Goal: Task Accomplishment & Management: Complete application form

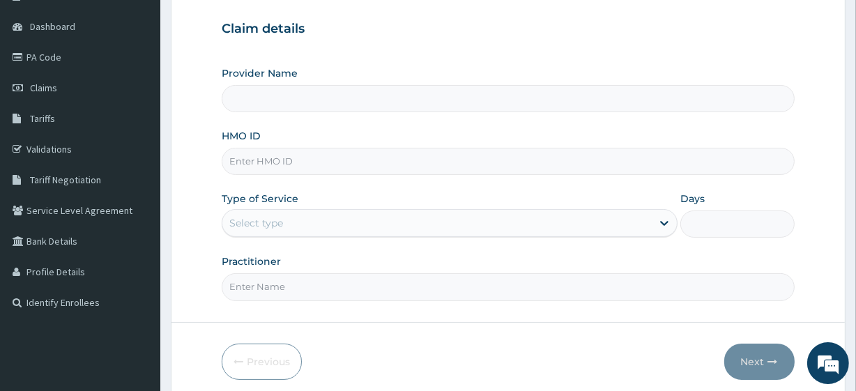
scroll to position [126, 0]
type input "Fitness plus Gym"
type input "1"
click at [253, 164] on input "HMO ID" at bounding box center [508, 160] width 572 height 27
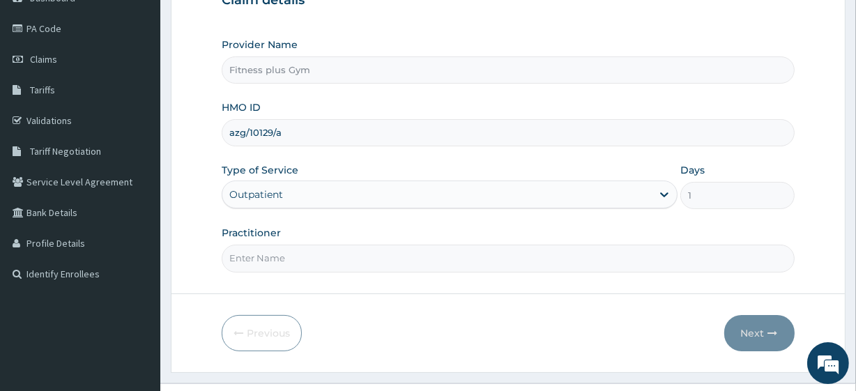
scroll to position [180, 0]
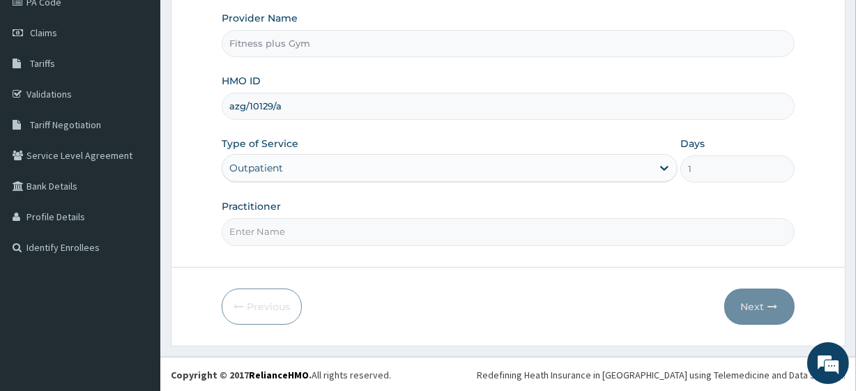
type input "azg/10129/a"
click at [280, 219] on input "Practitioner" at bounding box center [508, 231] width 572 height 27
type input "fitness+"
click at [770, 309] on icon "button" at bounding box center [773, 307] width 10 height 10
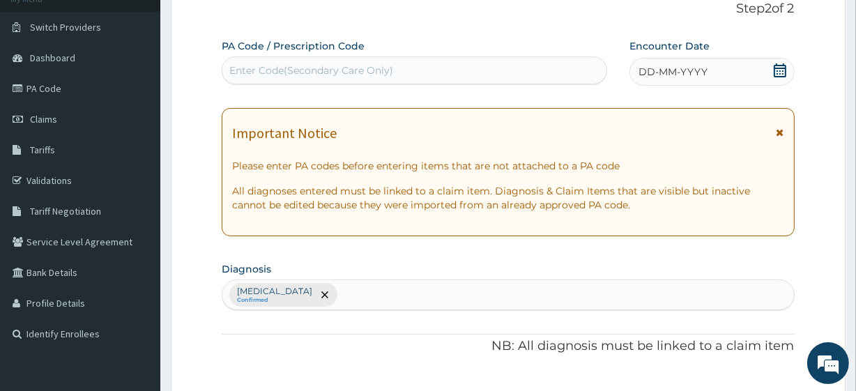
scroll to position [0, 0]
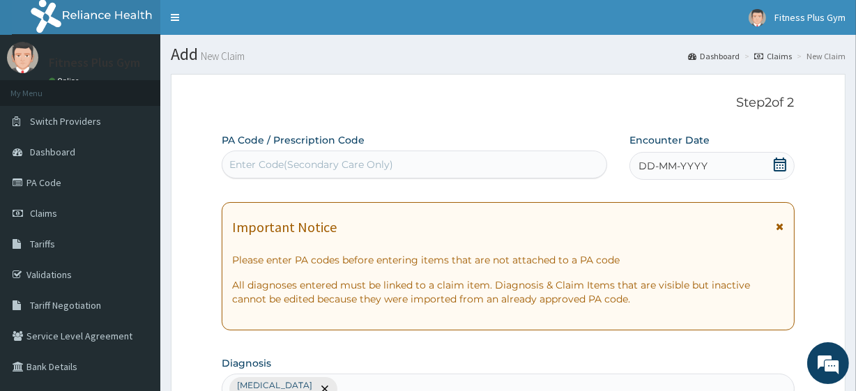
click at [404, 165] on div "Enter Code(Secondary Care Only)" at bounding box center [413, 164] width 383 height 22
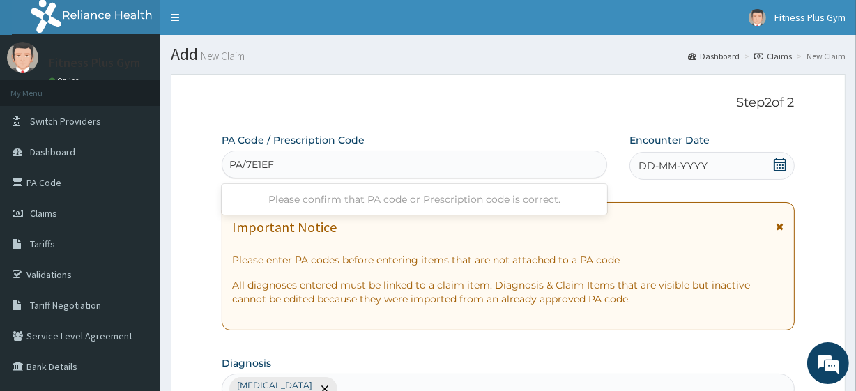
type input "PA/7E1EFE"
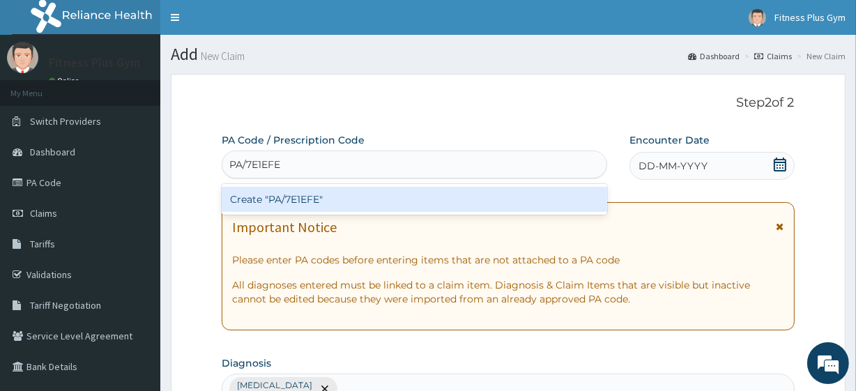
click at [307, 198] on div "Create "PA/7E1EFE"" at bounding box center [414, 199] width 385 height 25
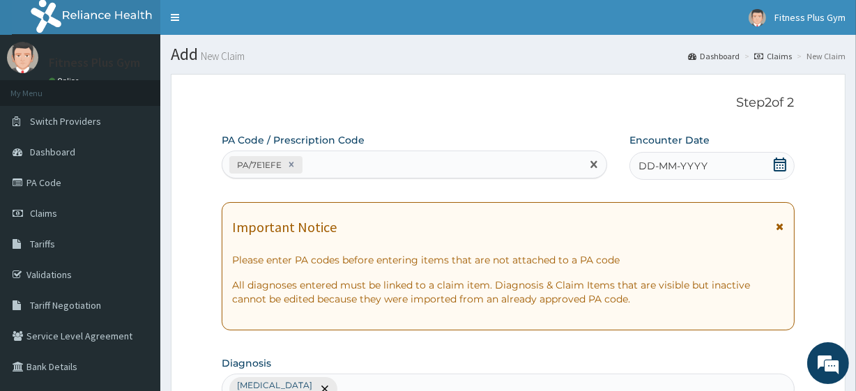
click at [778, 168] on icon at bounding box center [780, 164] width 14 height 14
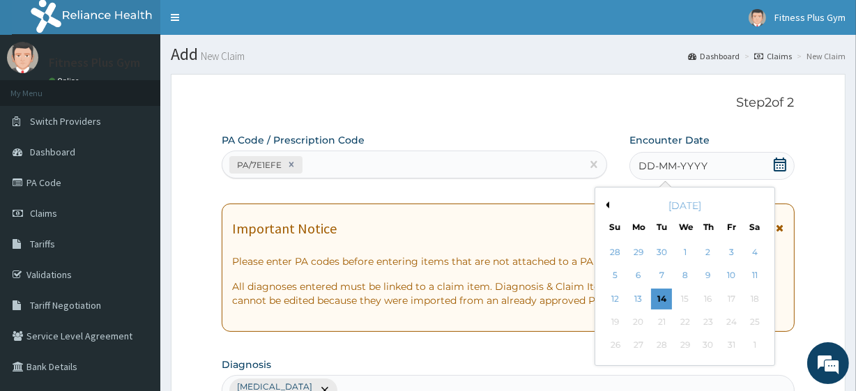
click at [661, 298] on div "14" at bounding box center [661, 298] width 21 height 21
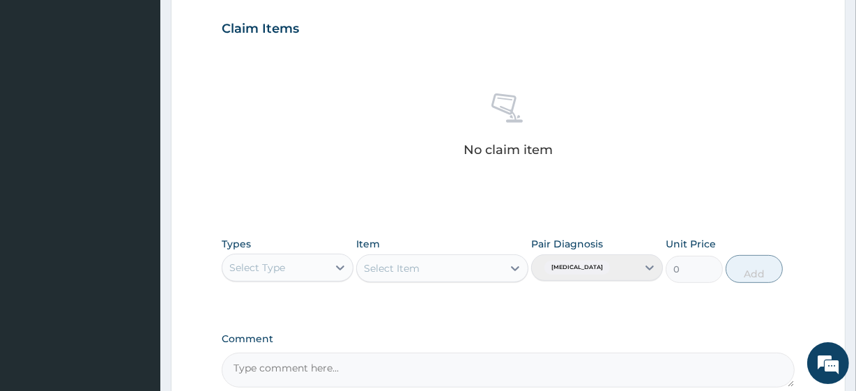
scroll to position [613, 0]
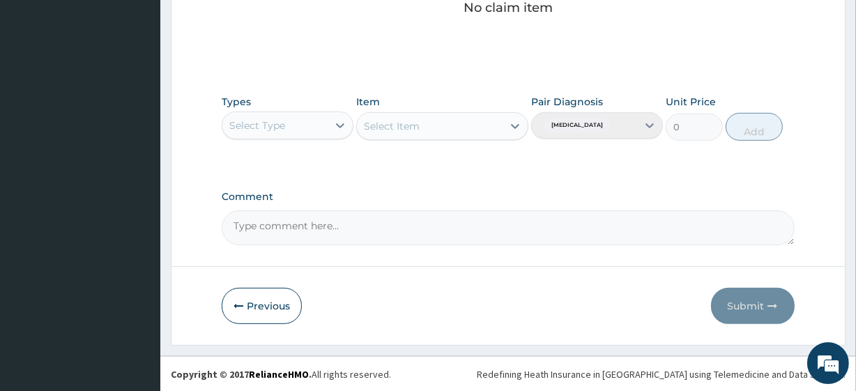
click at [281, 121] on div "Select Type" at bounding box center [257, 125] width 56 height 14
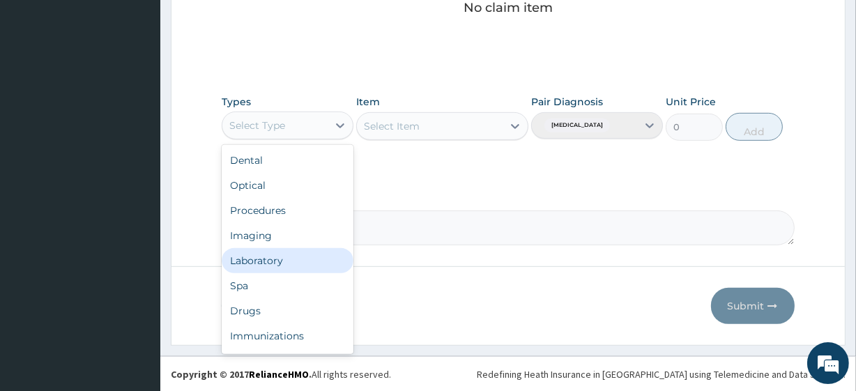
scroll to position [47, 0]
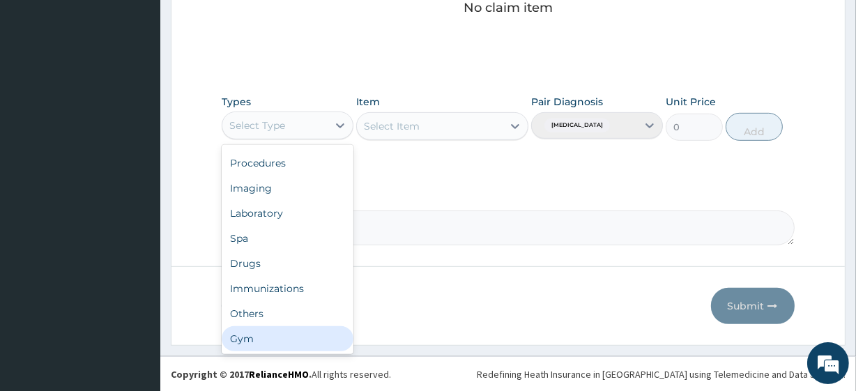
drag, startPoint x: 260, startPoint y: 342, endPoint x: 272, endPoint y: 332, distance: 15.8
click at [260, 341] on div "Gym" at bounding box center [288, 338] width 132 height 25
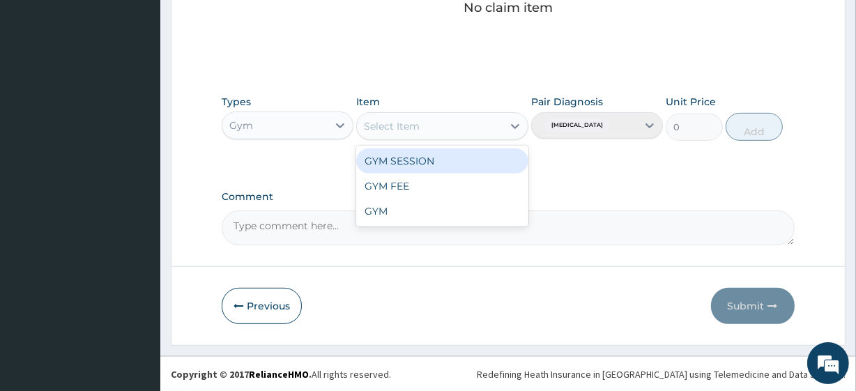
click at [400, 132] on div "Select Item" at bounding box center [392, 126] width 56 height 14
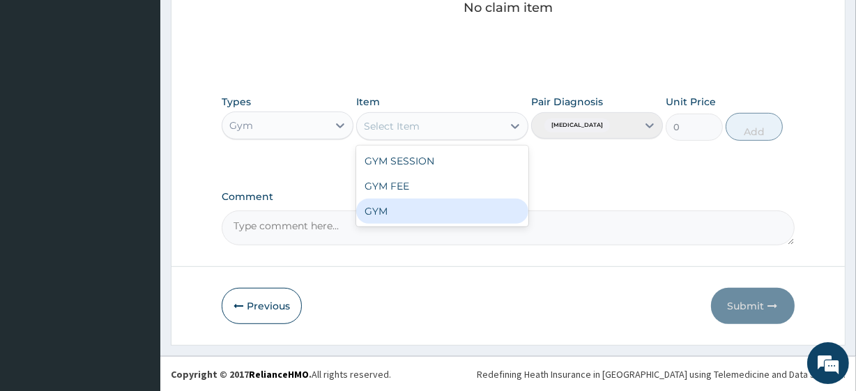
drag, startPoint x: 377, startPoint y: 208, endPoint x: 451, endPoint y: 194, distance: 75.2
click at [375, 208] on div "GYM" at bounding box center [441, 211] width 171 height 25
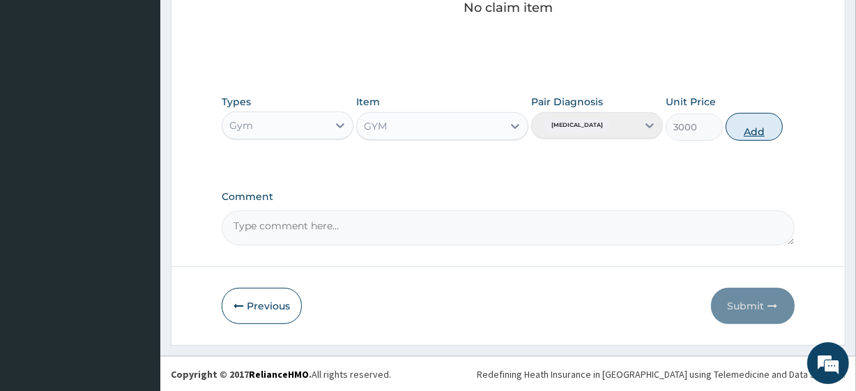
click at [741, 130] on button "Add" at bounding box center [753, 127] width 57 height 28
type input "0"
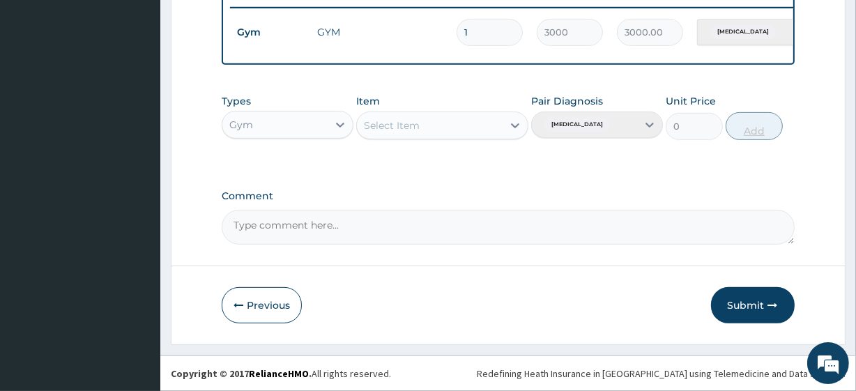
scroll to position [556, 0]
click at [748, 297] on button "Submit" at bounding box center [753, 305] width 84 height 36
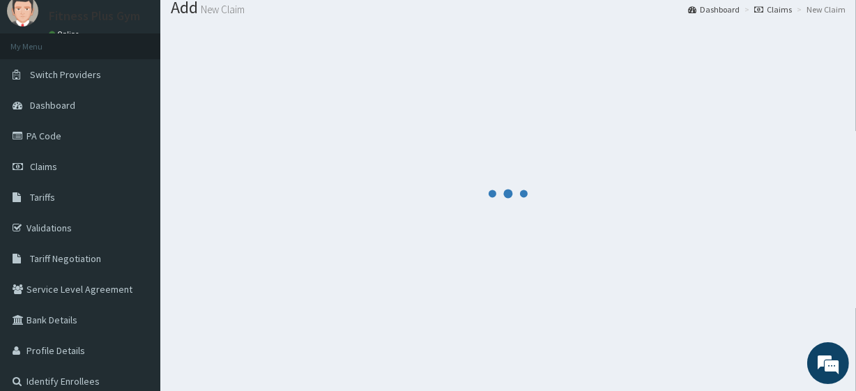
scroll to position [88, 0]
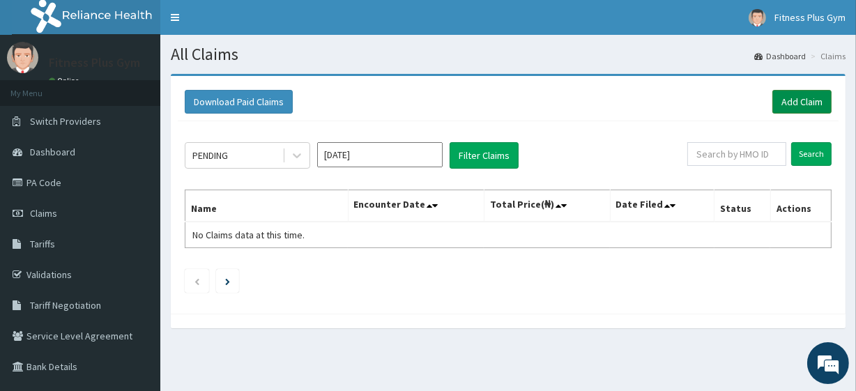
click at [801, 98] on link "Add Claim" at bounding box center [801, 102] width 59 height 24
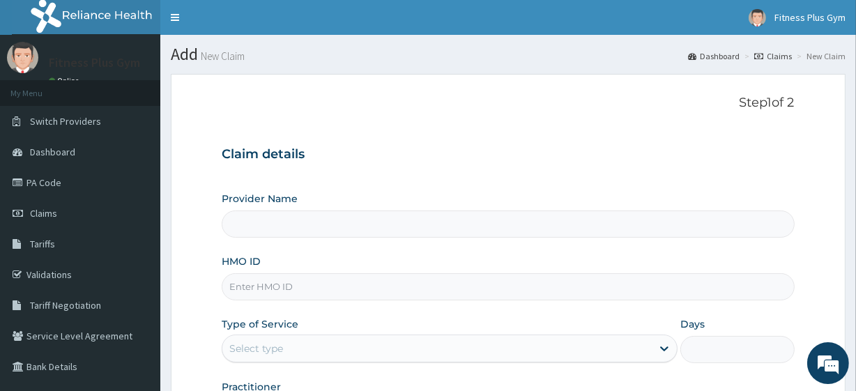
type input "Fitness plus Gym"
type input "1"
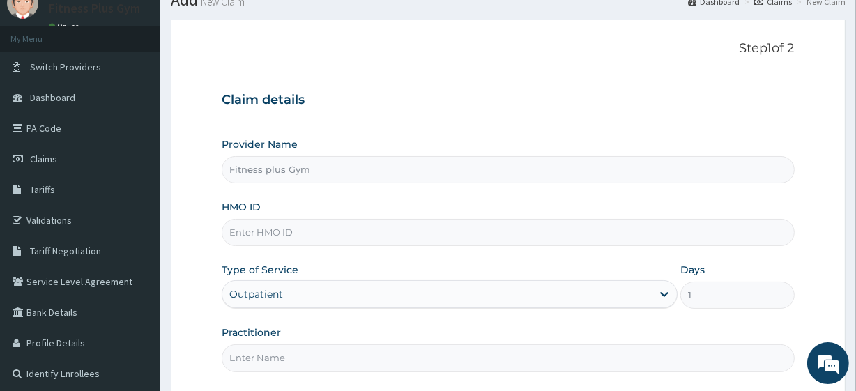
scroll to position [126, 0]
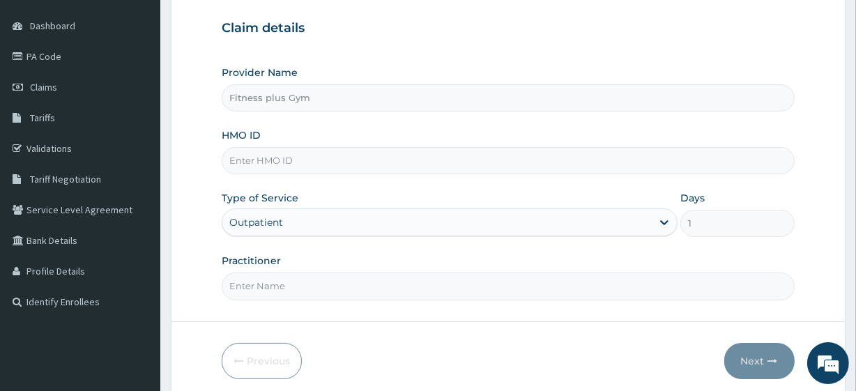
click at [277, 154] on input "HMO ID" at bounding box center [508, 160] width 572 height 27
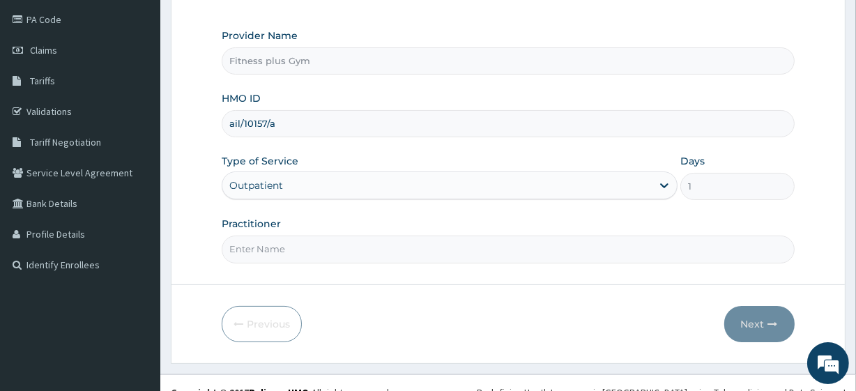
scroll to position [180, 0]
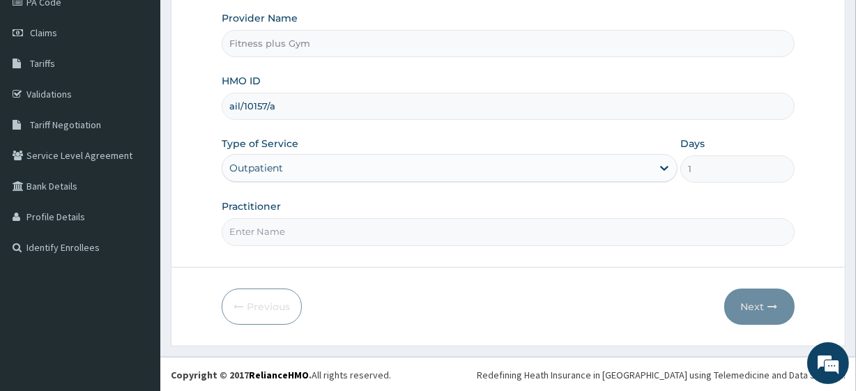
type input "ail/10157/a"
click at [258, 222] on input "Practitioner" at bounding box center [508, 231] width 572 height 27
type input "fitness+"
click at [766, 304] on button "Next" at bounding box center [759, 306] width 70 height 36
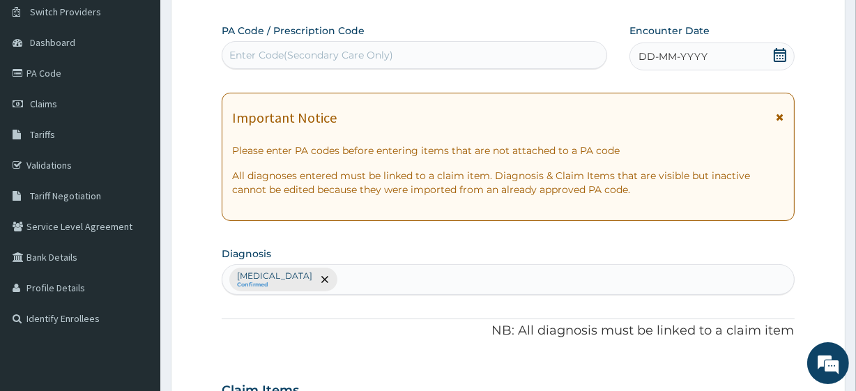
scroll to position [0, 0]
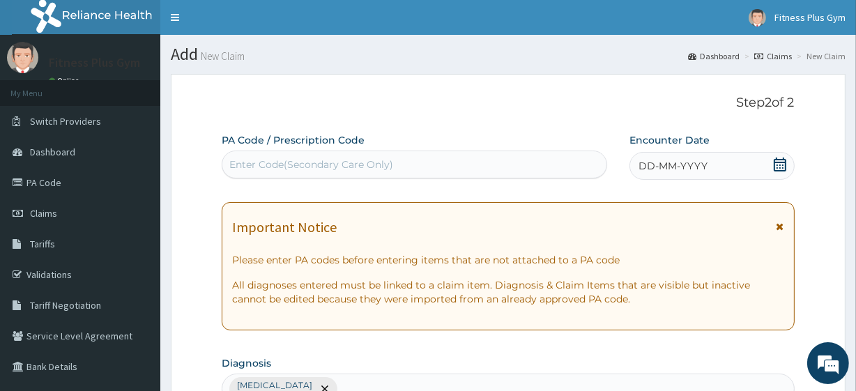
click at [336, 163] on div "Enter Code(Secondary Care Only)" at bounding box center [311, 164] width 164 height 14
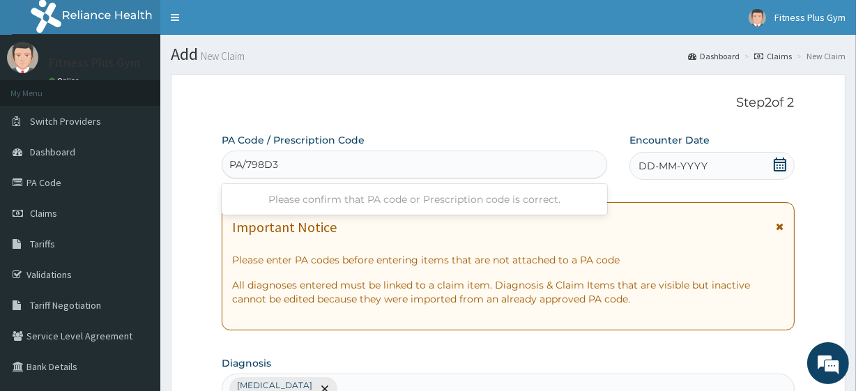
type input "PA/798D30"
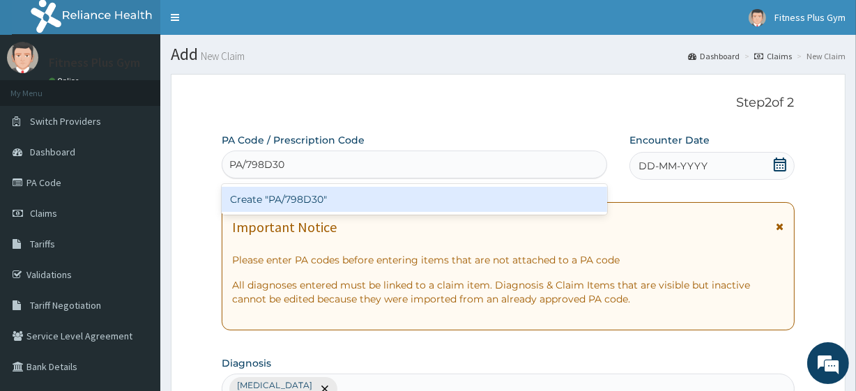
click at [312, 196] on div "Create "PA/798D30"" at bounding box center [414, 199] width 385 height 25
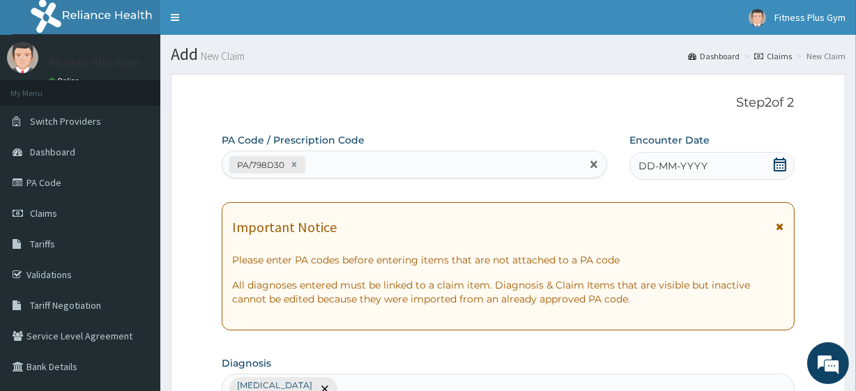
click at [776, 164] on icon at bounding box center [779, 164] width 13 height 14
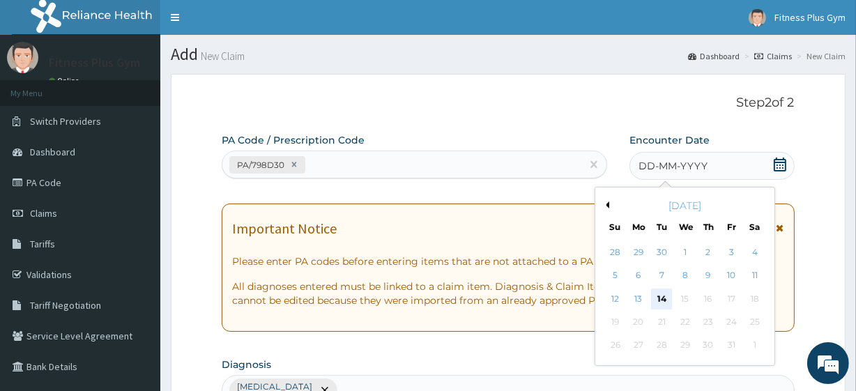
click at [655, 301] on div "14" at bounding box center [661, 298] width 21 height 21
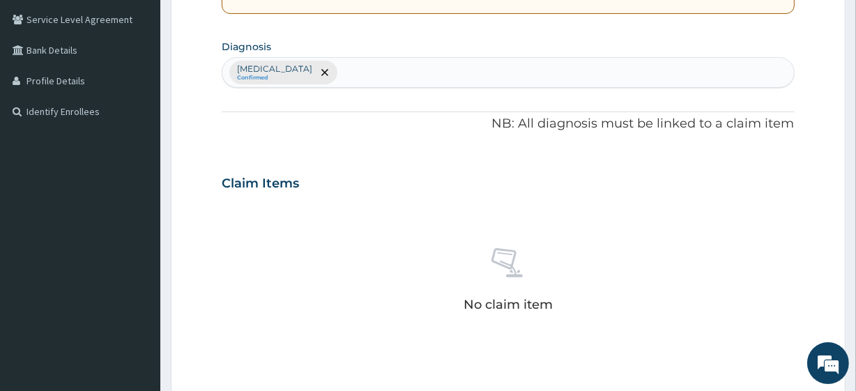
scroll to position [613, 0]
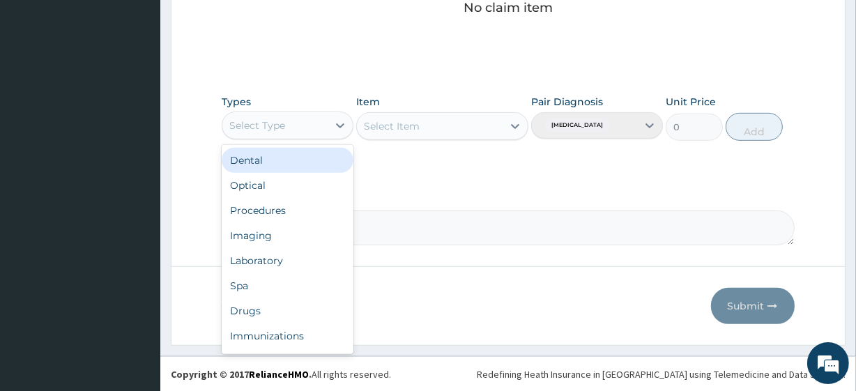
click at [280, 127] on div "Select Type" at bounding box center [257, 125] width 56 height 14
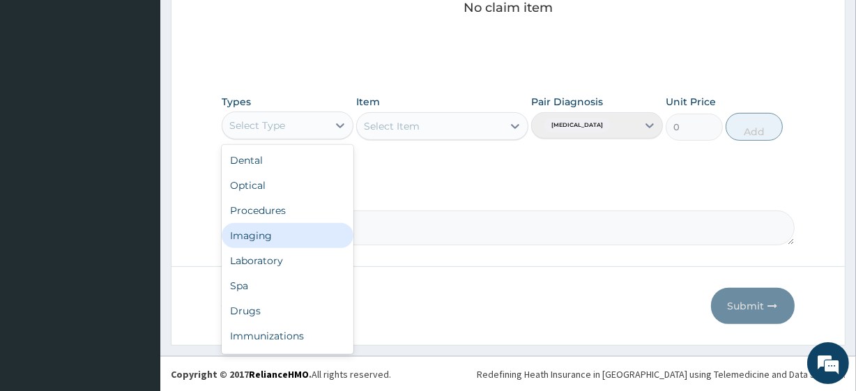
scroll to position [47, 0]
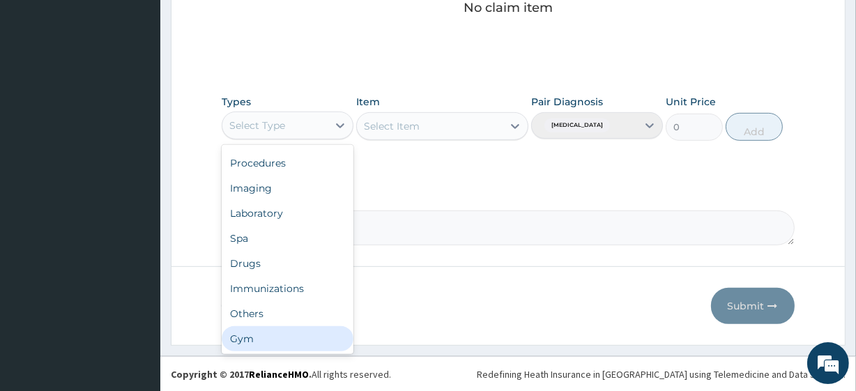
drag, startPoint x: 258, startPoint y: 332, endPoint x: 305, endPoint y: 277, distance: 72.6
click at [258, 333] on div "Gym" at bounding box center [288, 338] width 132 height 25
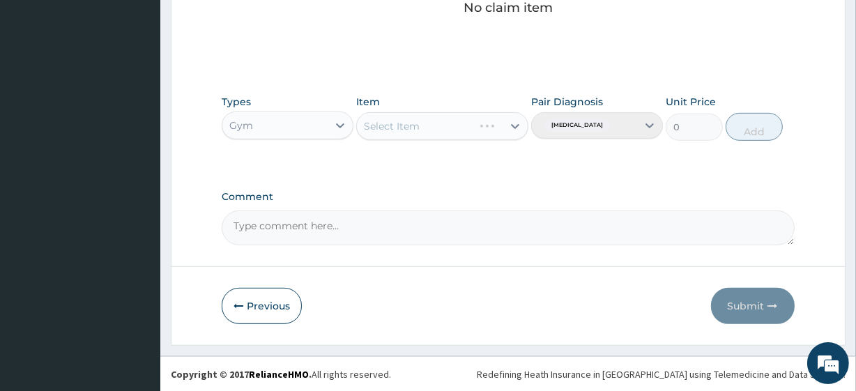
click at [428, 128] on div "Select Item" at bounding box center [441, 126] width 171 height 28
click at [428, 121] on div "Select Item" at bounding box center [429, 126] width 145 height 22
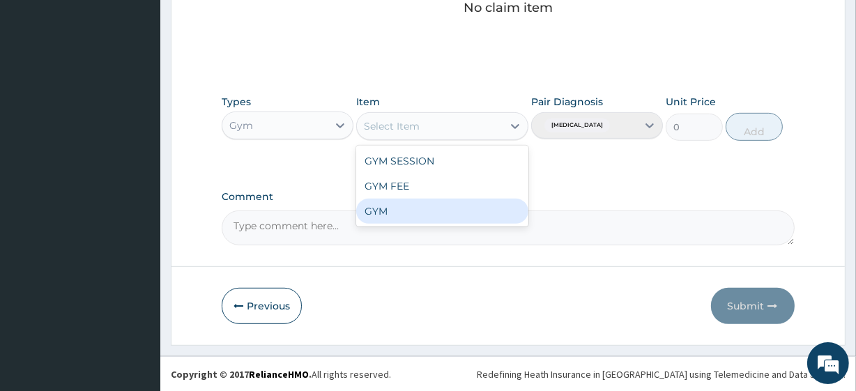
drag, startPoint x: 371, startPoint y: 214, endPoint x: 509, endPoint y: 185, distance: 141.0
click at [371, 211] on div "GYM" at bounding box center [441, 211] width 171 height 25
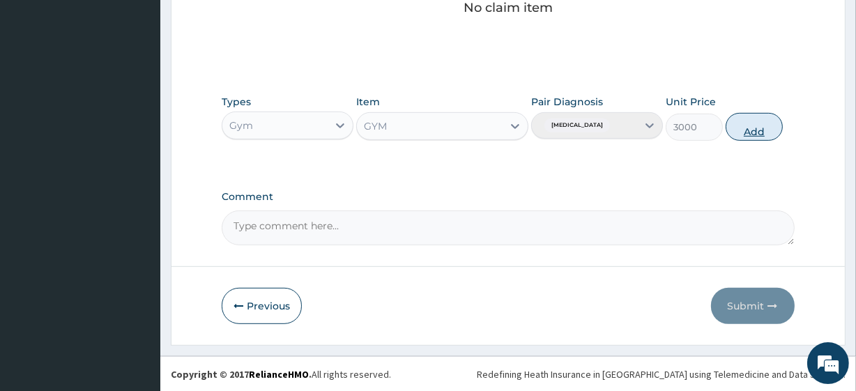
click at [732, 125] on button "Add" at bounding box center [753, 127] width 57 height 28
type input "0"
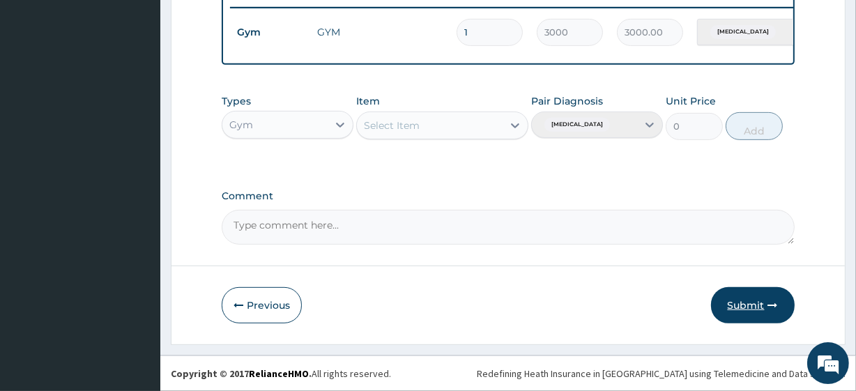
click at [734, 315] on button "Submit" at bounding box center [753, 305] width 84 height 36
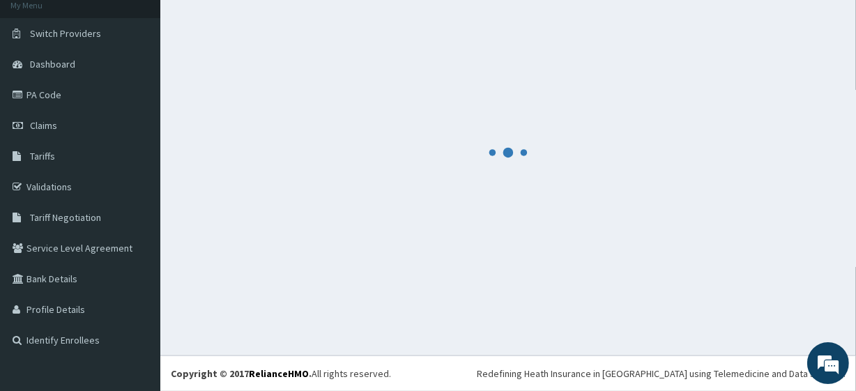
scroll to position [556, 0]
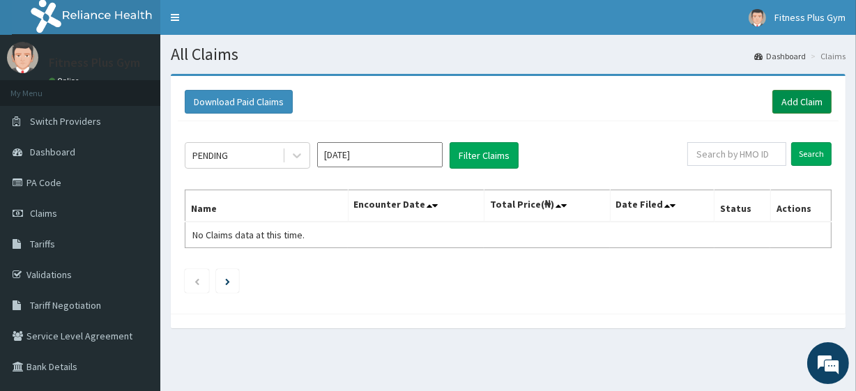
click at [794, 98] on link "Add Claim" at bounding box center [801, 102] width 59 height 24
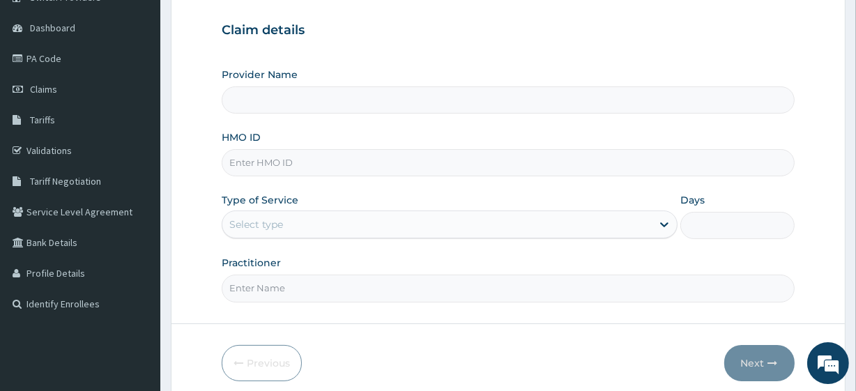
scroll to position [126, 0]
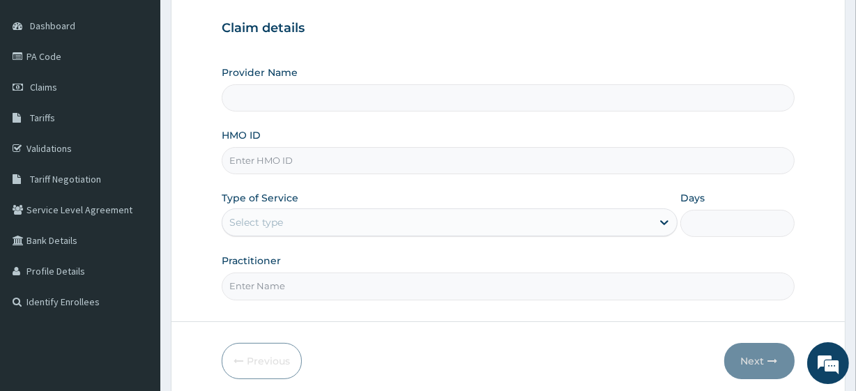
click at [272, 164] on input "HMO ID" at bounding box center [508, 160] width 572 height 27
type input "Fitness plus Gym"
type input "1"
click at [265, 158] on input "HMO ID" at bounding box center [508, 160] width 572 height 27
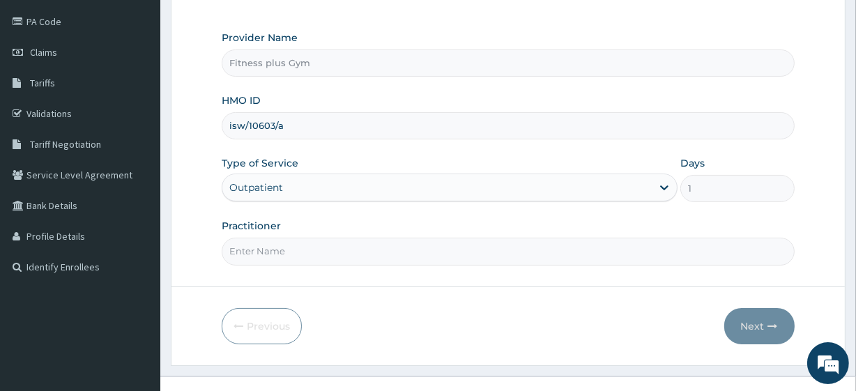
scroll to position [180, 0]
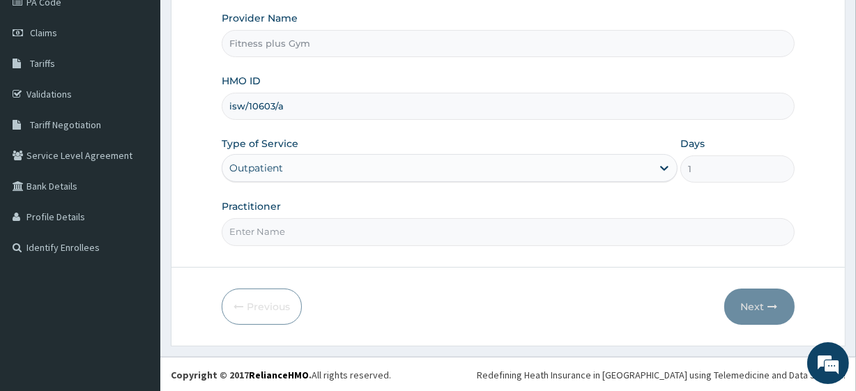
type input "isw/10603/a"
drag, startPoint x: 261, startPoint y: 222, endPoint x: 272, endPoint y: 216, distance: 11.8
click at [262, 222] on input "Practitioner" at bounding box center [508, 231] width 572 height 27
type input "fitness+"
click at [741, 302] on button "Next" at bounding box center [759, 306] width 70 height 36
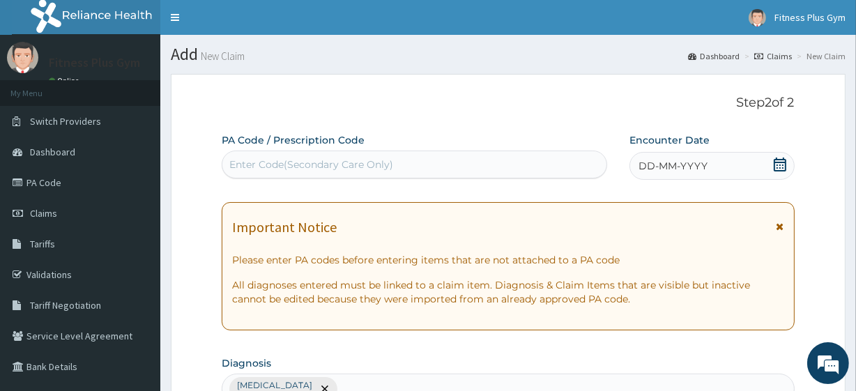
scroll to position [0, 0]
click at [369, 156] on div "Enter Code(Secondary Care Only)" at bounding box center [413, 164] width 383 height 22
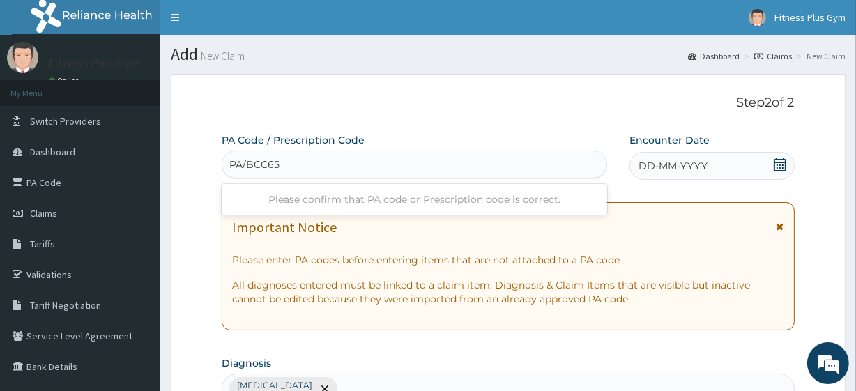
type input "PA/BCC65E"
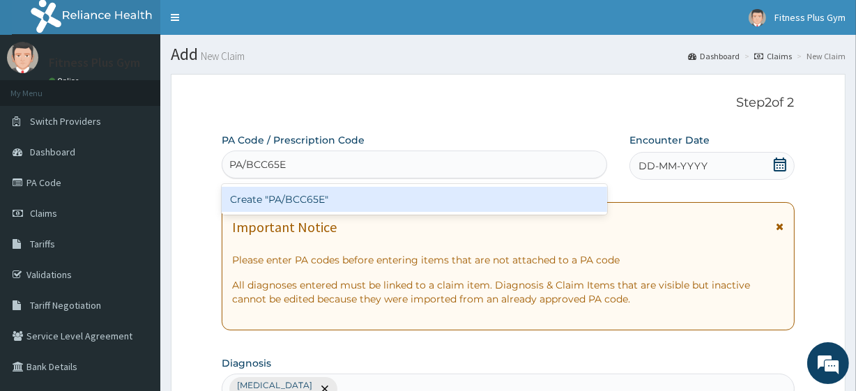
click at [316, 206] on div "Create "PA/BCC65E"" at bounding box center [414, 199] width 385 height 25
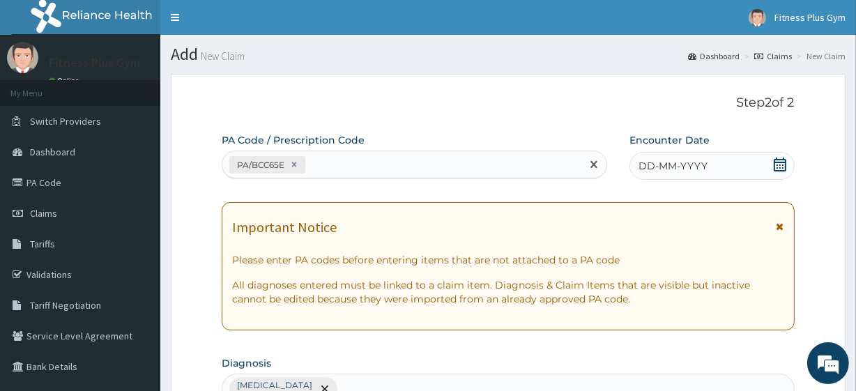
click at [777, 160] on icon at bounding box center [779, 164] width 13 height 14
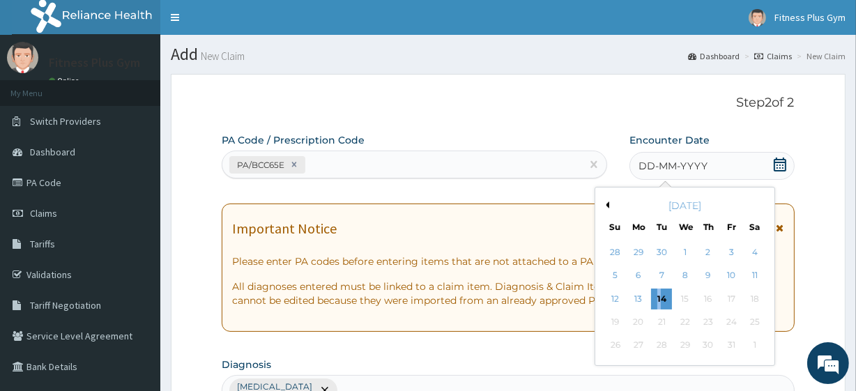
click at [654, 299] on div "14" at bounding box center [661, 298] width 21 height 21
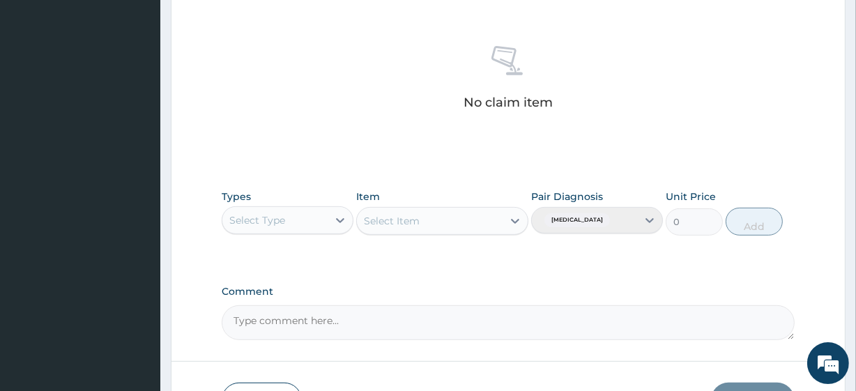
scroll to position [613, 0]
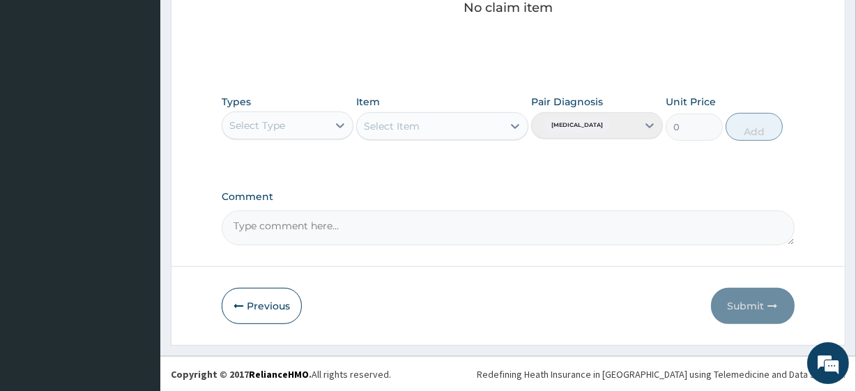
drag, startPoint x: 279, startPoint y: 121, endPoint x: 270, endPoint y: 139, distance: 21.2
click at [274, 127] on div "Select Type" at bounding box center [257, 125] width 56 height 14
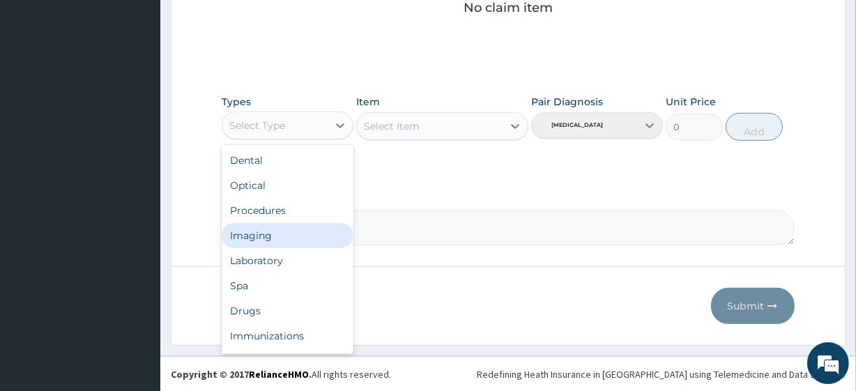
scroll to position [47, 0]
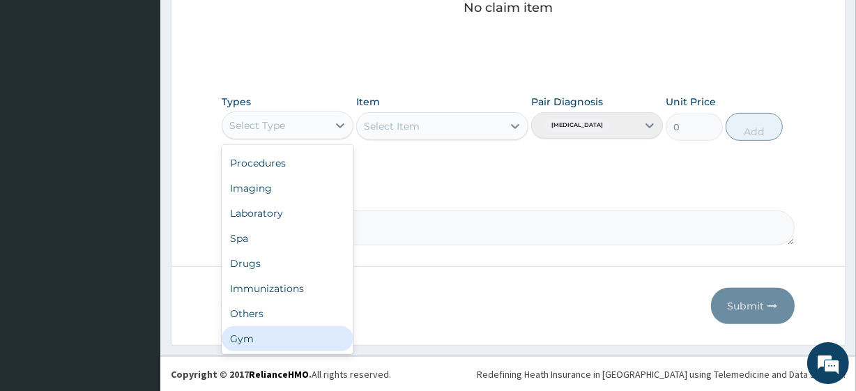
click at [266, 334] on div "Gym" at bounding box center [288, 338] width 132 height 25
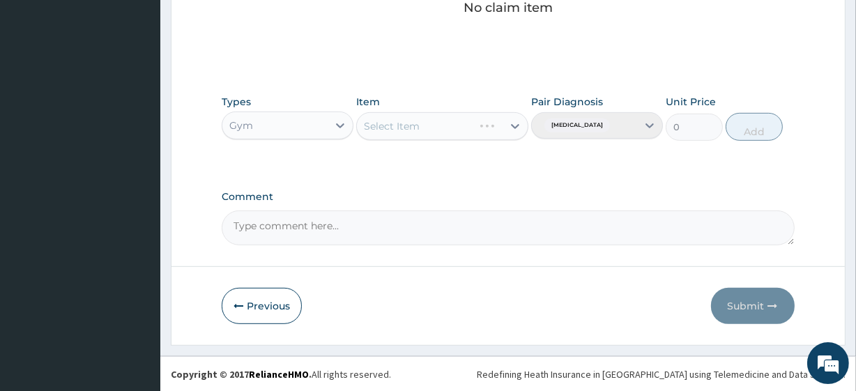
click at [437, 125] on div "Select Item" at bounding box center [441, 126] width 171 height 28
click at [438, 122] on div "Select Item" at bounding box center [415, 126] width 116 height 22
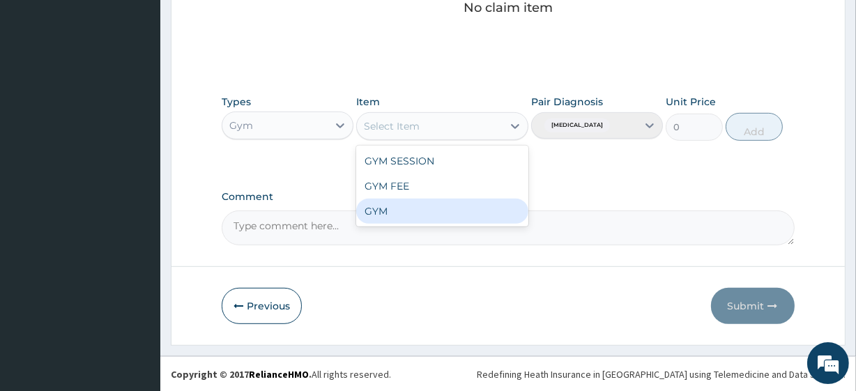
click at [399, 208] on div "GYM" at bounding box center [441, 211] width 171 height 25
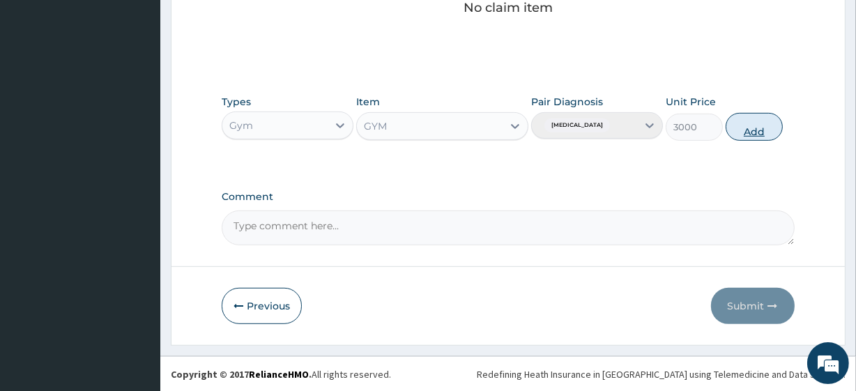
click at [745, 125] on button "Add" at bounding box center [753, 127] width 57 height 28
type input "0"
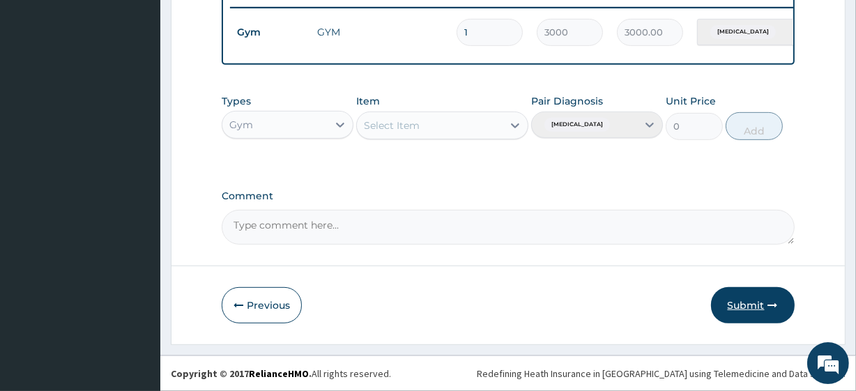
click at [745, 295] on button "Submit" at bounding box center [753, 305] width 84 height 36
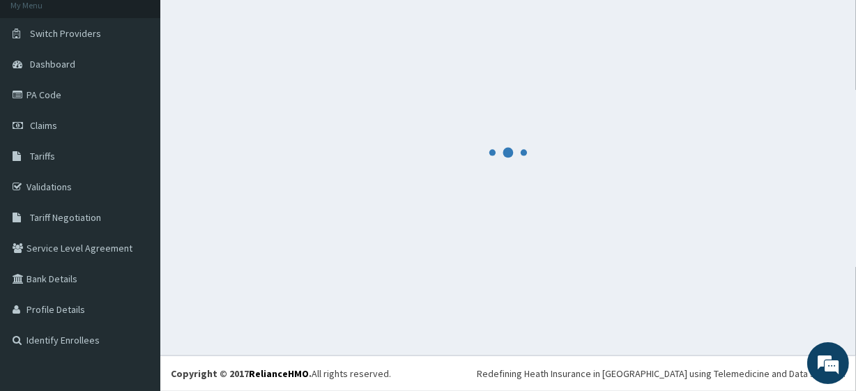
scroll to position [556, 0]
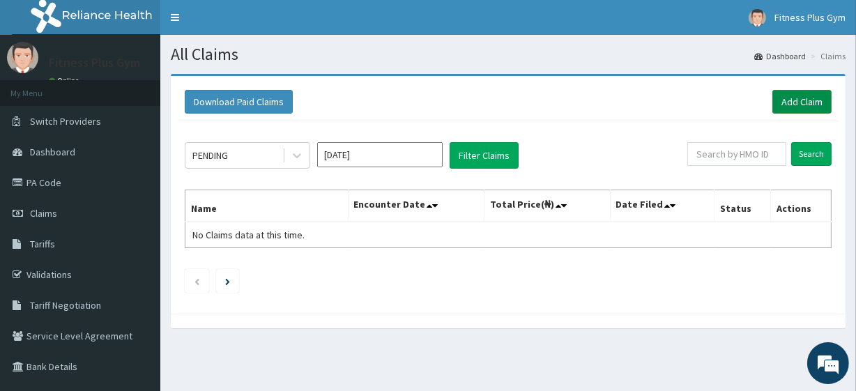
click at [785, 100] on link "Add Claim" at bounding box center [801, 102] width 59 height 24
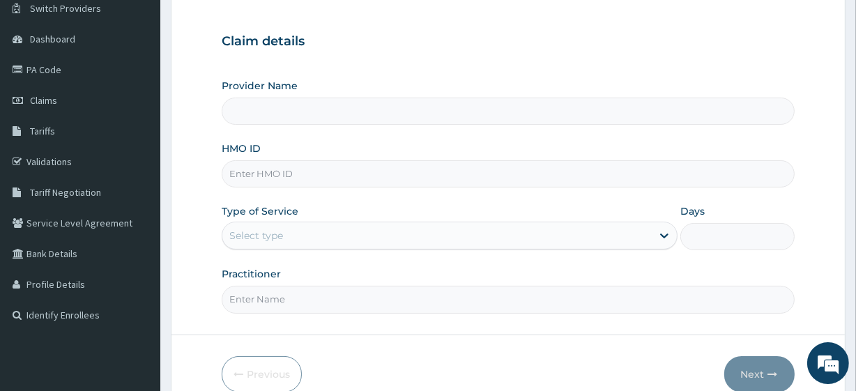
scroll to position [126, 0]
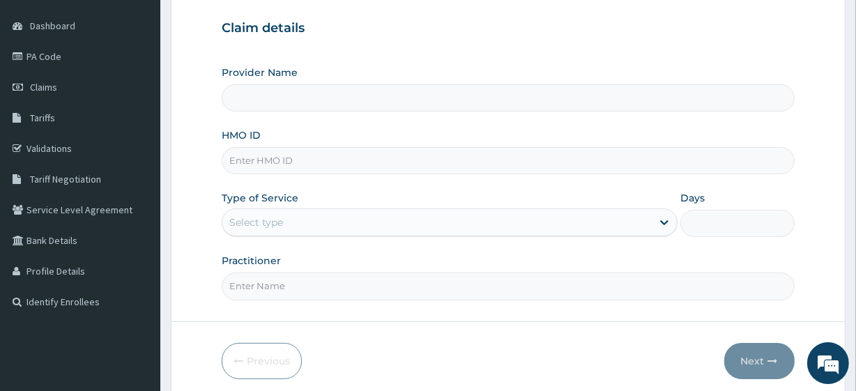
click at [269, 167] on input "HMO ID" at bounding box center [508, 160] width 572 height 27
type input "lcm/"
type input "Fitness plus Gym"
type input "1"
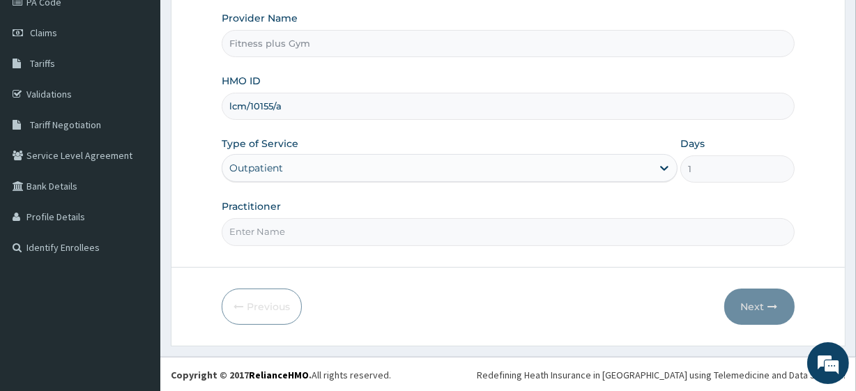
scroll to position [0, 0]
type input "lcm/10155/a"
drag, startPoint x: 254, startPoint y: 222, endPoint x: 259, endPoint y: 261, distance: 39.4
click at [254, 222] on input "Practitioner" at bounding box center [508, 231] width 572 height 27
type input "fitness+"
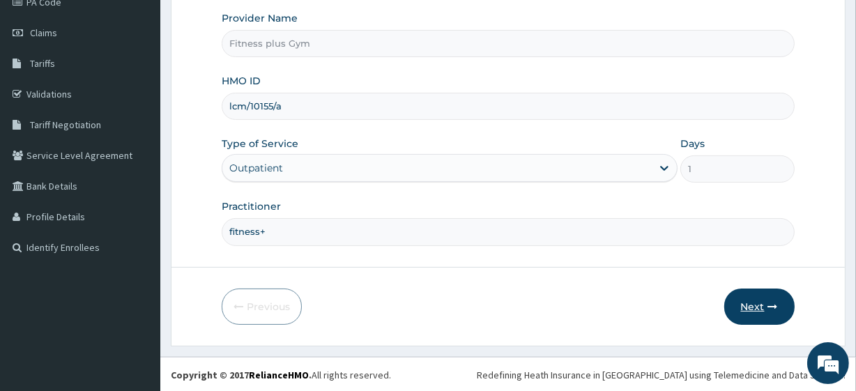
click at [744, 306] on button "Next" at bounding box center [759, 306] width 70 height 36
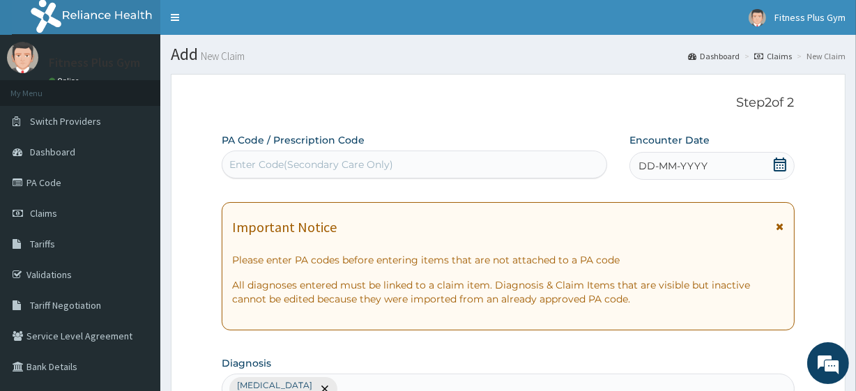
click at [376, 167] on div "Enter Code(Secondary Care Only)" at bounding box center [311, 164] width 164 height 14
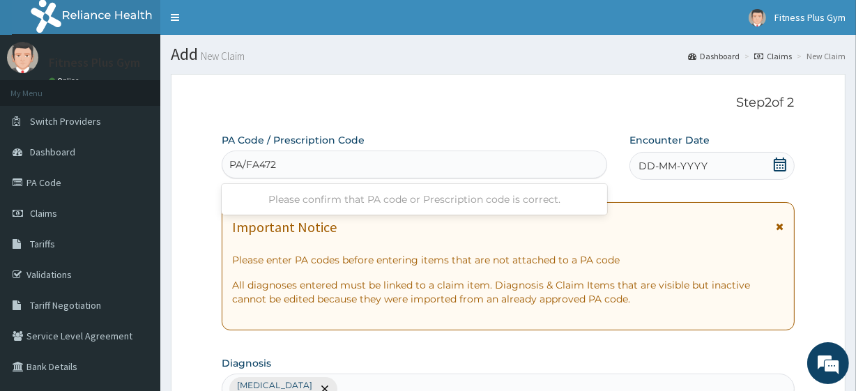
type input "PA/FA472C"
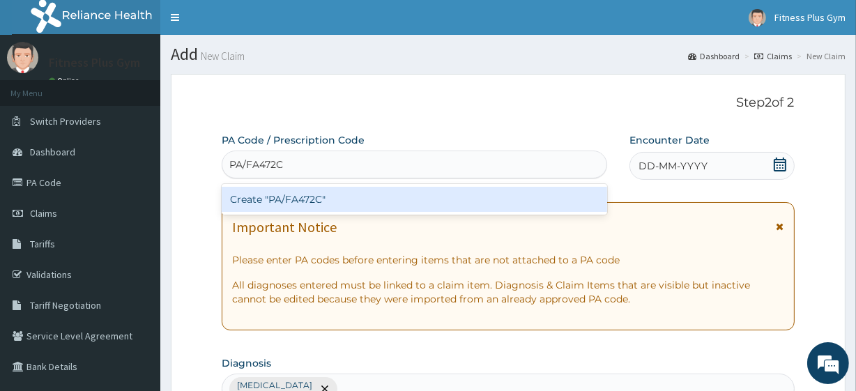
click at [304, 202] on div "Create "PA/FA472C"" at bounding box center [414, 199] width 385 height 25
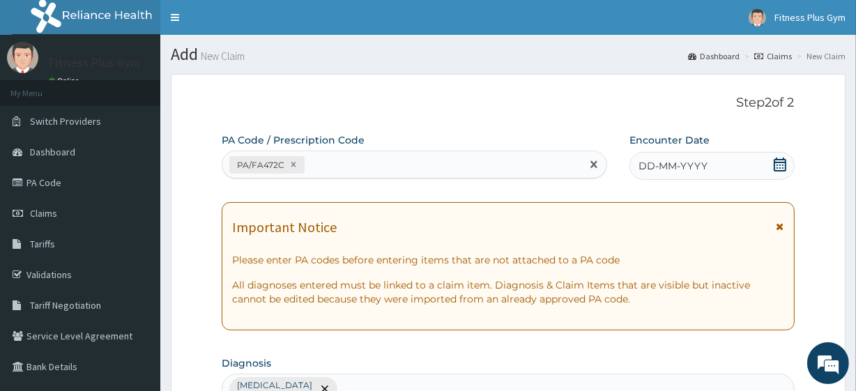
click at [775, 164] on icon at bounding box center [780, 164] width 14 height 14
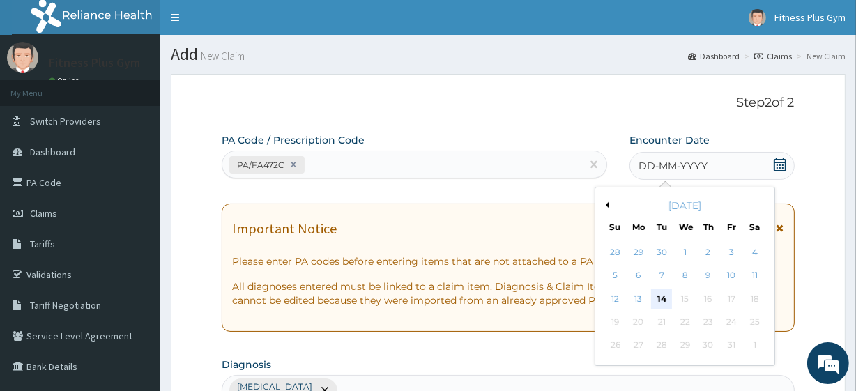
click at [663, 296] on div "14" at bounding box center [661, 298] width 21 height 21
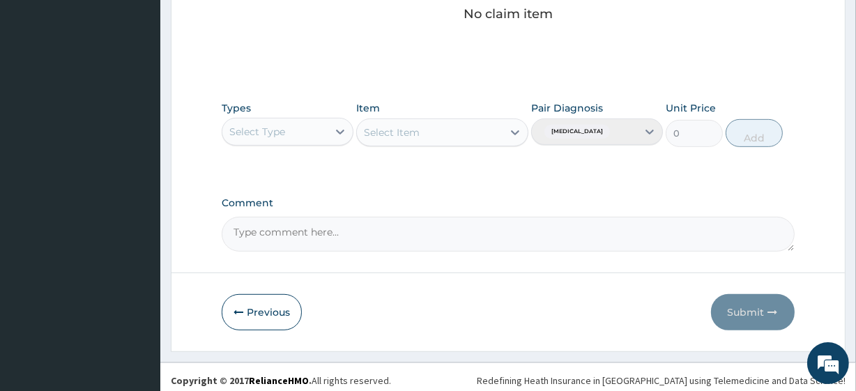
scroll to position [613, 0]
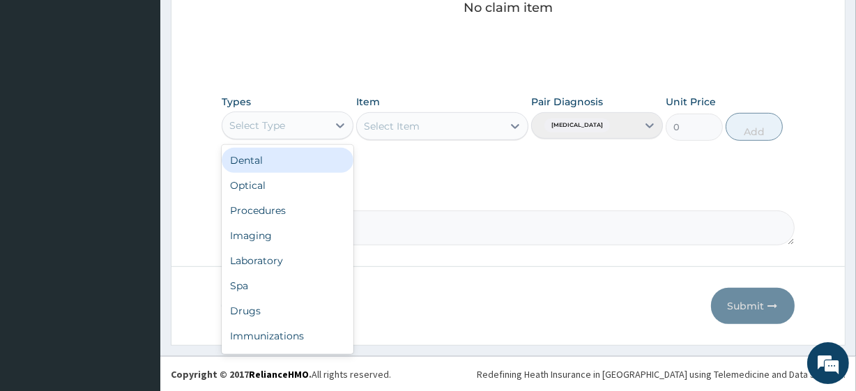
drag, startPoint x: 281, startPoint y: 116, endPoint x: 273, endPoint y: 128, distance: 14.1
click at [280, 116] on div "Select Type" at bounding box center [274, 125] width 105 height 22
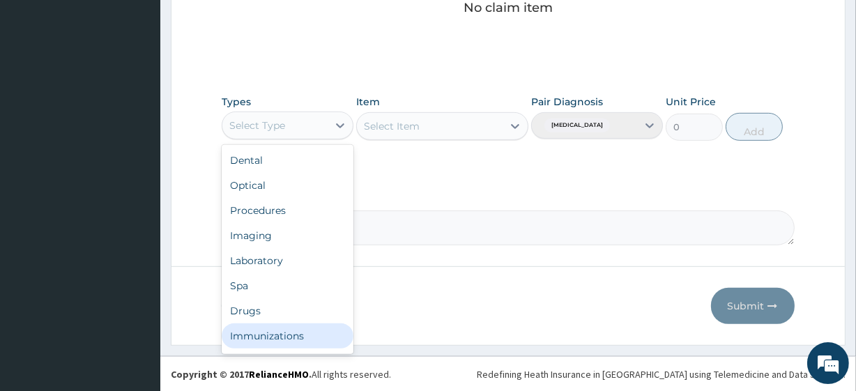
scroll to position [47, 0]
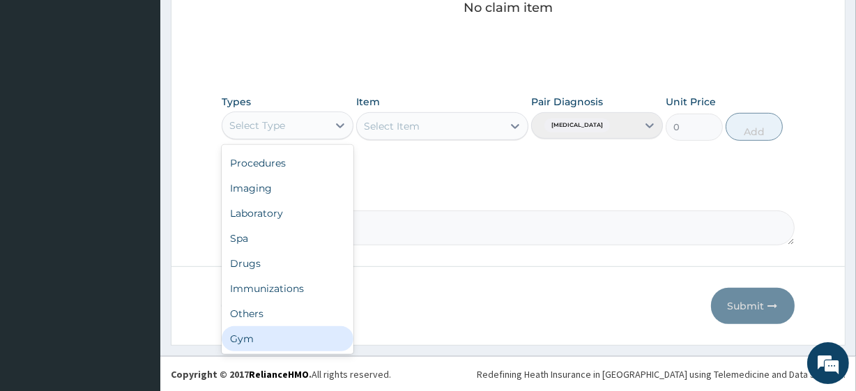
drag, startPoint x: 247, startPoint y: 347, endPoint x: 283, endPoint y: 297, distance: 61.5
click at [251, 343] on div "Gym" at bounding box center [288, 338] width 132 height 25
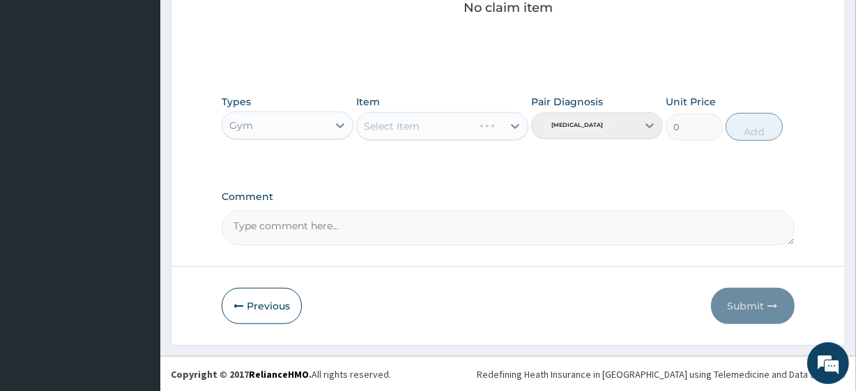
click at [410, 125] on div "Select Item" at bounding box center [441, 126] width 171 height 28
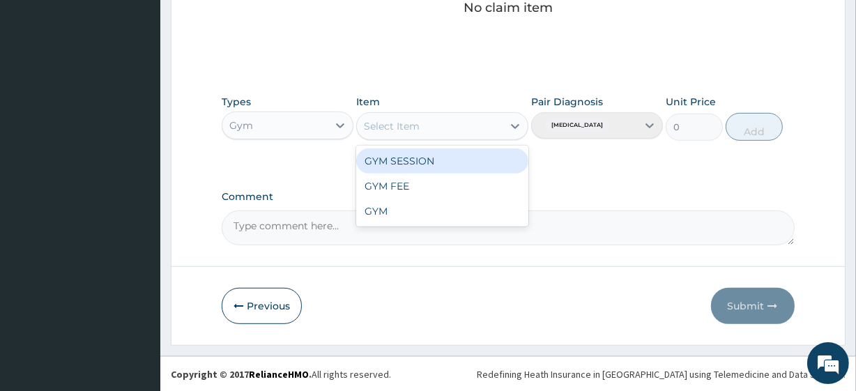
click at [404, 125] on div "Select Item" at bounding box center [392, 126] width 56 height 14
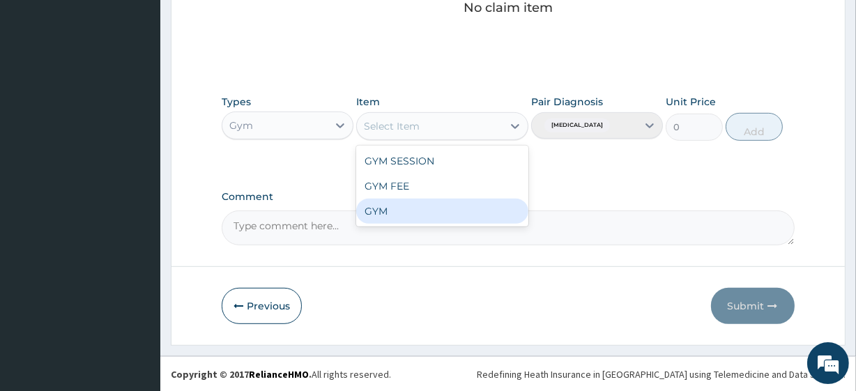
click at [387, 212] on div "GYM" at bounding box center [441, 211] width 171 height 25
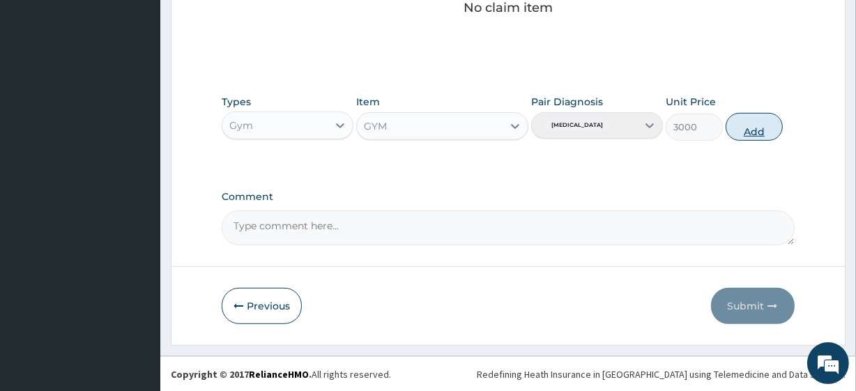
click at [758, 132] on button "Add" at bounding box center [753, 127] width 57 height 28
type input "0"
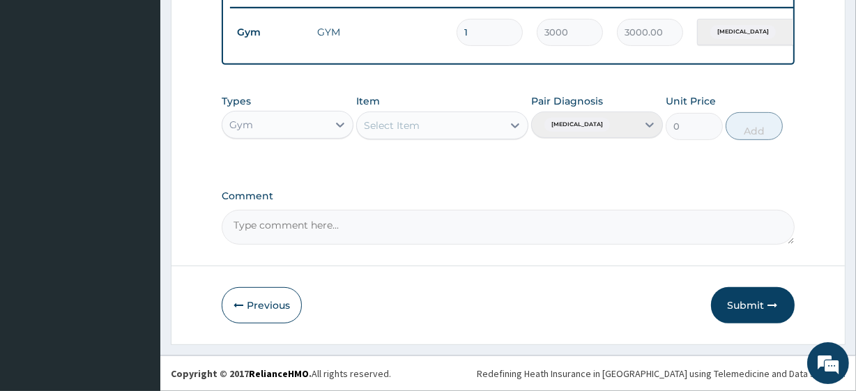
click at [736, 314] on button "Submit" at bounding box center [753, 305] width 84 height 36
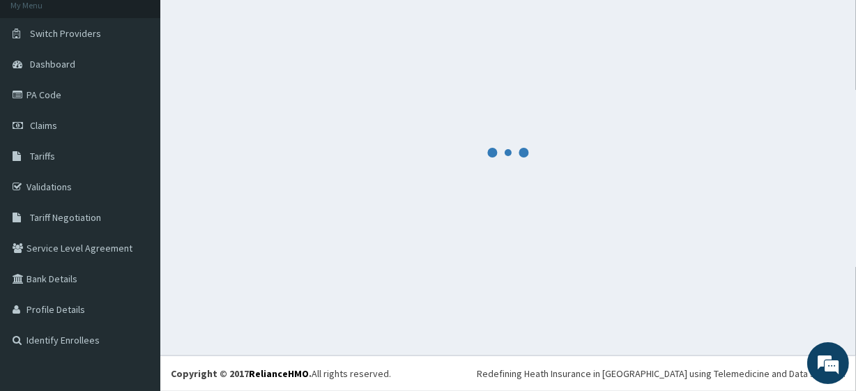
scroll to position [88, 0]
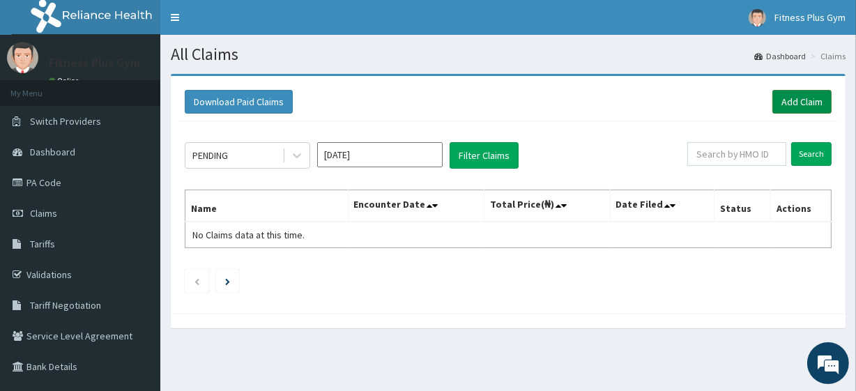
click at [780, 103] on link "Add Claim" at bounding box center [801, 102] width 59 height 24
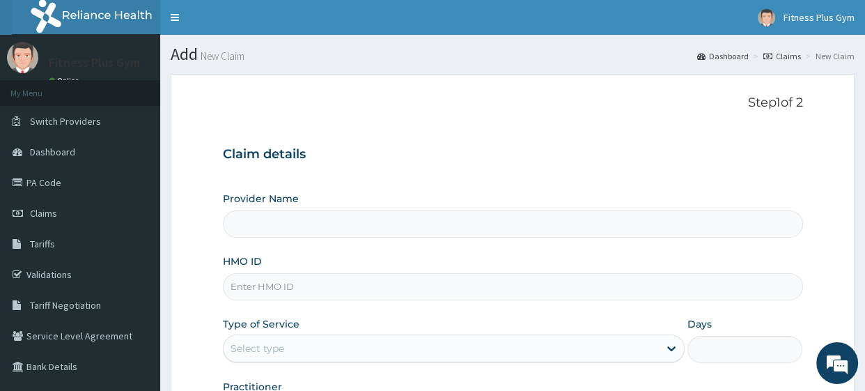
type input "Fitness plus Gym"
type input "1"
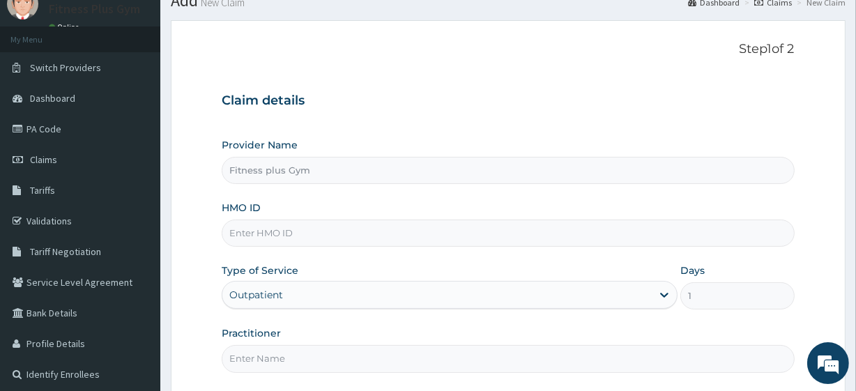
scroll to position [126, 0]
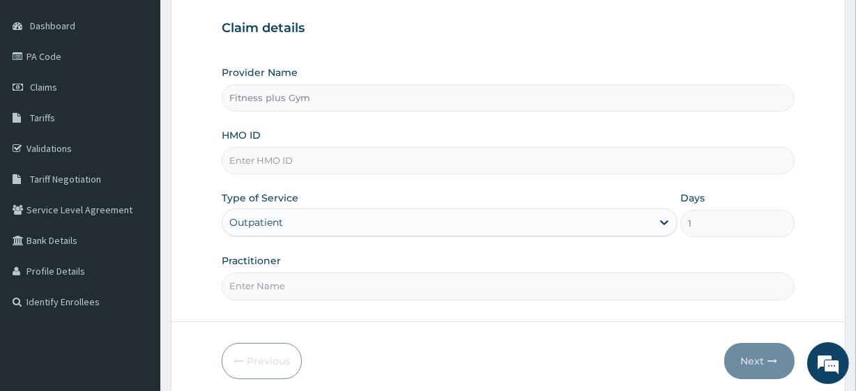
drag, startPoint x: 273, startPoint y: 164, endPoint x: 281, endPoint y: 160, distance: 8.7
click at [277, 160] on input "HMO ID" at bounding box center [508, 160] width 572 height 27
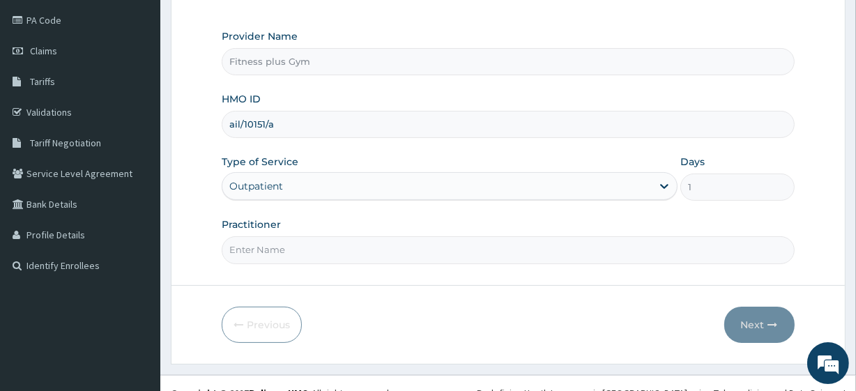
scroll to position [180, 0]
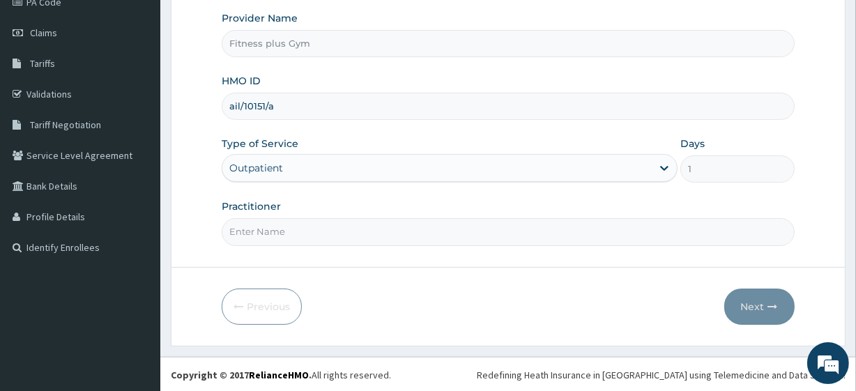
type input "ail/10151/a"
drag, startPoint x: 289, startPoint y: 223, endPoint x: 286, endPoint y: 231, distance: 8.4
click at [289, 223] on input "Practitioner" at bounding box center [508, 231] width 572 height 27
type input "fitness+"
click at [756, 304] on button "Next" at bounding box center [759, 306] width 70 height 36
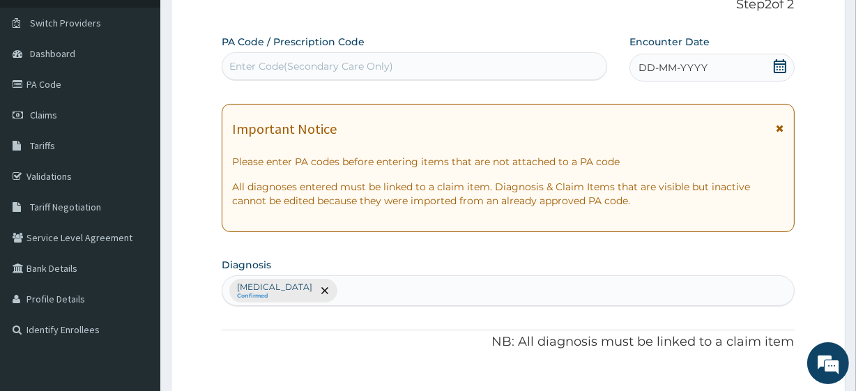
scroll to position [0, 0]
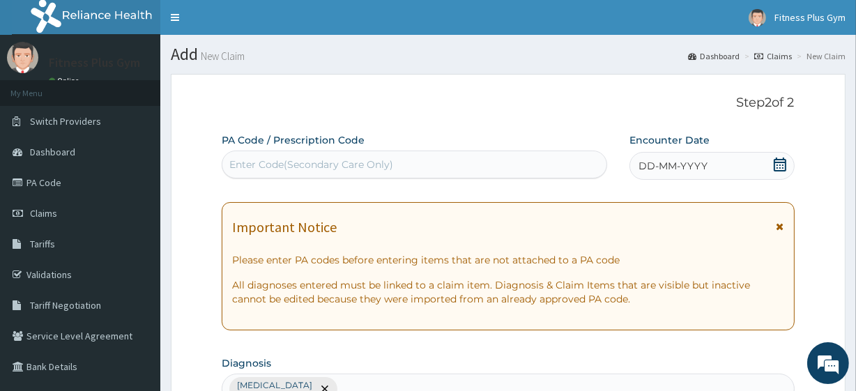
click at [328, 168] on div "Enter Code(Secondary Care Only)" at bounding box center [311, 164] width 164 height 14
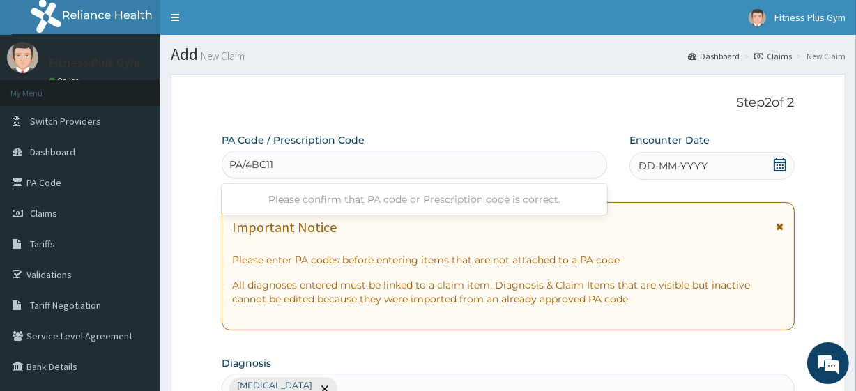
type input "PA/4BC114"
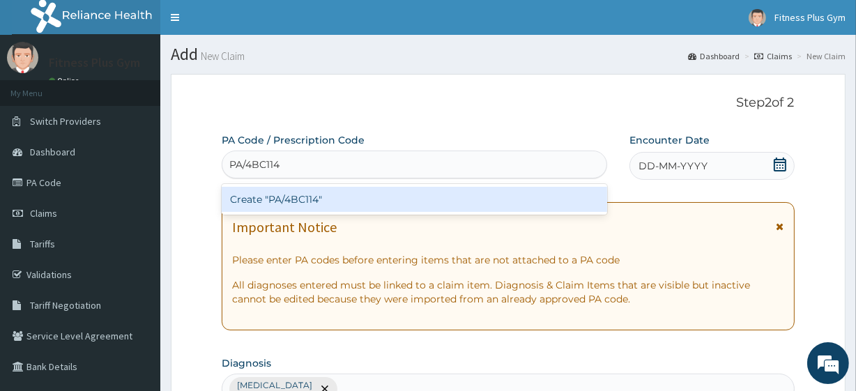
click at [319, 199] on div "Create "PA/4BC114"" at bounding box center [414, 199] width 385 height 25
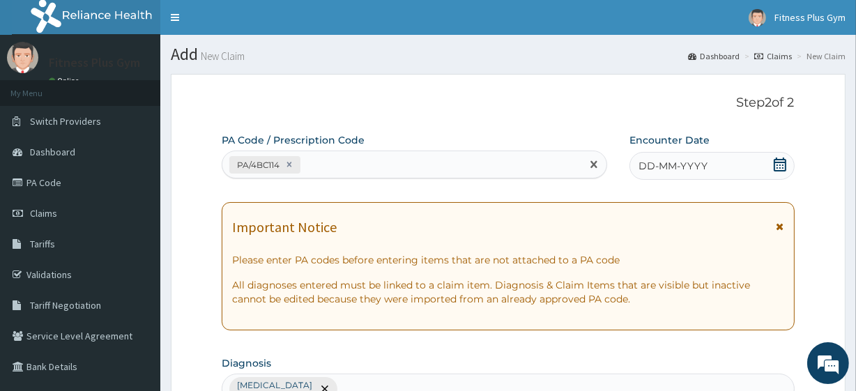
click at [780, 169] on icon at bounding box center [780, 164] width 14 height 14
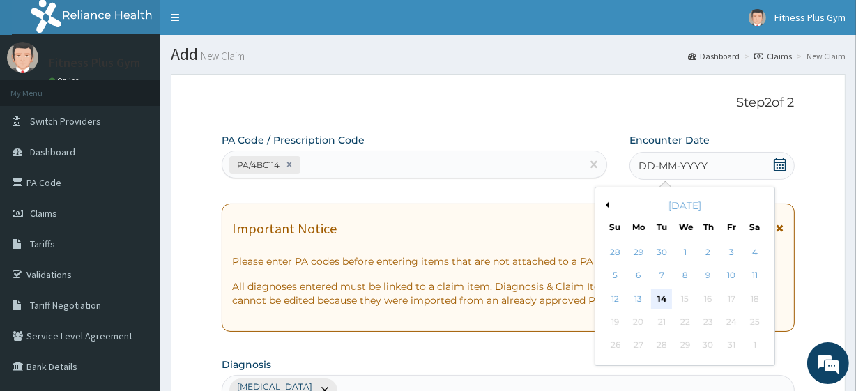
click at [659, 295] on div "14" at bounding box center [661, 298] width 21 height 21
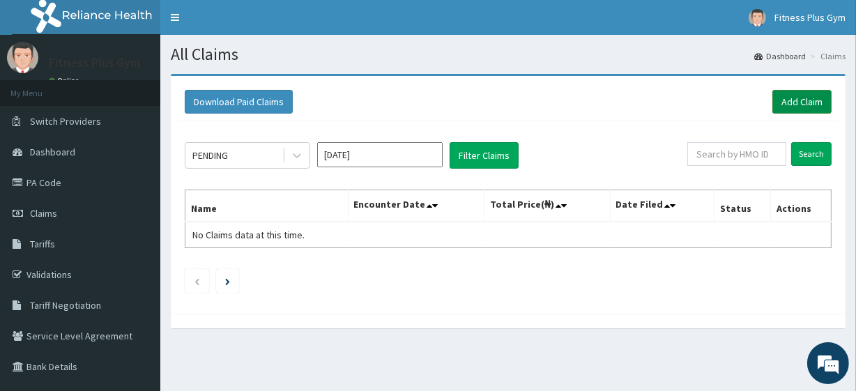
click at [794, 93] on link "Add Claim" at bounding box center [801, 102] width 59 height 24
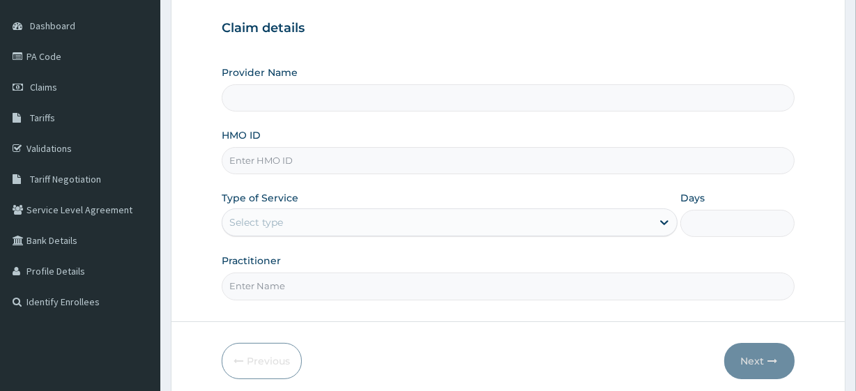
click at [279, 160] on input "HMO ID" at bounding box center [508, 160] width 572 height 27
type input "Fitness plus Gym"
type input "1"
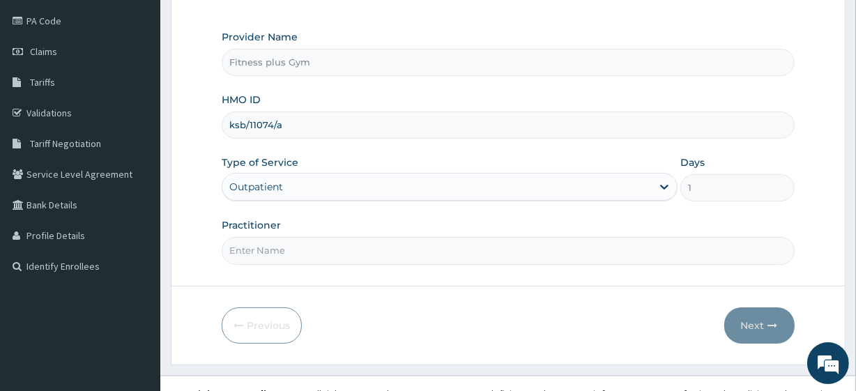
scroll to position [180, 0]
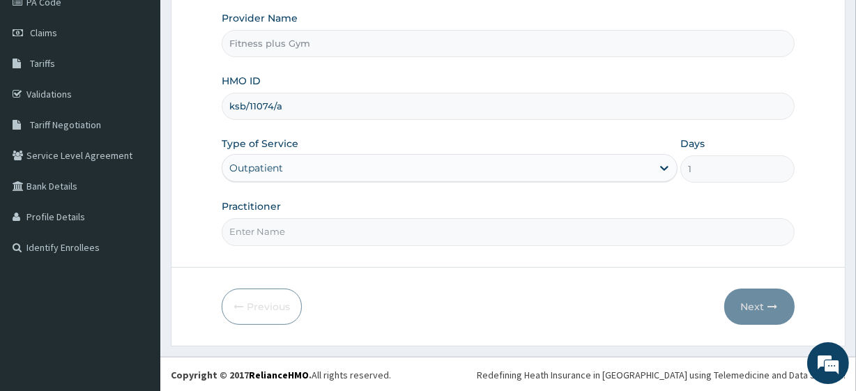
type input "ksb/11074/a"
drag, startPoint x: 263, startPoint y: 229, endPoint x: 280, endPoint y: 270, distance: 45.0
click at [263, 229] on input "Practitioner" at bounding box center [508, 231] width 572 height 27
type input "fitness+"
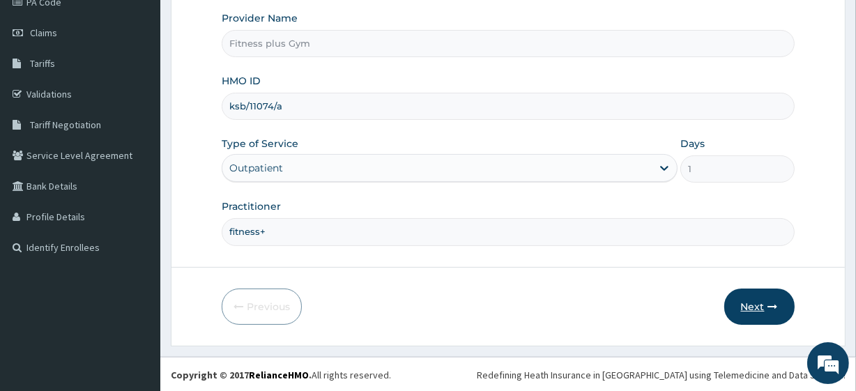
click at [766, 311] on button "Next" at bounding box center [759, 306] width 70 height 36
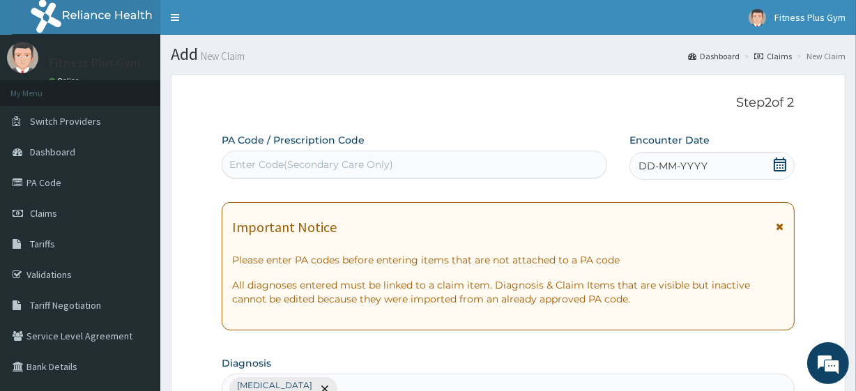
click at [396, 176] on div "Enter Code(Secondary Care Only)" at bounding box center [414, 164] width 385 height 28
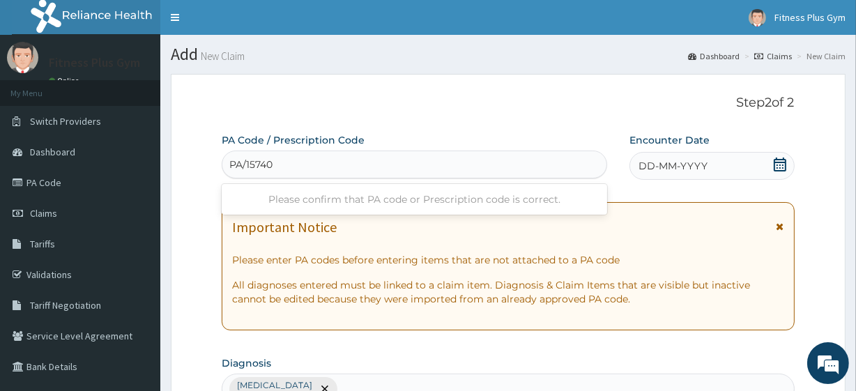
type input "PA/157409"
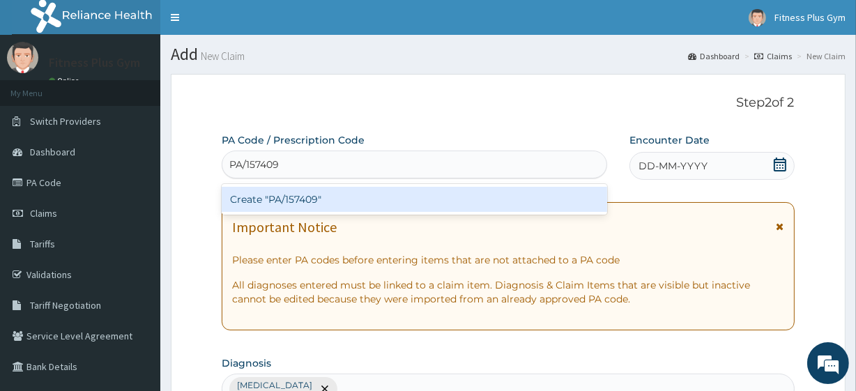
click at [306, 202] on div "Create "PA/157409"" at bounding box center [414, 199] width 385 height 25
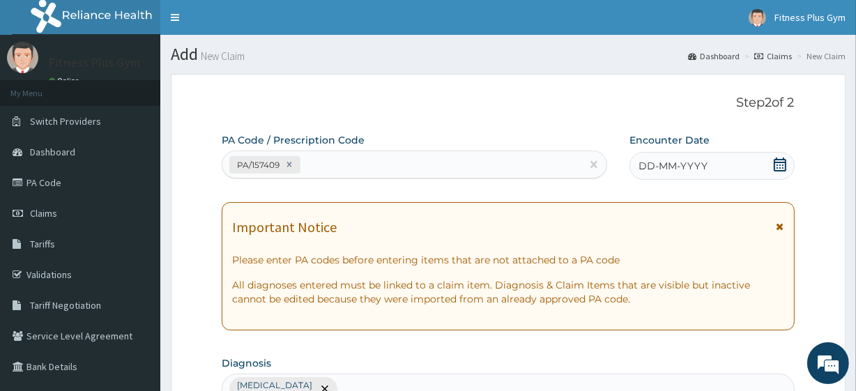
click at [780, 163] on icon at bounding box center [780, 164] width 14 height 14
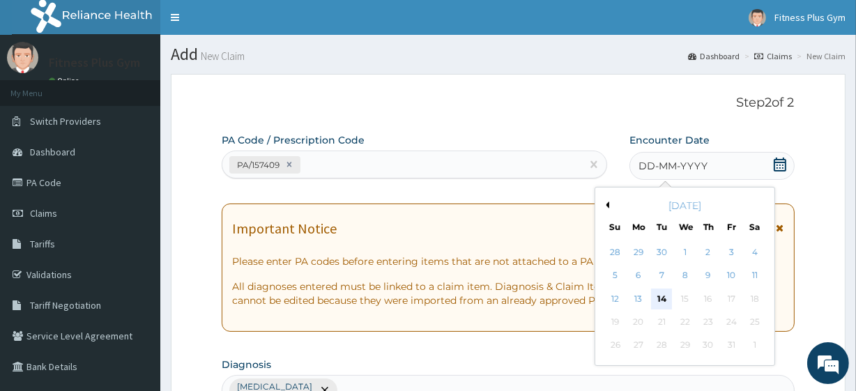
click at [661, 303] on div "14" at bounding box center [661, 298] width 21 height 21
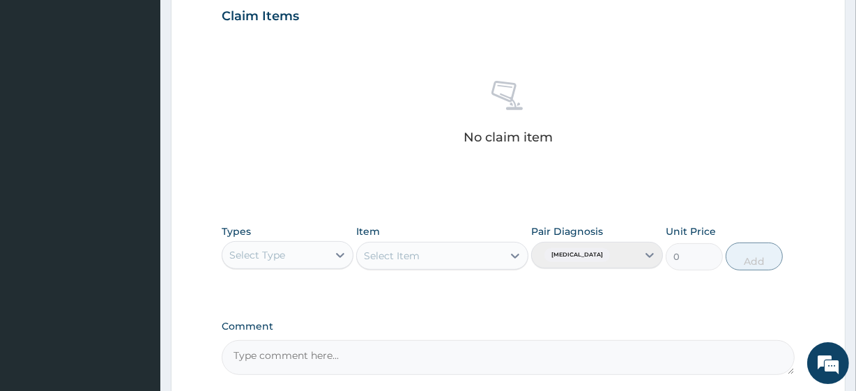
scroll to position [613, 0]
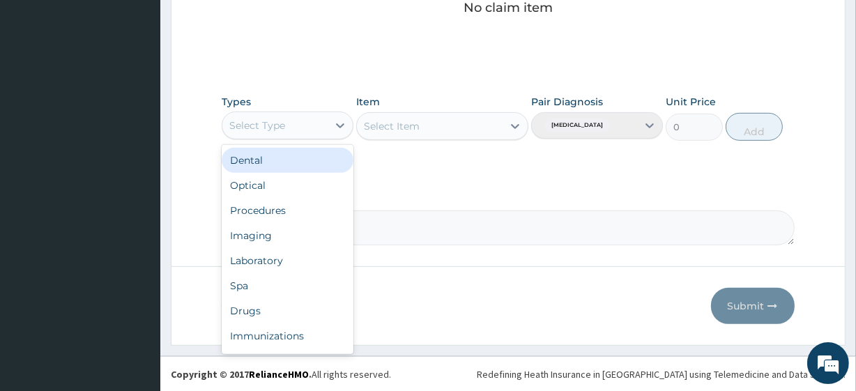
click at [293, 125] on div "Select Type" at bounding box center [274, 125] width 105 height 22
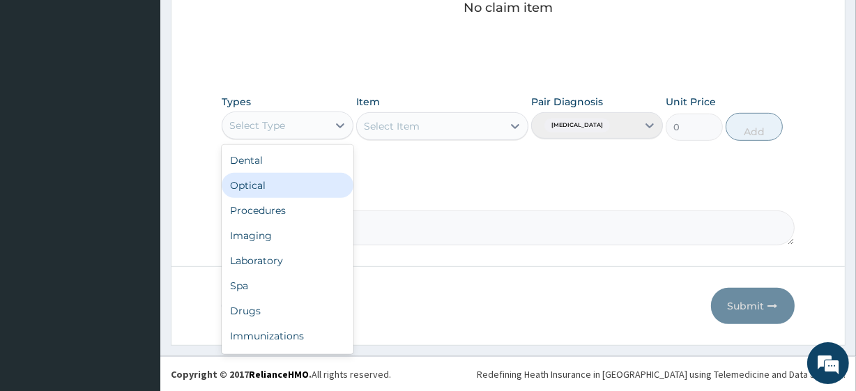
scroll to position [47, 0]
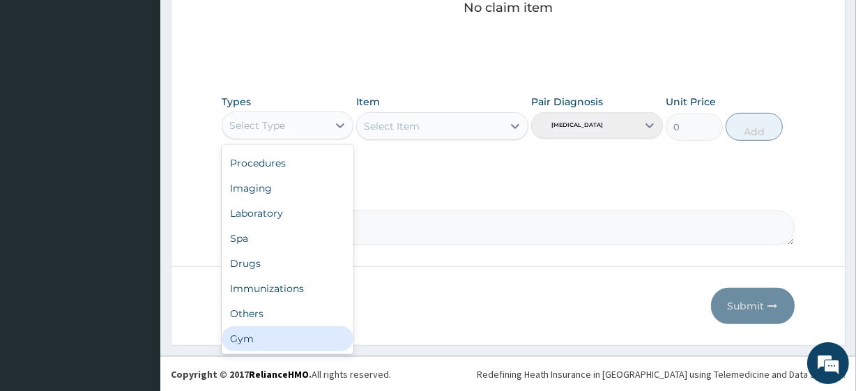
click at [256, 340] on div "Gym" at bounding box center [288, 338] width 132 height 25
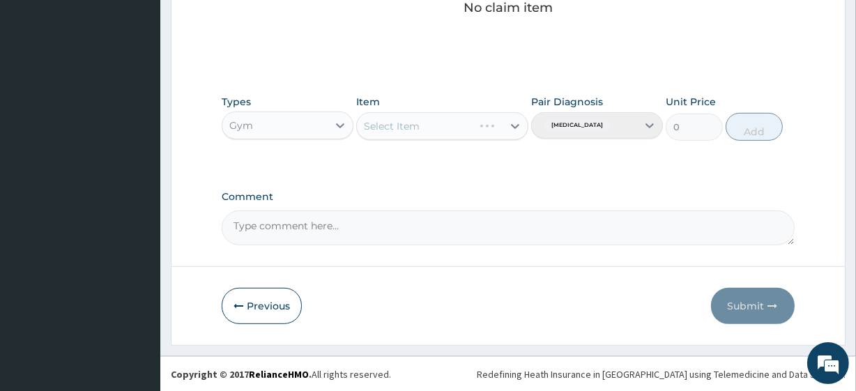
click at [411, 125] on div "Select Item" at bounding box center [441, 126] width 171 height 28
click at [396, 124] on div "Select Item" at bounding box center [441, 126] width 171 height 28
click at [455, 132] on div "Select Item" at bounding box center [441, 126] width 171 height 28
click at [420, 125] on div "Select Item" at bounding box center [441, 126] width 171 height 28
click at [445, 127] on div "Select Item" at bounding box center [441, 126] width 171 height 28
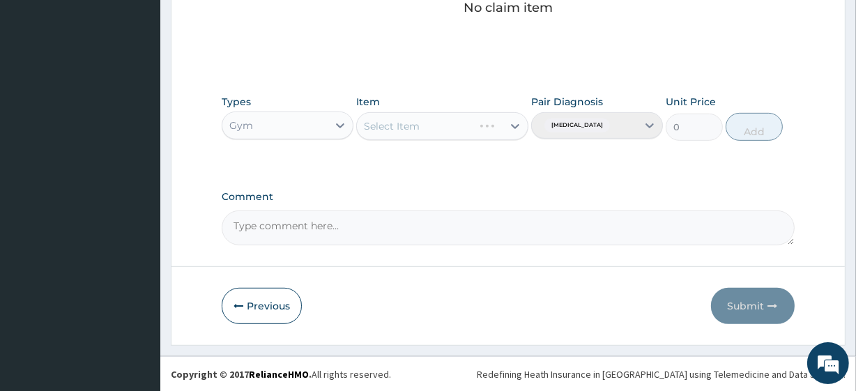
click at [433, 123] on div "Select Item" at bounding box center [441, 126] width 171 height 28
click at [511, 122] on div "Select Item" at bounding box center [441, 126] width 171 height 28
click at [447, 121] on div "Select Item" at bounding box center [429, 126] width 145 height 22
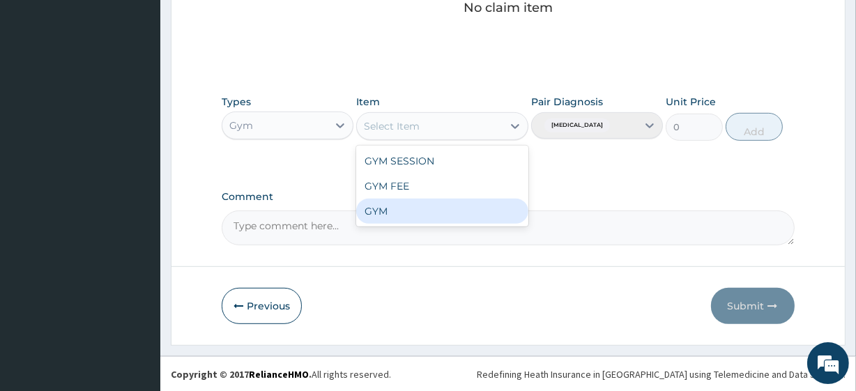
click at [412, 203] on div "GYM" at bounding box center [441, 211] width 171 height 25
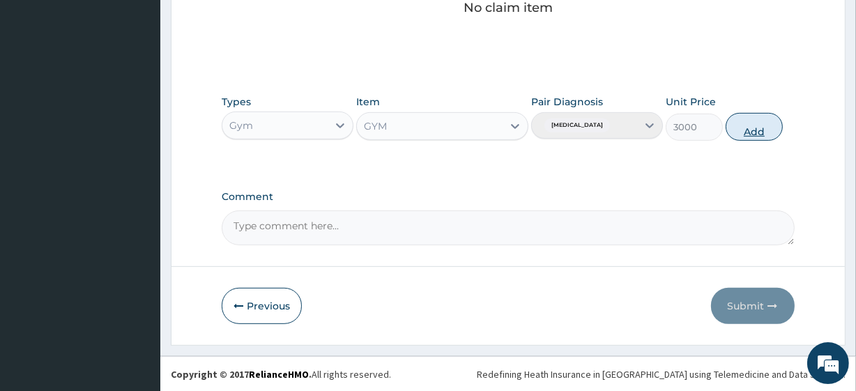
click at [741, 123] on button "Add" at bounding box center [753, 127] width 57 height 28
type input "0"
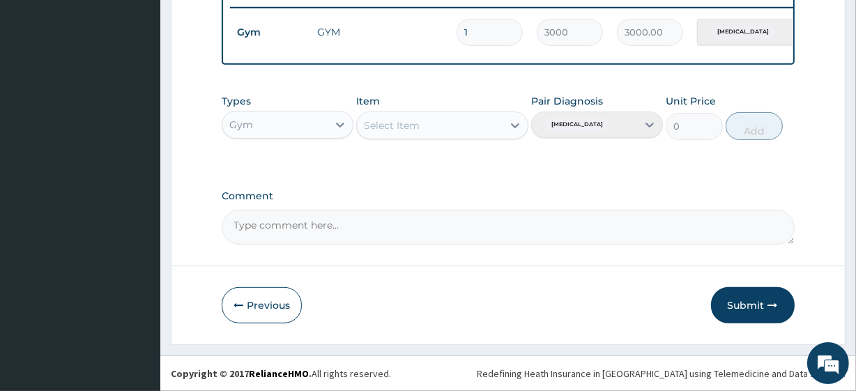
click at [748, 300] on button "Submit" at bounding box center [753, 305] width 84 height 36
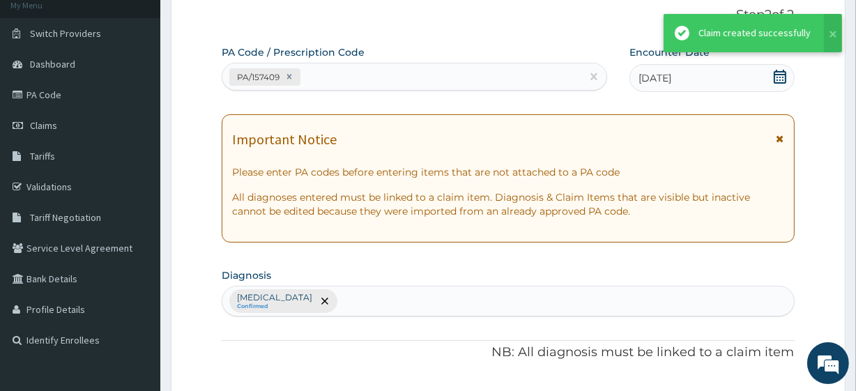
scroll to position [556, 0]
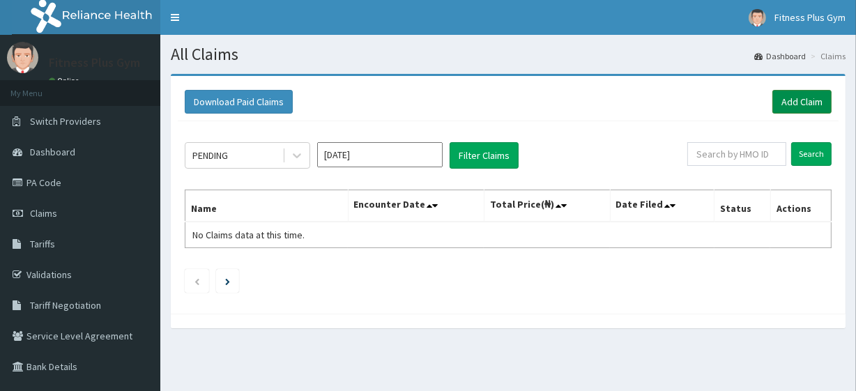
click at [780, 97] on link "Add Claim" at bounding box center [801, 102] width 59 height 24
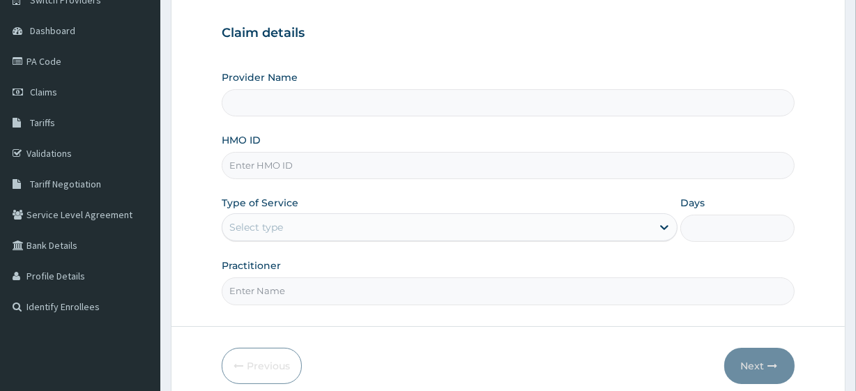
scroll to position [126, 0]
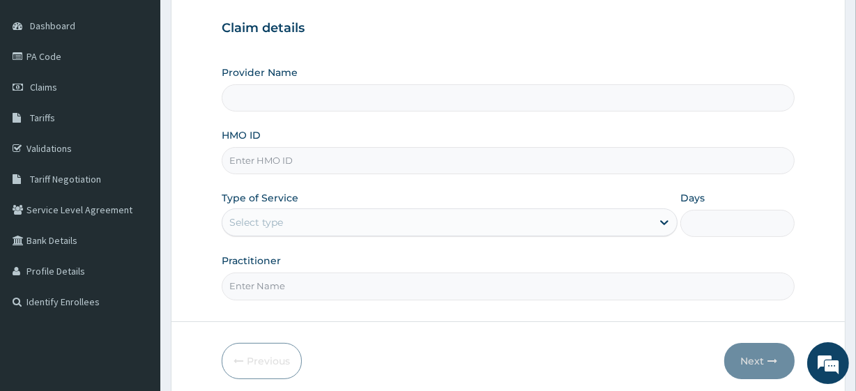
drag, startPoint x: 320, startPoint y: 154, endPoint x: 320, endPoint y: 135, distance: 18.8
click at [320, 153] on input "HMO ID" at bounding box center [508, 160] width 572 height 27
type input "axi/10"
type input "Fitness plus Gym"
type input "1"
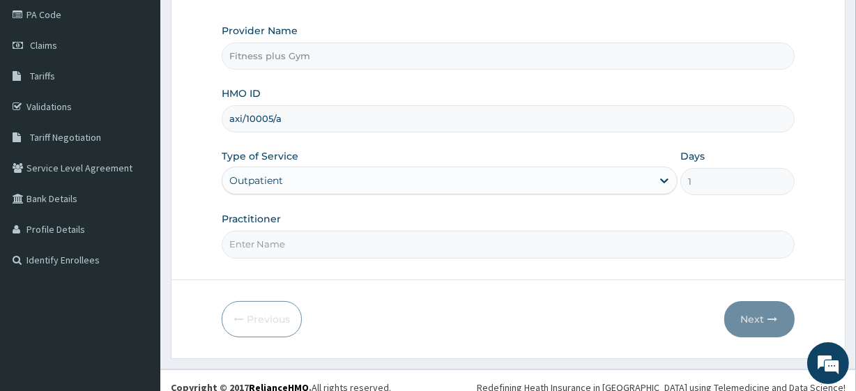
scroll to position [180, 0]
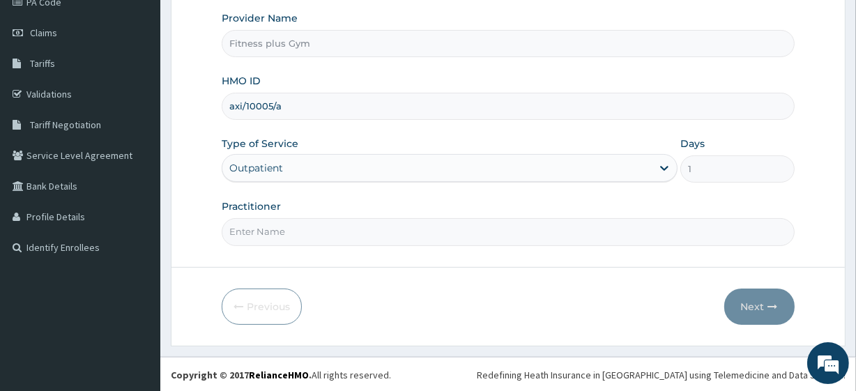
type input "axi/10005/a"
drag, startPoint x: 281, startPoint y: 229, endPoint x: 274, endPoint y: 252, distance: 24.5
click at [281, 229] on input "Practitioner" at bounding box center [508, 231] width 572 height 27
type input "fitness+"
click at [748, 293] on button "Next" at bounding box center [759, 306] width 70 height 36
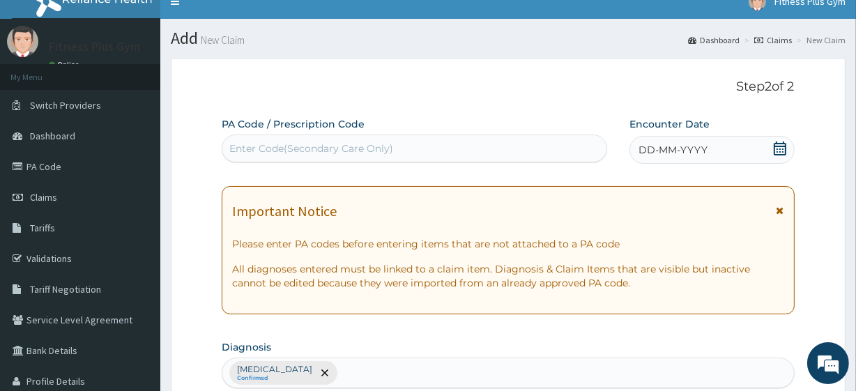
scroll to position [0, 0]
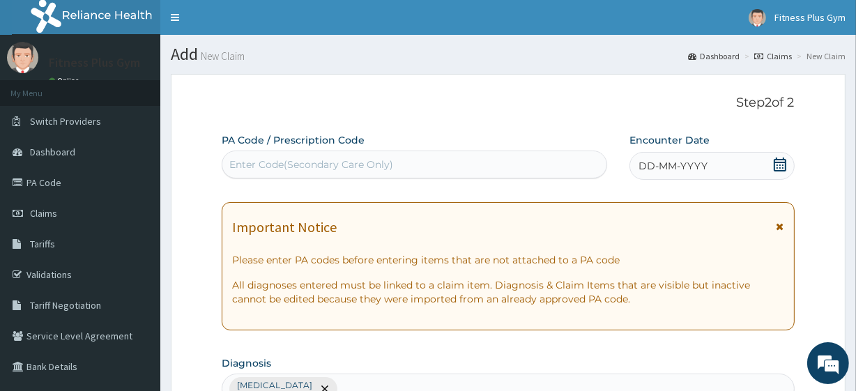
click at [350, 149] on div "PA Code / Prescription Code Enter Code(Secondary Care Only)" at bounding box center [414, 155] width 385 height 45
click at [365, 165] on div "Enter Code(Secondary Care Only)" at bounding box center [311, 164] width 164 height 14
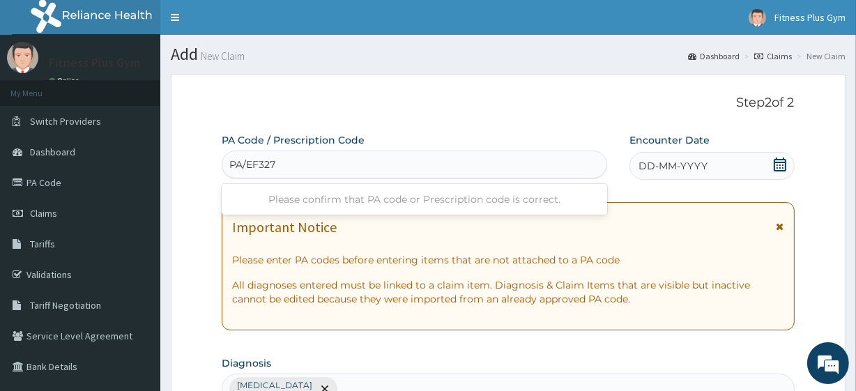
type input "PA/EF3275"
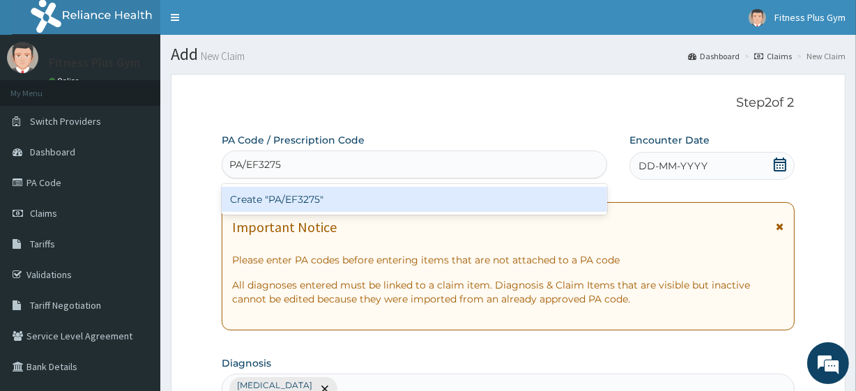
click at [299, 200] on div "Create "PA/EF3275"" at bounding box center [414, 199] width 385 height 25
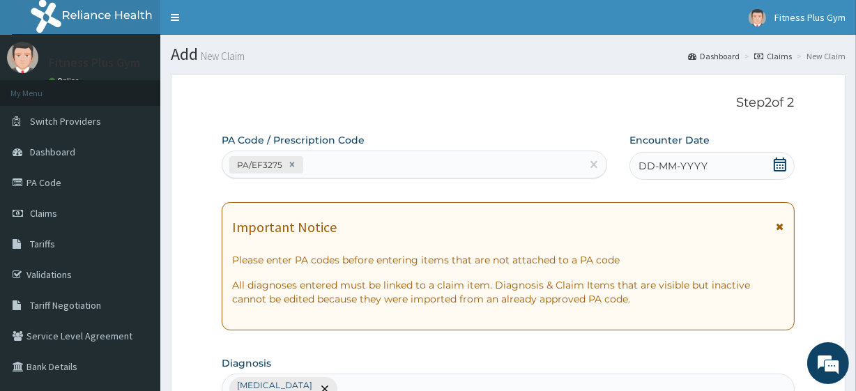
click at [778, 167] on icon at bounding box center [780, 164] width 14 height 14
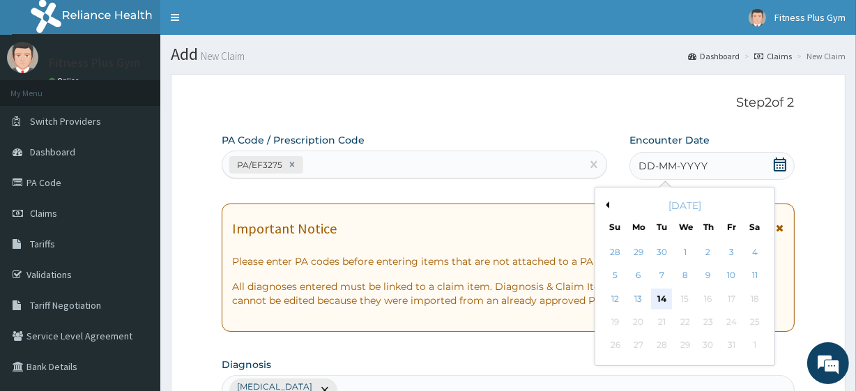
click at [660, 300] on div "14" at bounding box center [661, 298] width 21 height 21
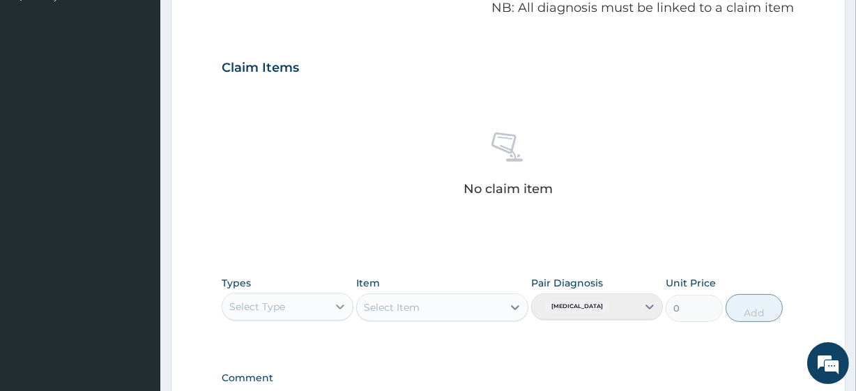
scroll to position [613, 0]
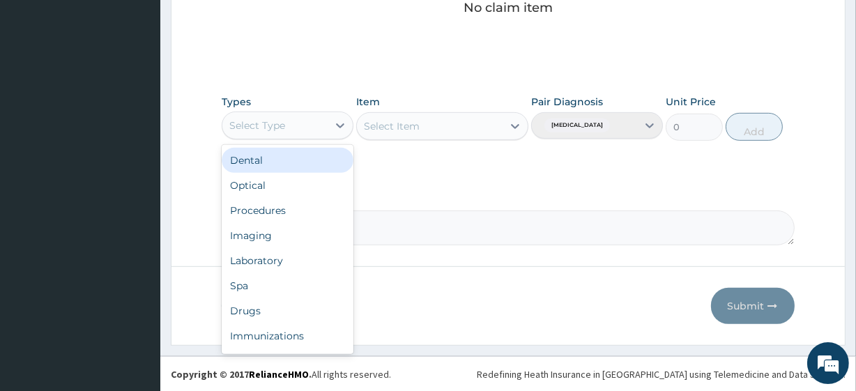
click at [306, 125] on div "Select Type" at bounding box center [274, 125] width 105 height 22
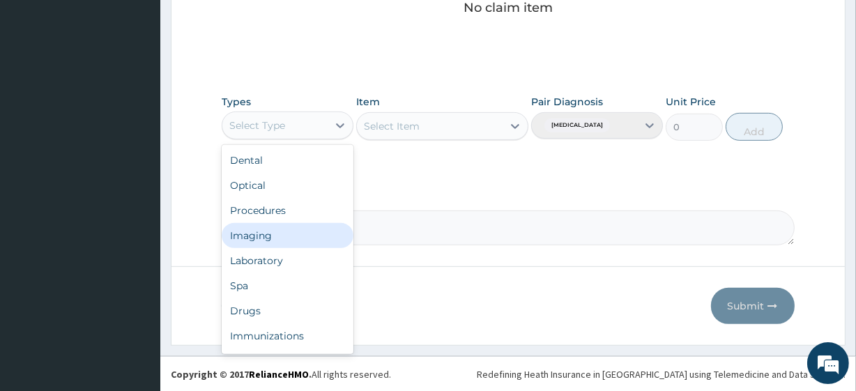
scroll to position [47, 0]
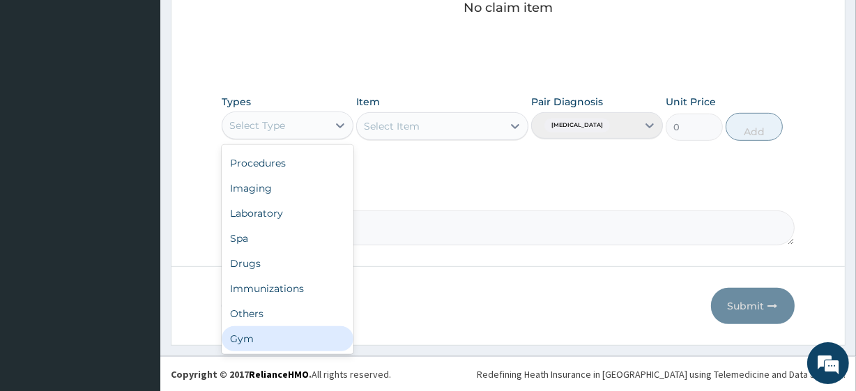
click at [237, 336] on div "Gym" at bounding box center [288, 338] width 132 height 25
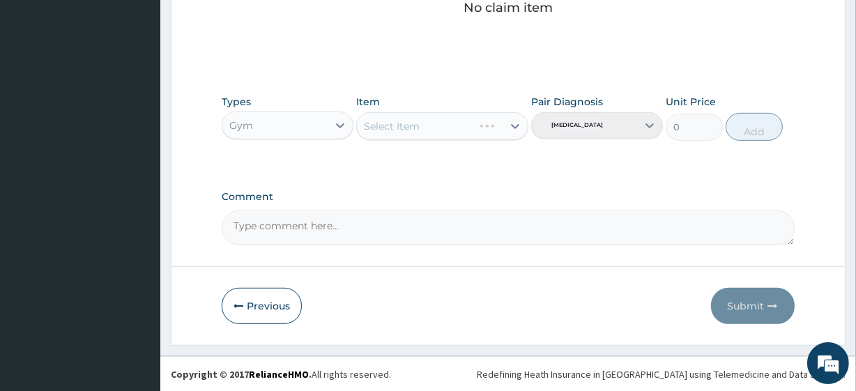
click at [407, 126] on div "Select Item" at bounding box center [441, 126] width 171 height 28
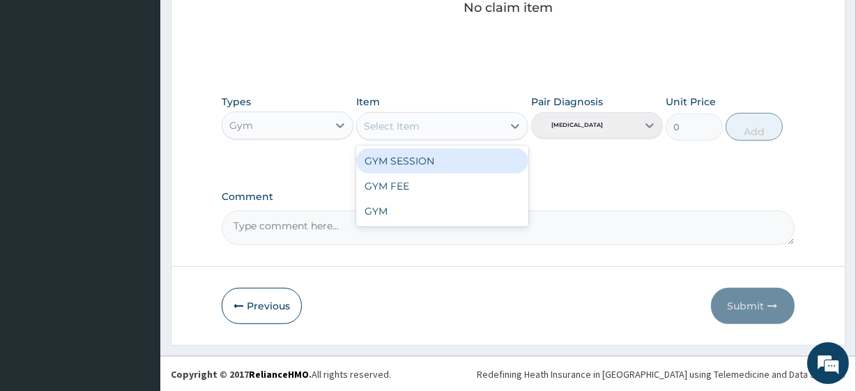
click at [407, 126] on div "Select Item" at bounding box center [392, 126] width 56 height 14
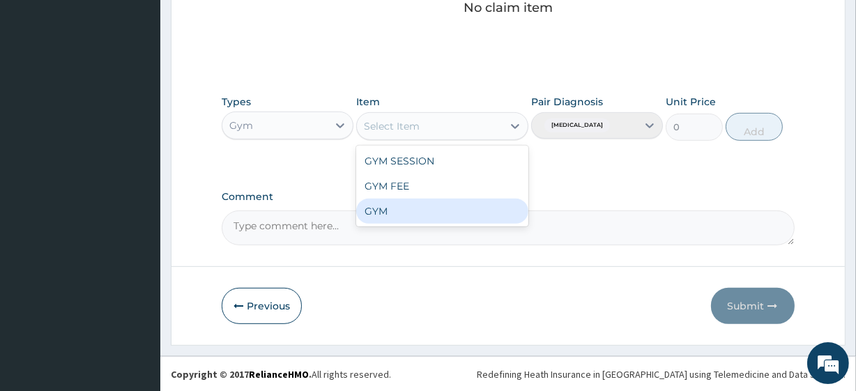
click at [373, 208] on div "GYM" at bounding box center [441, 211] width 171 height 25
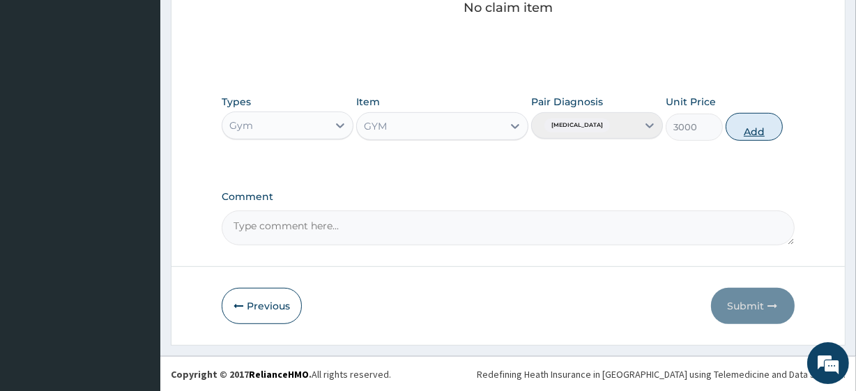
click at [737, 127] on button "Add" at bounding box center [753, 127] width 57 height 28
type input "0"
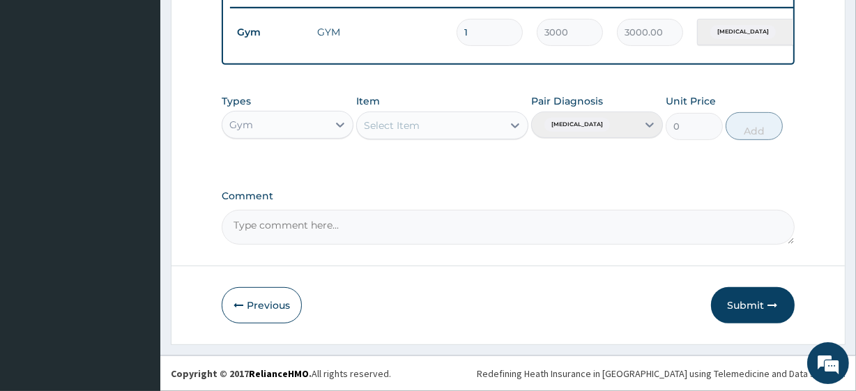
drag, startPoint x: 755, startPoint y: 310, endPoint x: 745, endPoint y: 308, distance: 10.7
click at [755, 307] on button "Submit" at bounding box center [753, 305] width 84 height 36
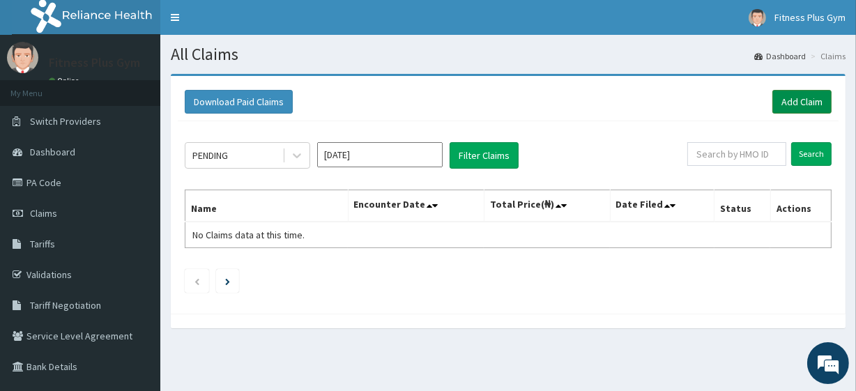
click at [806, 93] on link "Add Claim" at bounding box center [801, 102] width 59 height 24
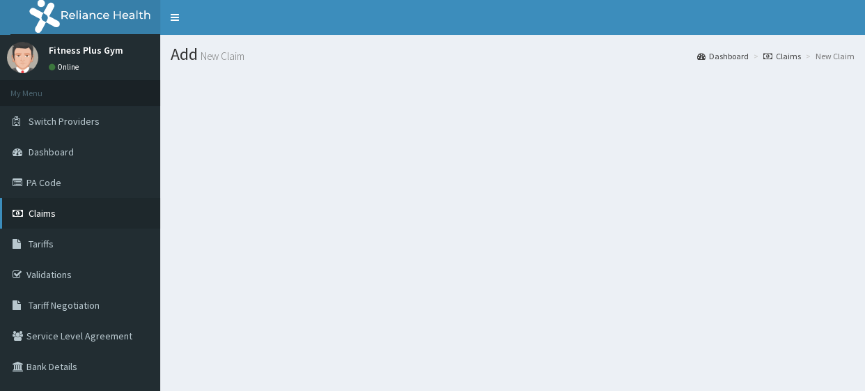
click at [68, 217] on link "Claims" at bounding box center [80, 213] width 160 height 31
click at [83, 208] on link "Claims" at bounding box center [80, 213] width 160 height 31
click at [95, 210] on link "Claims" at bounding box center [80, 213] width 160 height 31
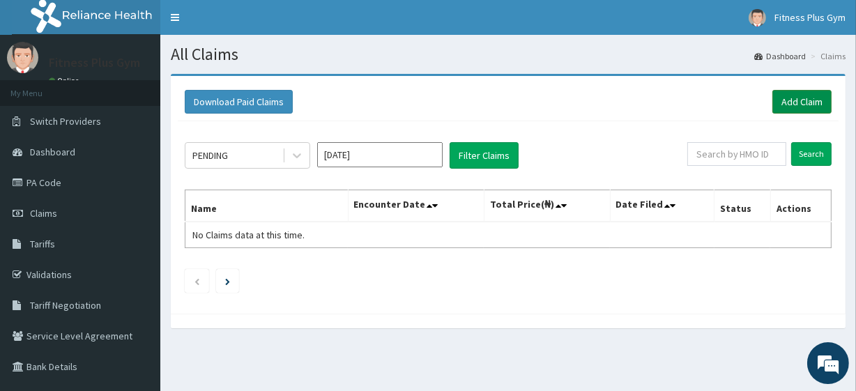
click at [816, 96] on link "Add Claim" at bounding box center [801, 102] width 59 height 24
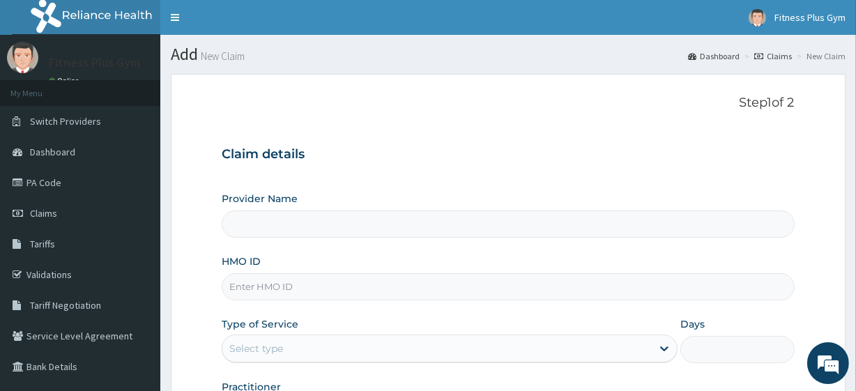
type input "Fitness plus Gym"
type input "1"
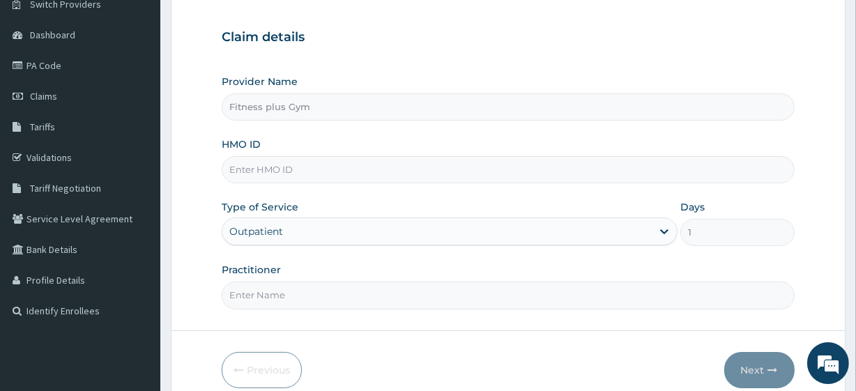
scroll to position [126, 0]
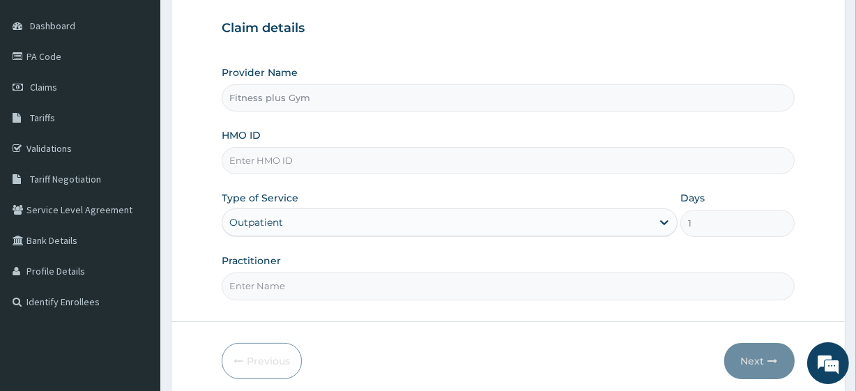
click at [314, 153] on input "HMO ID" at bounding box center [508, 160] width 572 height 27
type input "rtl/10091/a"
click at [258, 278] on input "Practitioner" at bounding box center [508, 285] width 572 height 27
type input "fitness+"
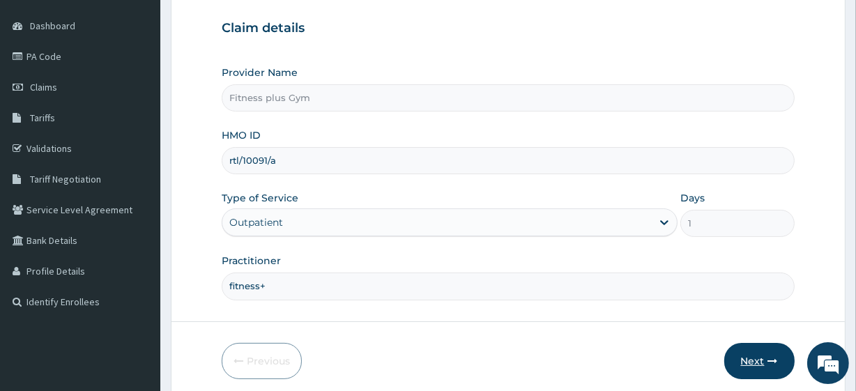
click at [742, 351] on button "Next" at bounding box center [759, 361] width 70 height 36
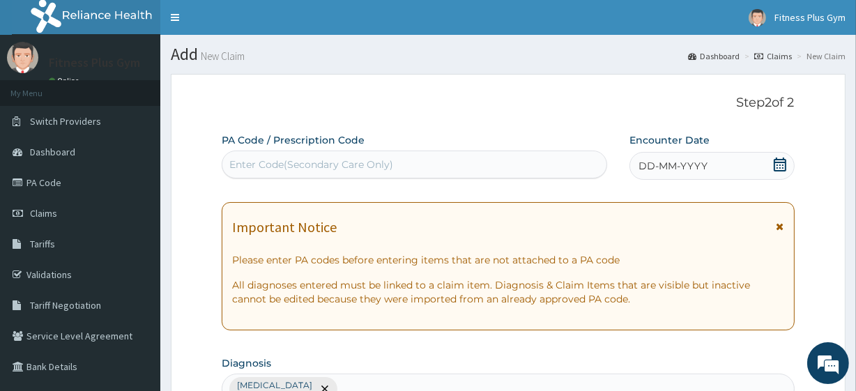
drag, startPoint x: 360, startPoint y: 150, endPoint x: 333, endPoint y: 169, distance: 33.0
click at [353, 153] on div "PA Code / Prescription Code Enter Code(Secondary Care Only)" at bounding box center [414, 155] width 385 height 45
click at [327, 163] on div "Enter Code(Secondary Care Only)" at bounding box center [311, 164] width 164 height 14
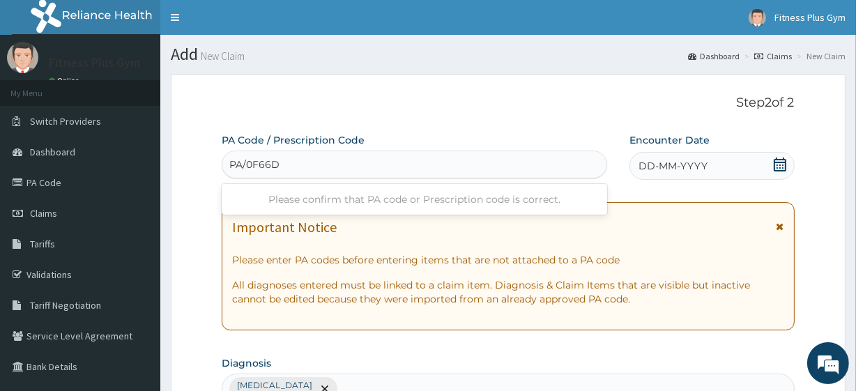
type input "PA/0F66DD"
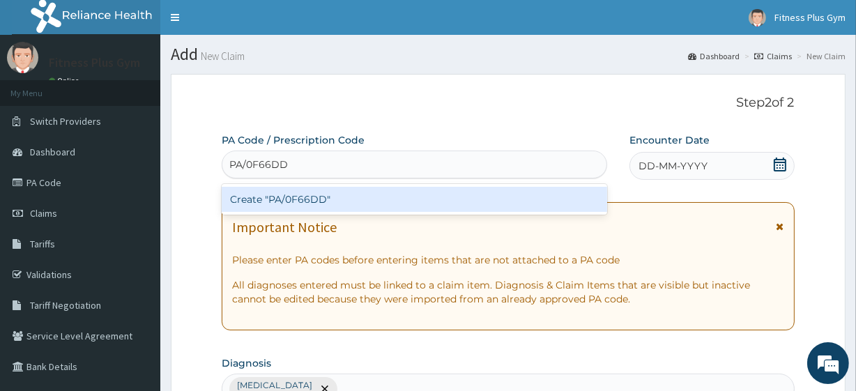
click at [320, 202] on div "Create "PA/0F66DD"" at bounding box center [414, 199] width 385 height 25
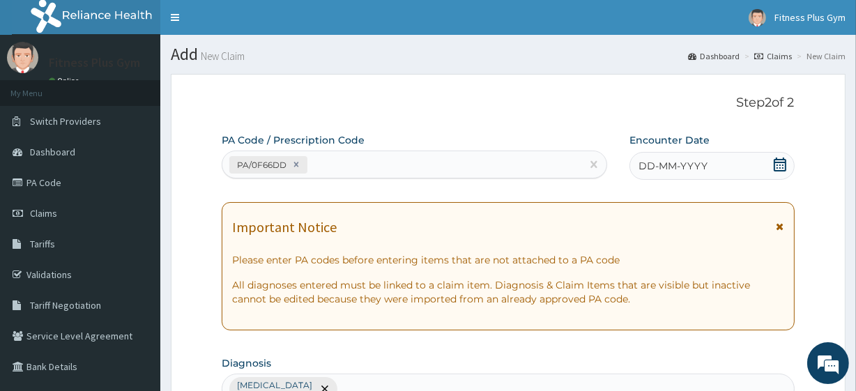
click at [778, 164] on icon at bounding box center [780, 164] width 14 height 14
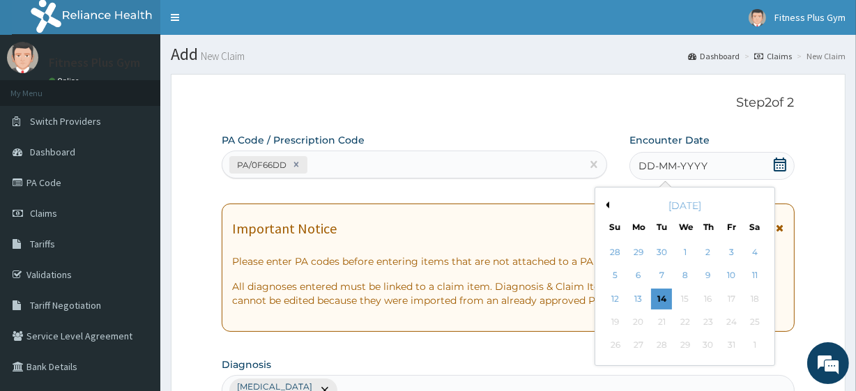
click at [661, 297] on div "14" at bounding box center [661, 298] width 21 height 21
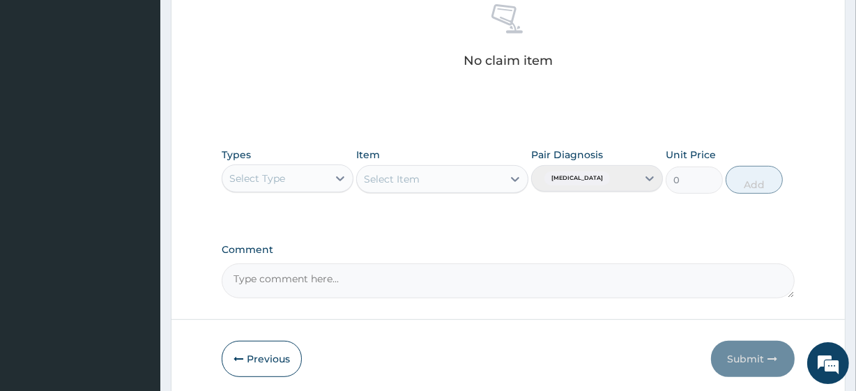
scroll to position [613, 0]
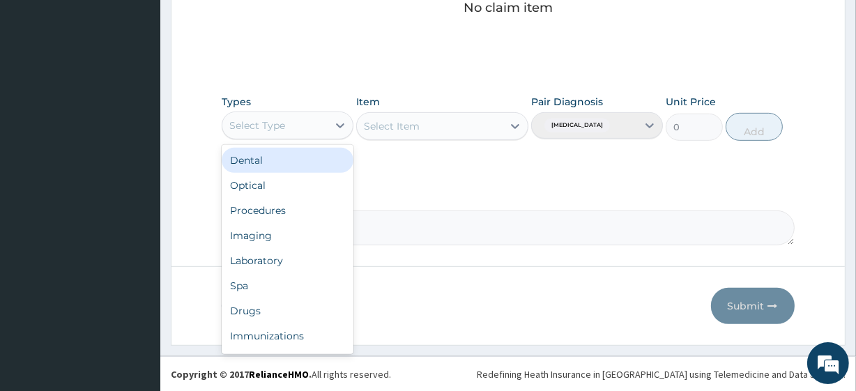
click at [274, 124] on div "Select Type" at bounding box center [257, 125] width 56 height 14
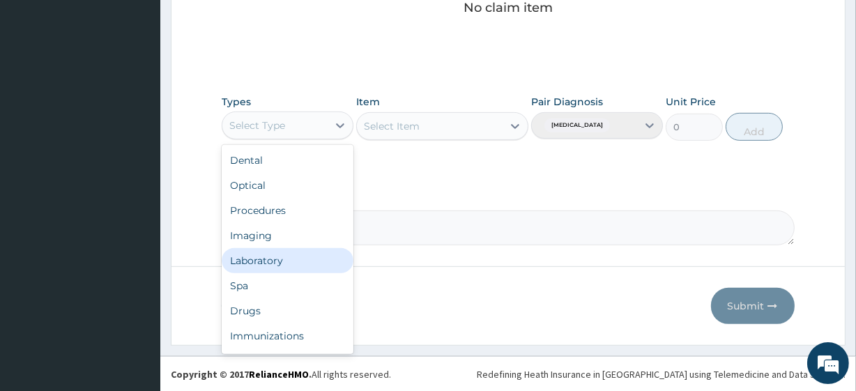
scroll to position [47, 0]
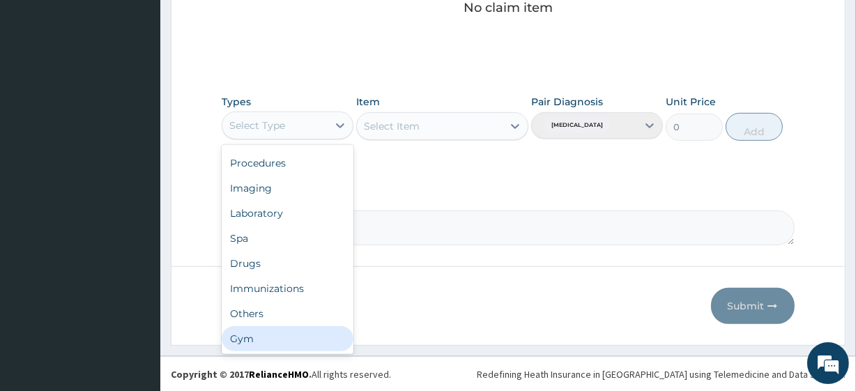
click at [276, 332] on div "Gym" at bounding box center [288, 338] width 132 height 25
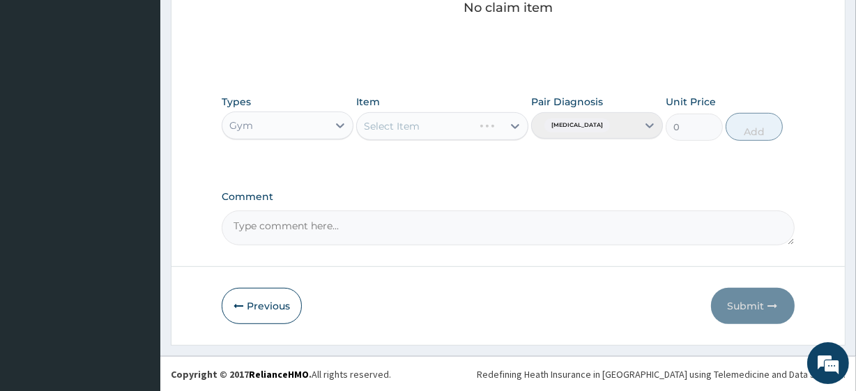
click at [404, 121] on div "Select Item" at bounding box center [441, 126] width 171 height 28
click at [403, 121] on div "Select Item" at bounding box center [441, 126] width 171 height 28
click at [459, 118] on div "Select Item" at bounding box center [441, 126] width 171 height 28
click at [514, 121] on div "Select Item" at bounding box center [441, 126] width 171 height 28
click at [513, 125] on div "Select Item" at bounding box center [441, 126] width 171 height 28
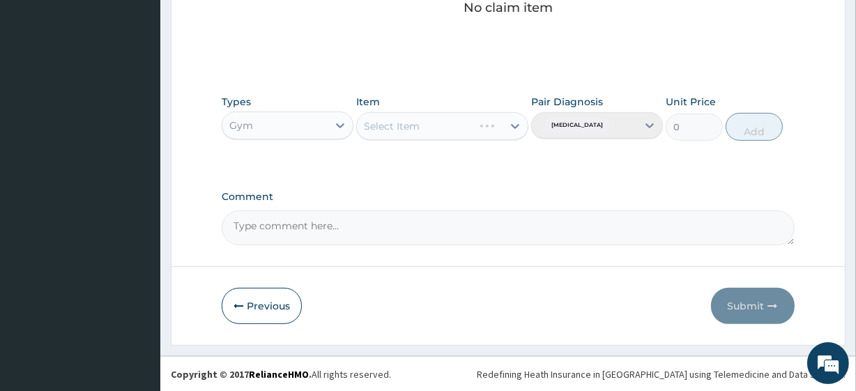
click at [511, 125] on div "Select Item" at bounding box center [441, 126] width 171 height 28
click at [504, 128] on div at bounding box center [514, 126] width 25 height 25
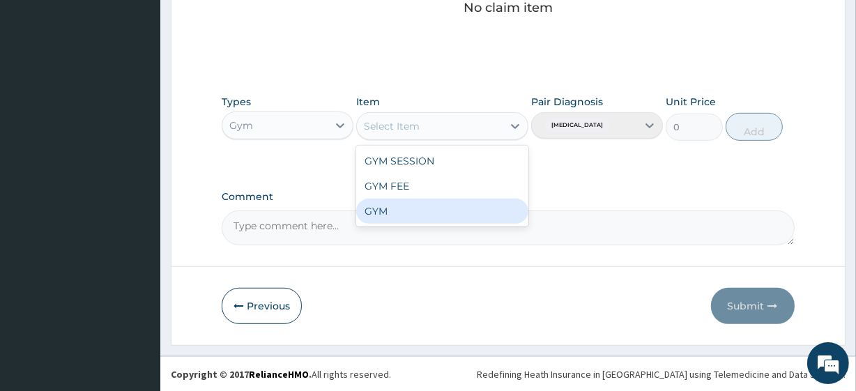
click at [424, 214] on div "GYM" at bounding box center [441, 211] width 171 height 25
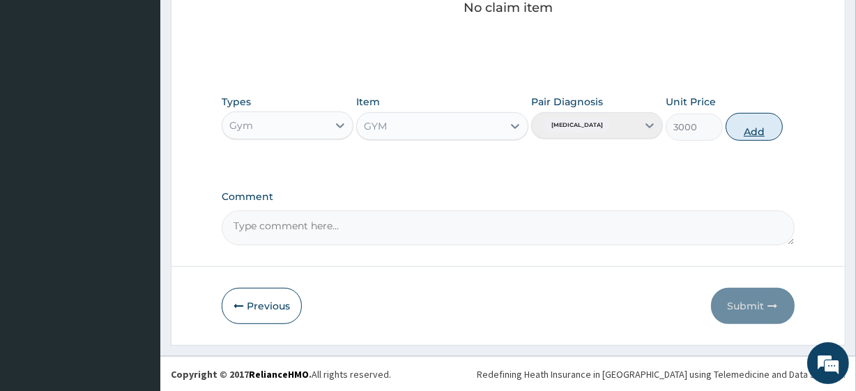
click at [757, 132] on button "Add" at bounding box center [753, 127] width 57 height 28
type input "0"
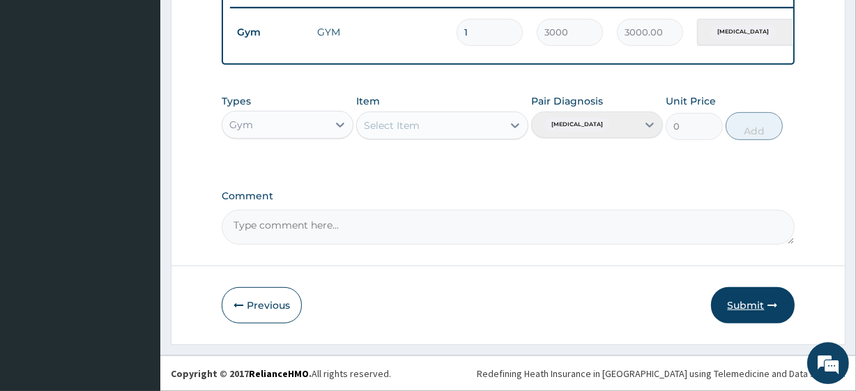
click at [743, 298] on button "Submit" at bounding box center [753, 305] width 84 height 36
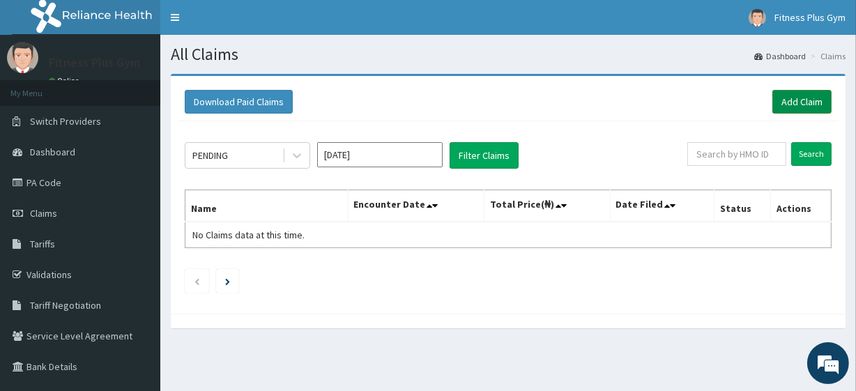
click at [812, 100] on link "Add Claim" at bounding box center [801, 102] width 59 height 24
click at [786, 107] on link "Add Claim" at bounding box center [801, 102] width 59 height 24
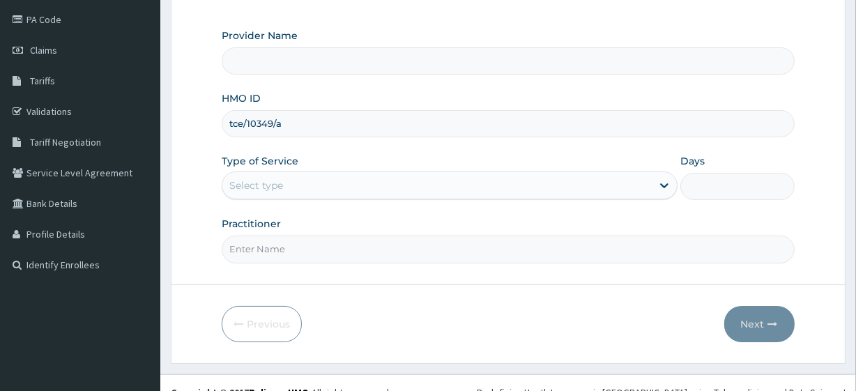
scroll to position [180, 0]
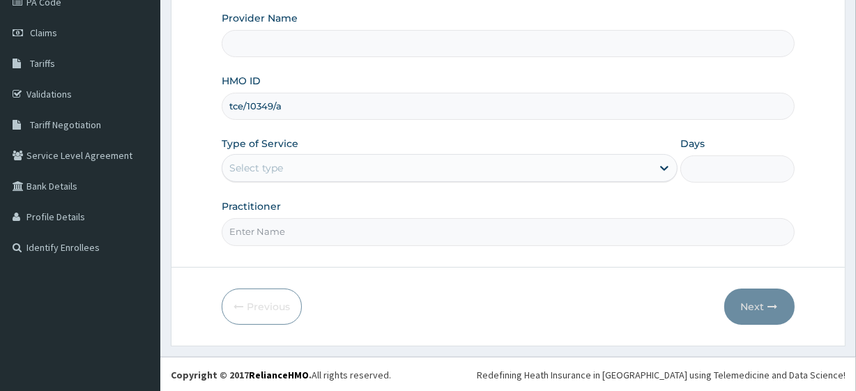
type input "tce/10349/a"
click at [272, 230] on input "Practitioner" at bounding box center [508, 231] width 572 height 27
type input "fitness+"
type input "Fitness plus Gym"
type input "1"
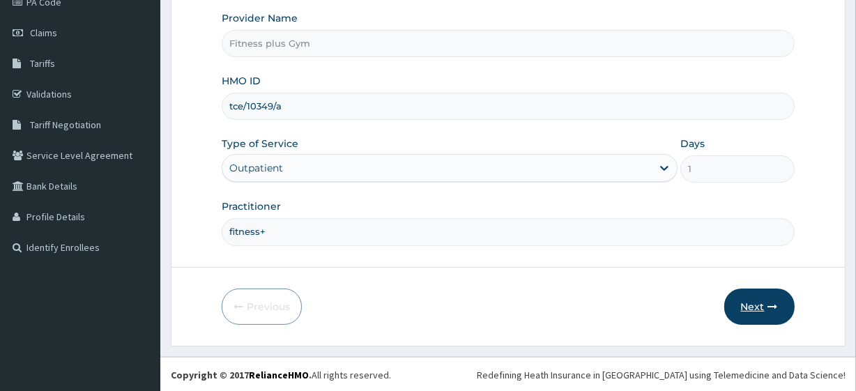
click at [751, 301] on button "Next" at bounding box center [759, 306] width 70 height 36
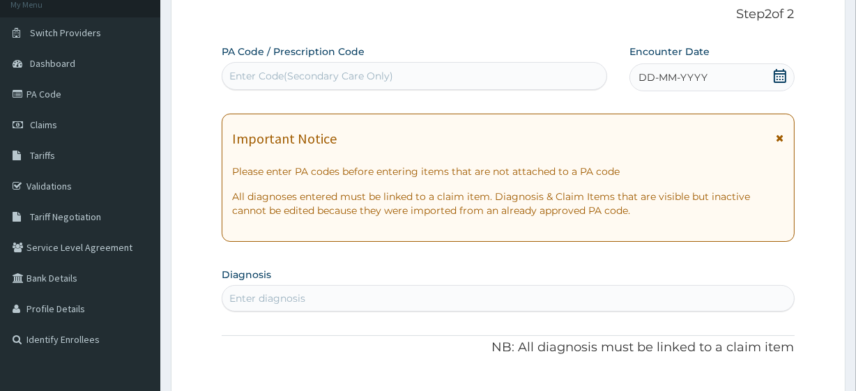
scroll to position [0, 0]
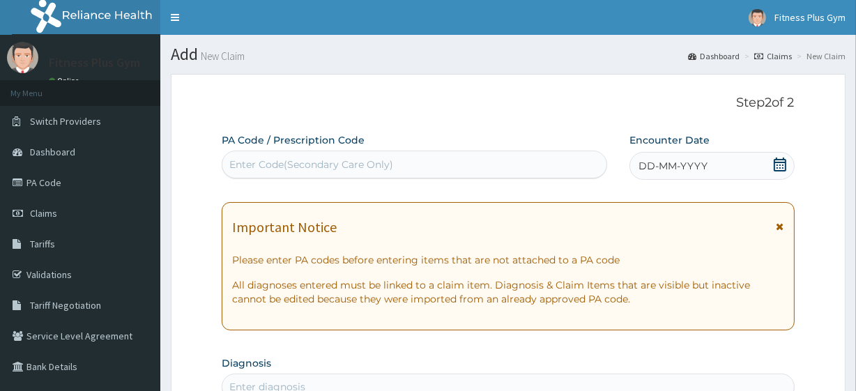
click at [355, 164] on div "Enter Code(Secondary Care Only)" at bounding box center [311, 164] width 164 height 14
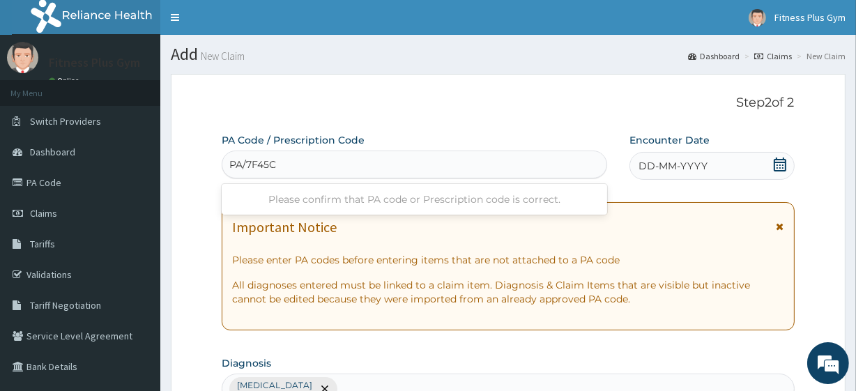
type input "PA/7F45CD"
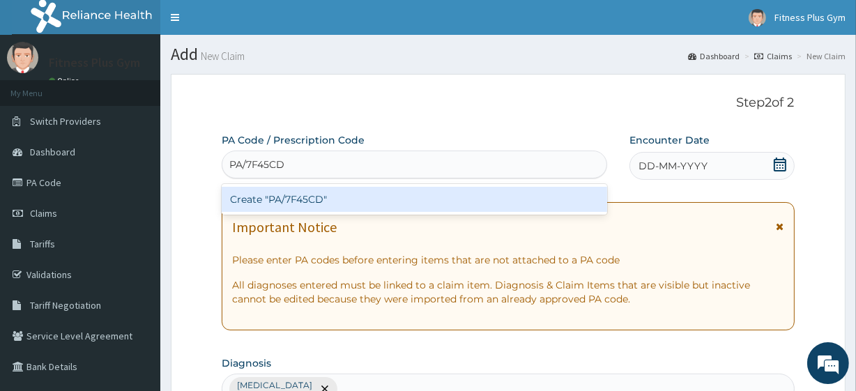
click at [309, 202] on div "Create "PA/7F45CD"" at bounding box center [414, 199] width 385 height 25
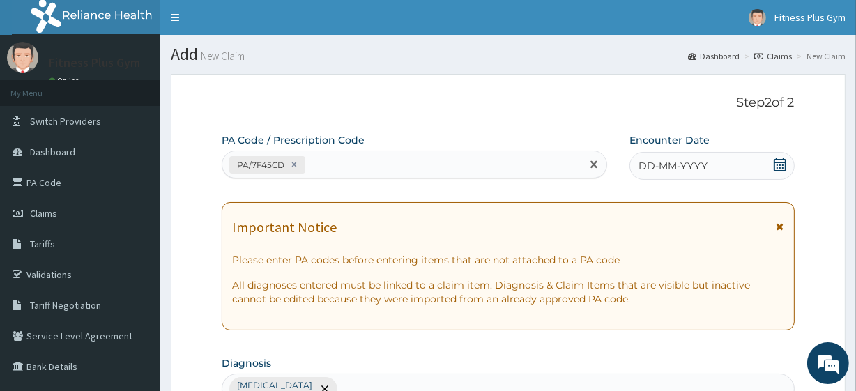
drag, startPoint x: 783, startPoint y: 167, endPoint x: 777, endPoint y: 171, distance: 7.5
click at [782, 167] on icon at bounding box center [780, 164] width 14 height 14
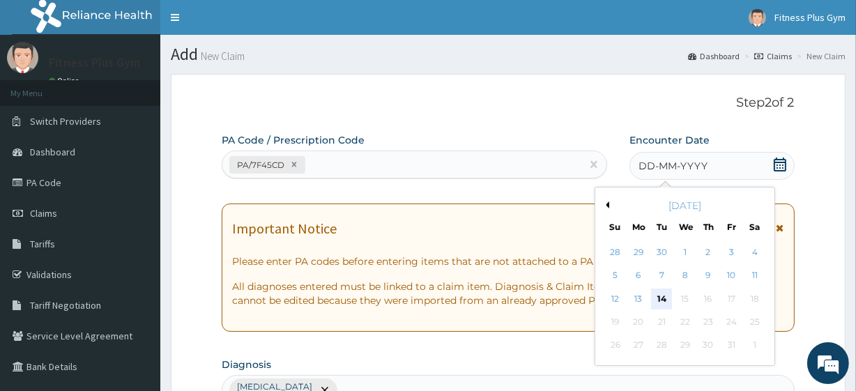
click at [656, 299] on div "14" at bounding box center [661, 298] width 21 height 21
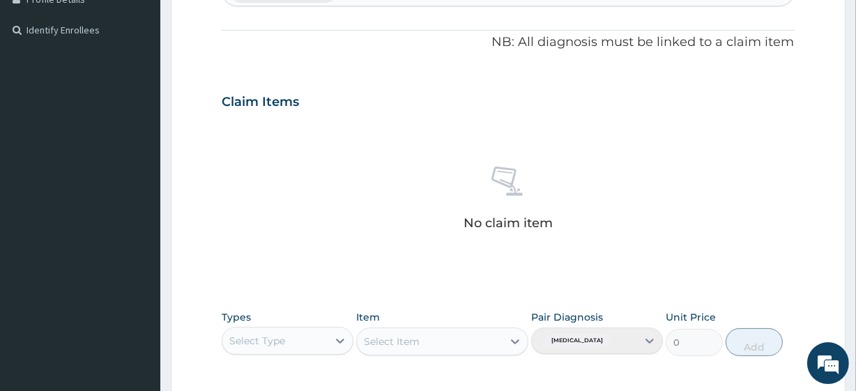
scroll to position [613, 0]
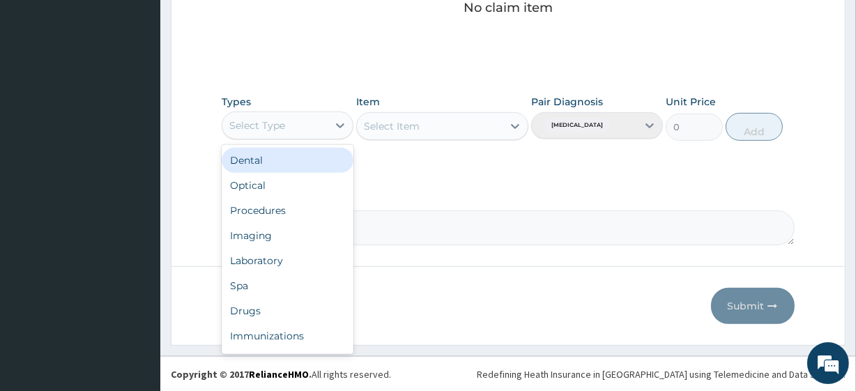
click at [288, 116] on div "Select Type" at bounding box center [274, 125] width 105 height 22
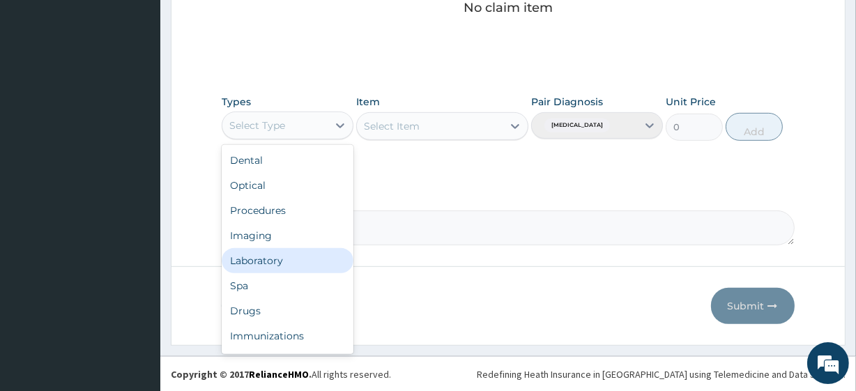
scroll to position [47, 0]
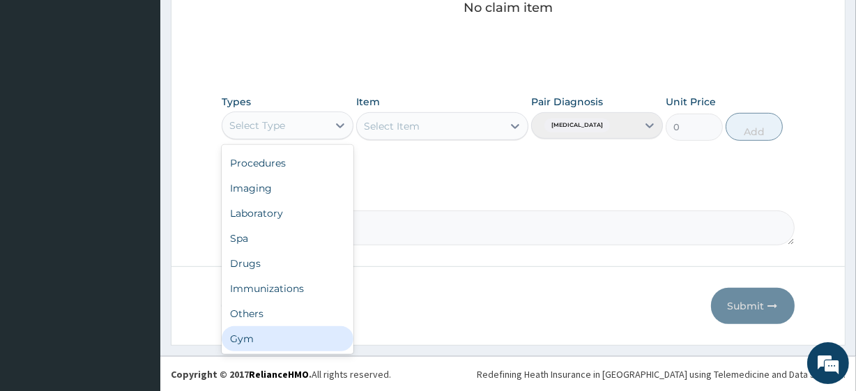
drag, startPoint x: 263, startPoint y: 336, endPoint x: 265, endPoint y: 320, distance: 15.4
click at [265, 335] on div "Gym" at bounding box center [288, 338] width 132 height 25
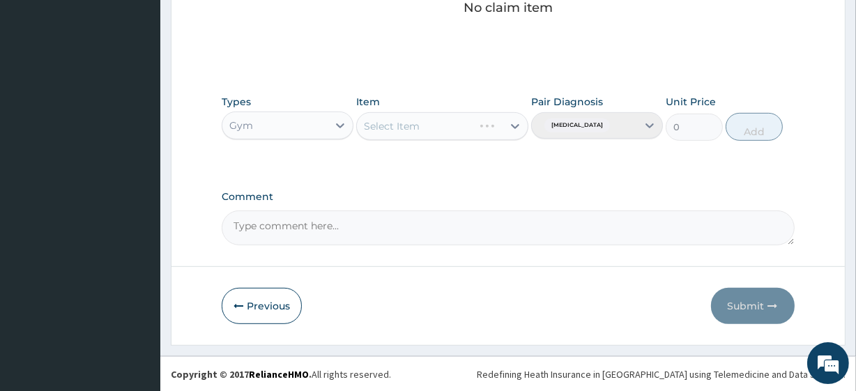
click at [430, 124] on div "Select Item" at bounding box center [441, 126] width 171 height 28
click at [509, 130] on div "Select Item" at bounding box center [441, 126] width 171 height 28
click at [518, 126] on div "Select Item" at bounding box center [441, 126] width 171 height 28
click at [515, 125] on icon at bounding box center [515, 126] width 14 height 14
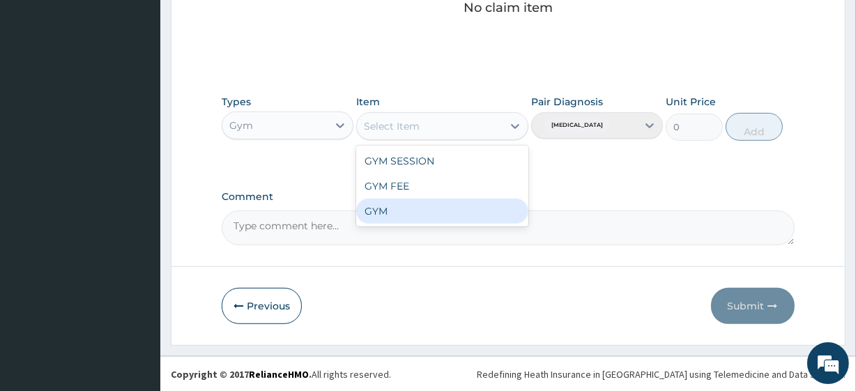
drag, startPoint x: 382, startPoint y: 212, endPoint x: 486, endPoint y: 174, distance: 109.8
click at [382, 210] on div "GYM" at bounding box center [441, 211] width 171 height 25
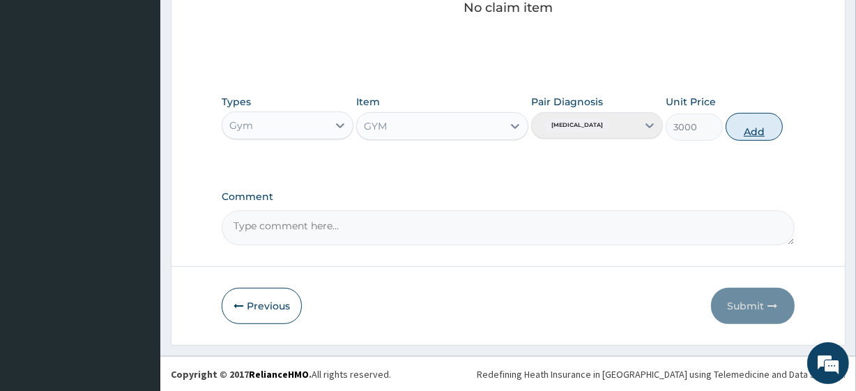
click at [761, 125] on button "Add" at bounding box center [753, 127] width 57 height 28
type input "0"
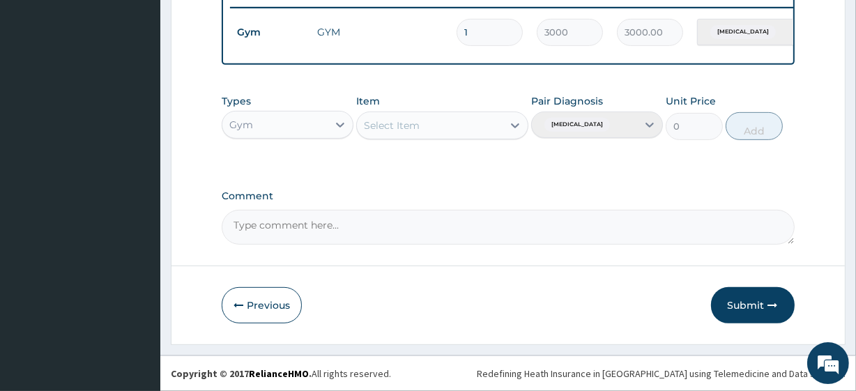
click at [737, 303] on button "Submit" at bounding box center [753, 305] width 84 height 36
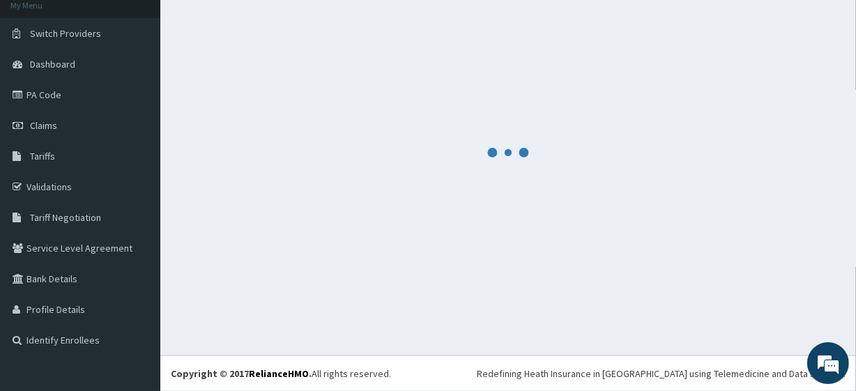
scroll to position [556, 0]
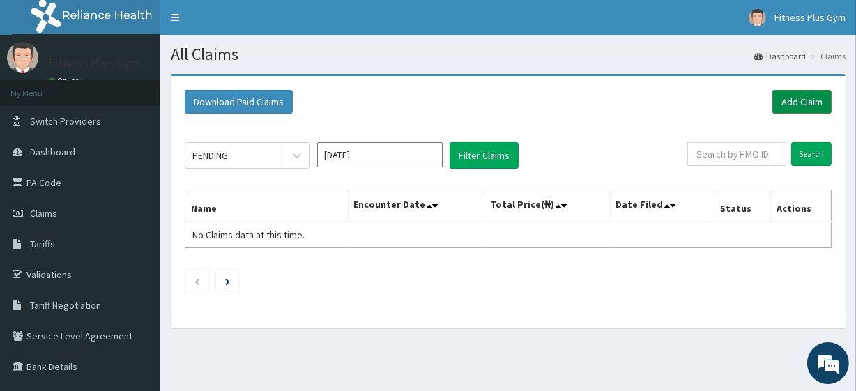
click at [787, 98] on link "Add Claim" at bounding box center [801, 102] width 59 height 24
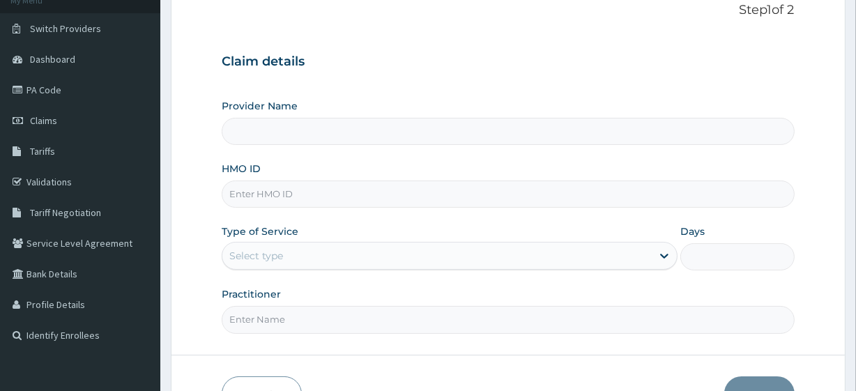
scroll to position [126, 0]
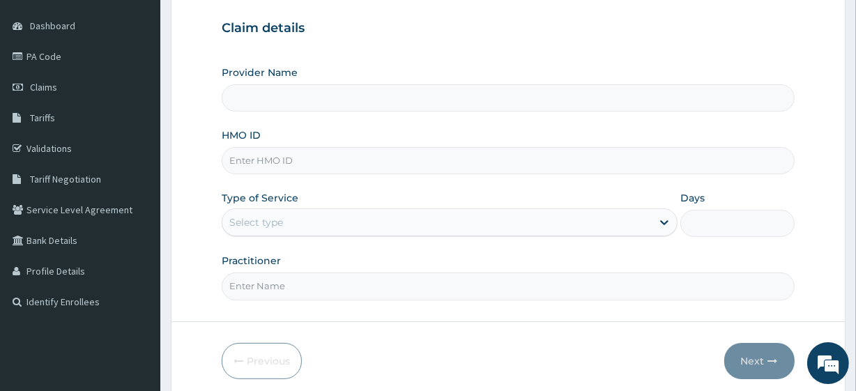
type input "Fitness plus Gym"
type input "1"
click at [301, 160] on input "HMO ID" at bounding box center [508, 160] width 572 height 27
type input "svf/10001/a"
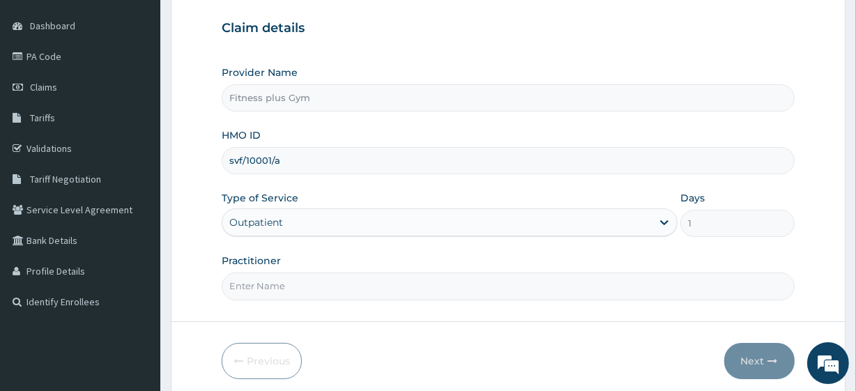
click at [262, 285] on input "Practitioner" at bounding box center [508, 285] width 572 height 27
type input "fitness+"
click at [740, 362] on button "Next" at bounding box center [759, 361] width 70 height 36
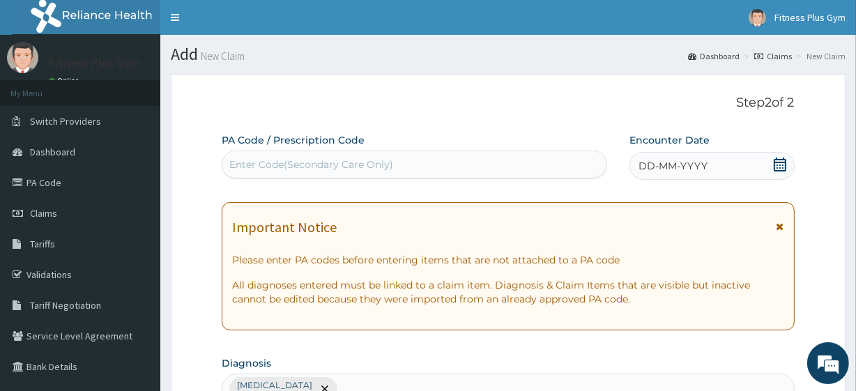
click at [389, 167] on div "Enter Code(Secondary Care Only)" at bounding box center [311, 164] width 164 height 14
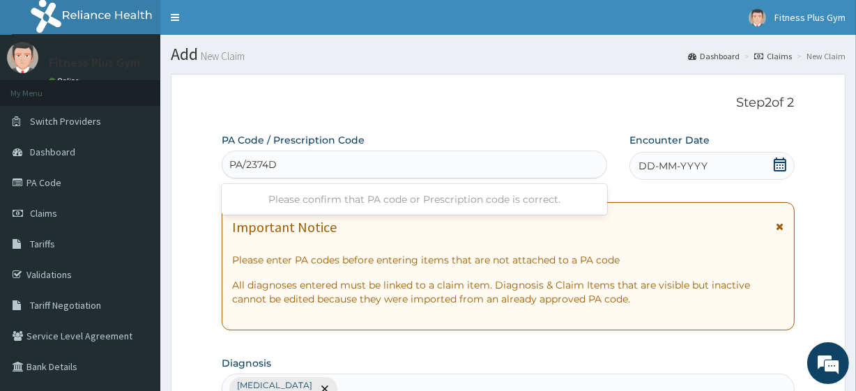
type input "PA/2374D1"
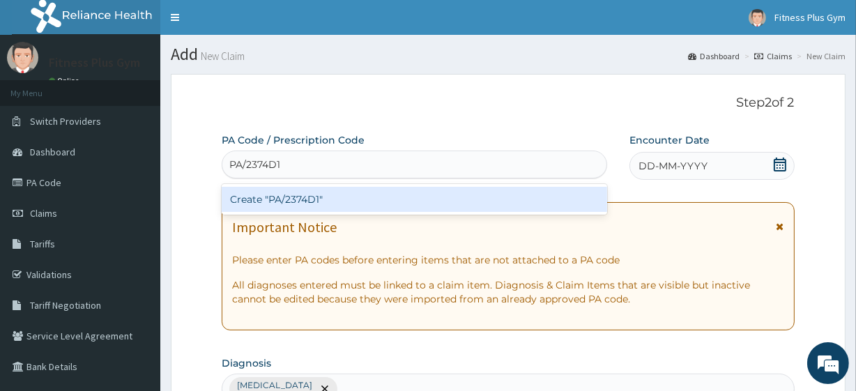
click at [306, 206] on div "Create "PA/2374D1"" at bounding box center [414, 199] width 385 height 25
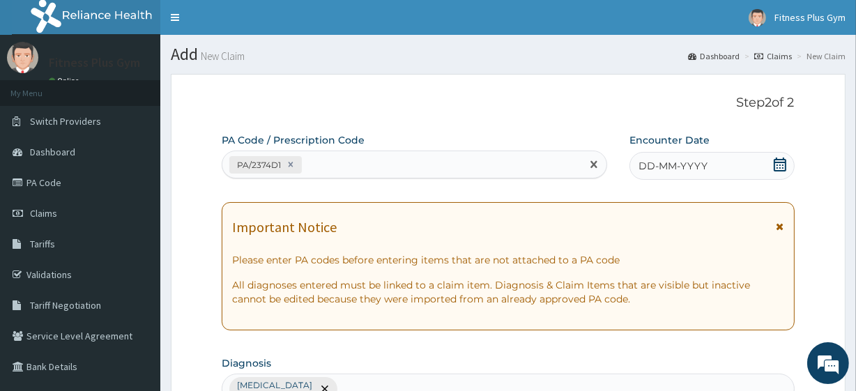
click at [777, 169] on icon at bounding box center [780, 164] width 14 height 14
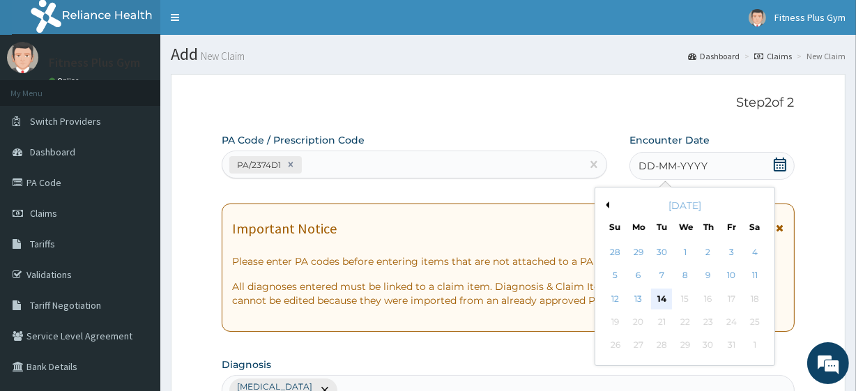
click at [660, 300] on div "14" at bounding box center [661, 298] width 21 height 21
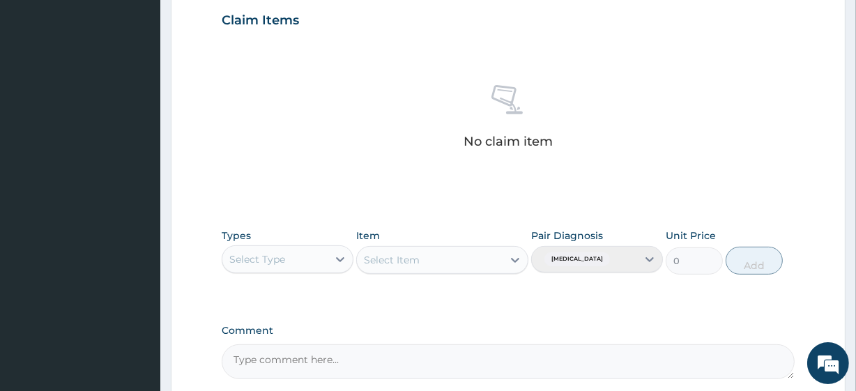
scroll to position [613, 0]
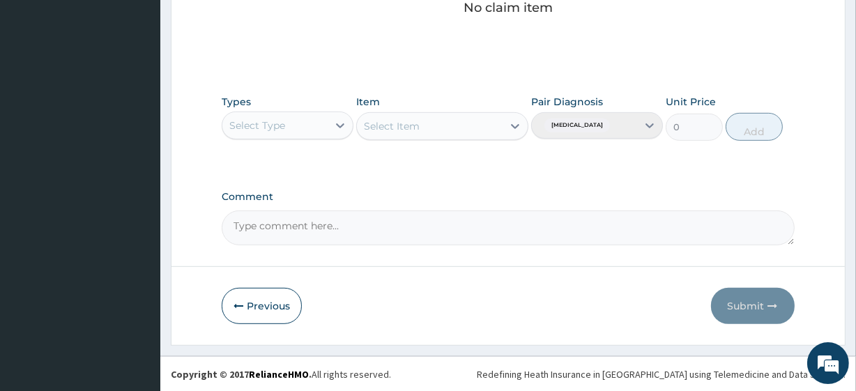
click at [286, 125] on div "Select Type" at bounding box center [274, 125] width 105 height 22
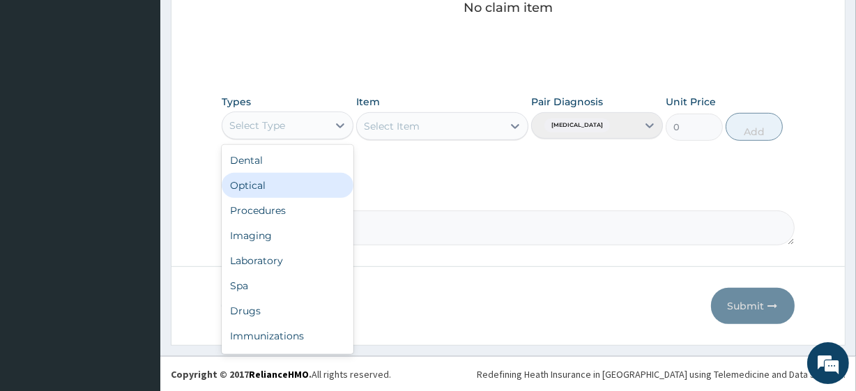
scroll to position [47, 0]
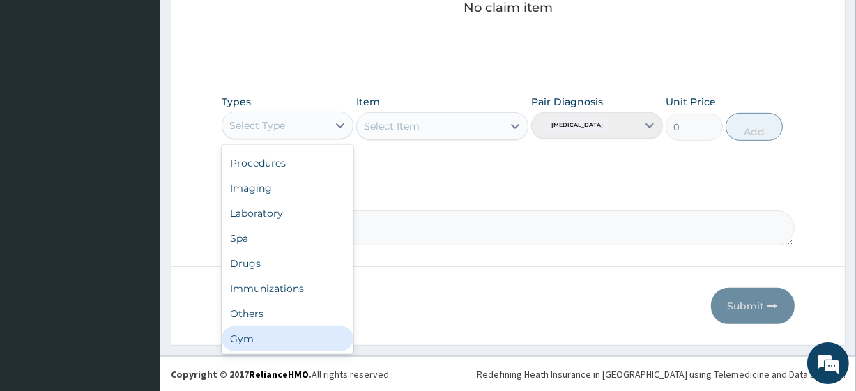
drag, startPoint x: 247, startPoint y: 335, endPoint x: 279, endPoint y: 272, distance: 70.7
click at [248, 335] on div "Gym" at bounding box center [288, 338] width 132 height 25
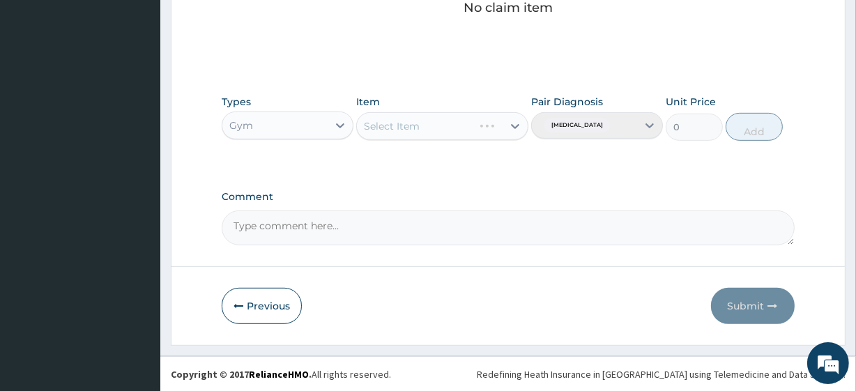
click at [409, 122] on div "Select Item" at bounding box center [441, 126] width 171 height 28
click at [510, 132] on div "Select Item" at bounding box center [441, 126] width 171 height 28
click at [512, 130] on div "Select Item" at bounding box center [441, 126] width 171 height 28
click at [432, 133] on div "Select Item" at bounding box center [441, 126] width 171 height 28
click at [516, 130] on div "Select Item" at bounding box center [441, 126] width 171 height 28
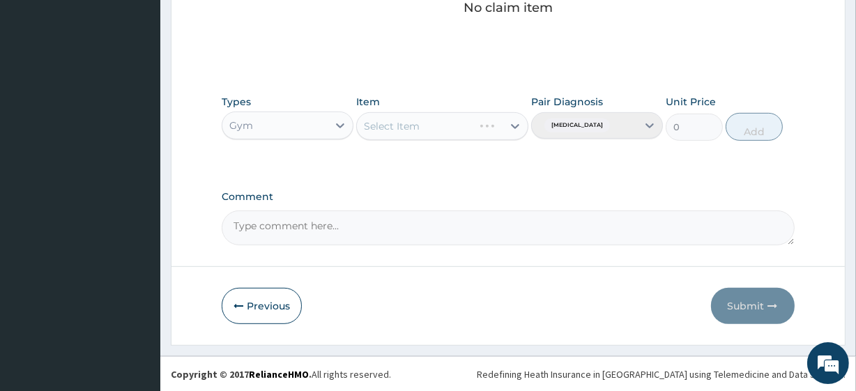
click at [516, 128] on div "Select Item" at bounding box center [441, 126] width 171 height 28
click at [432, 130] on div "Select Item" at bounding box center [441, 126] width 171 height 28
click at [427, 127] on div "Select Item" at bounding box center [429, 126] width 145 height 22
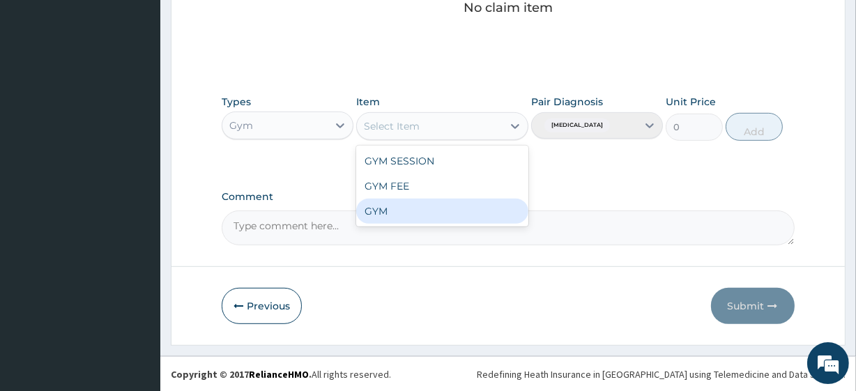
drag, startPoint x: 385, startPoint y: 208, endPoint x: 562, endPoint y: 177, distance: 179.0
click at [386, 209] on div "GYM" at bounding box center [441, 211] width 171 height 25
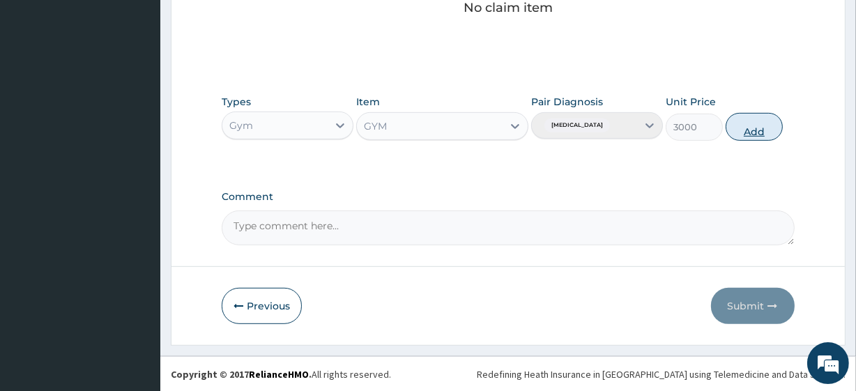
click at [756, 127] on button "Add" at bounding box center [753, 127] width 57 height 28
type input "0"
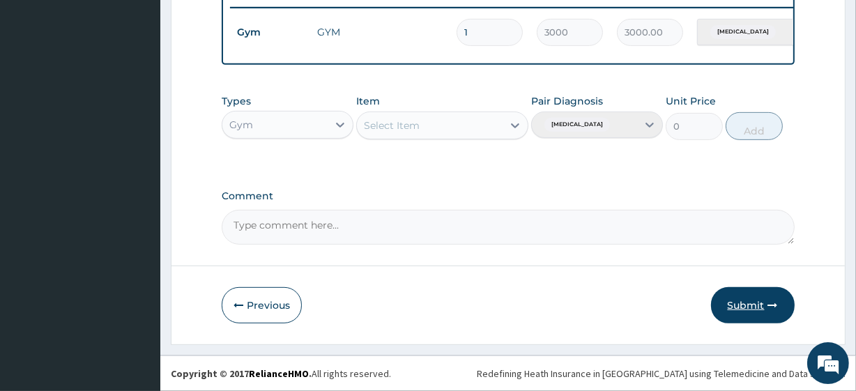
click at [736, 303] on button "Submit" at bounding box center [753, 305] width 84 height 36
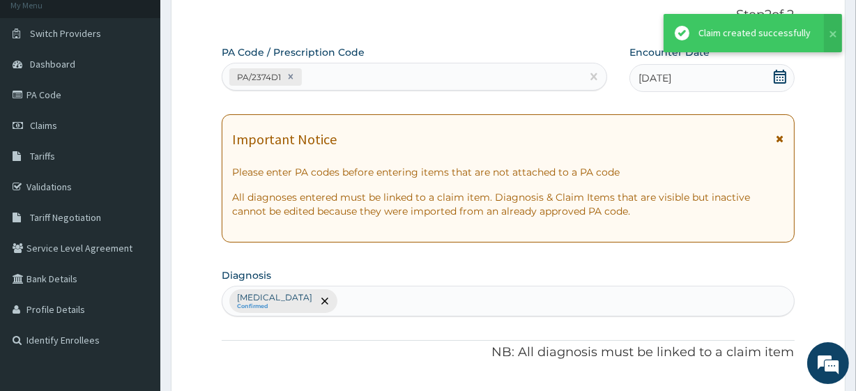
scroll to position [556, 0]
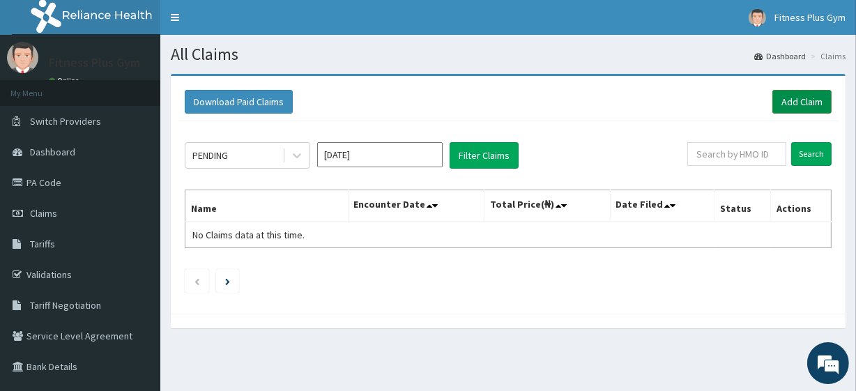
click at [803, 105] on link "Add Claim" at bounding box center [801, 102] width 59 height 24
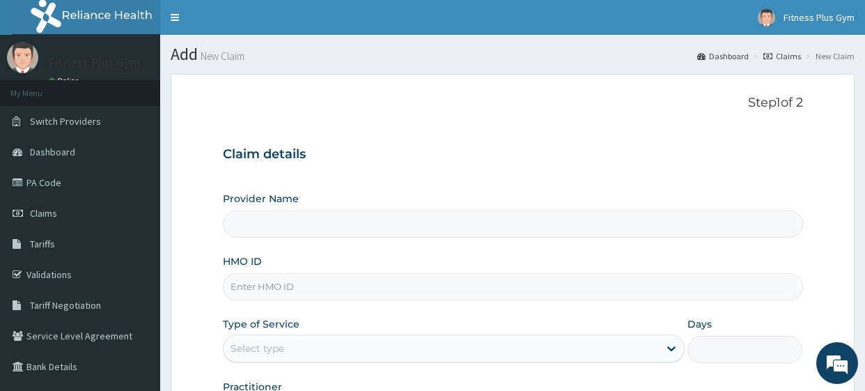
type input "Fitness plus Gym"
type input "1"
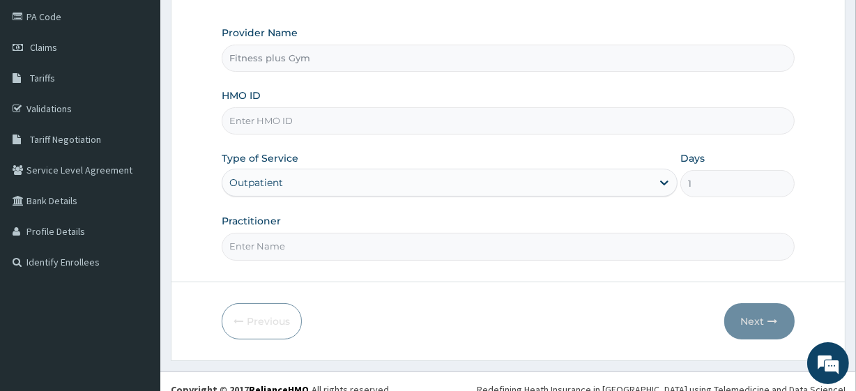
scroll to position [180, 0]
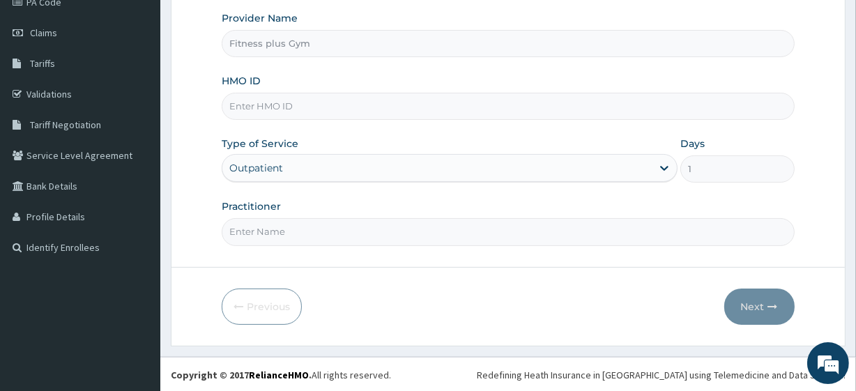
drag, startPoint x: 304, startPoint y: 100, endPoint x: 314, endPoint y: 98, distance: 10.0
click at [304, 100] on input "HMO ID" at bounding box center [508, 106] width 572 height 27
type input "ped/10123/a"
drag, startPoint x: 298, startPoint y: 222, endPoint x: 297, endPoint y: 238, distance: 16.7
click at [298, 222] on input "Practitioner" at bounding box center [508, 231] width 572 height 27
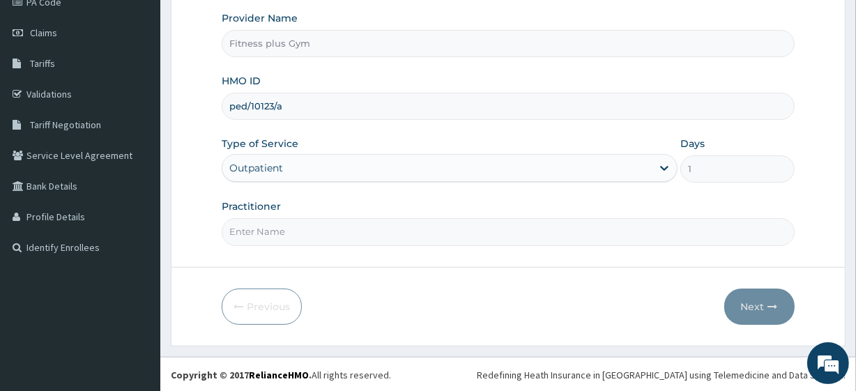
type input "fitness+"
click at [731, 293] on button "Next" at bounding box center [759, 306] width 70 height 36
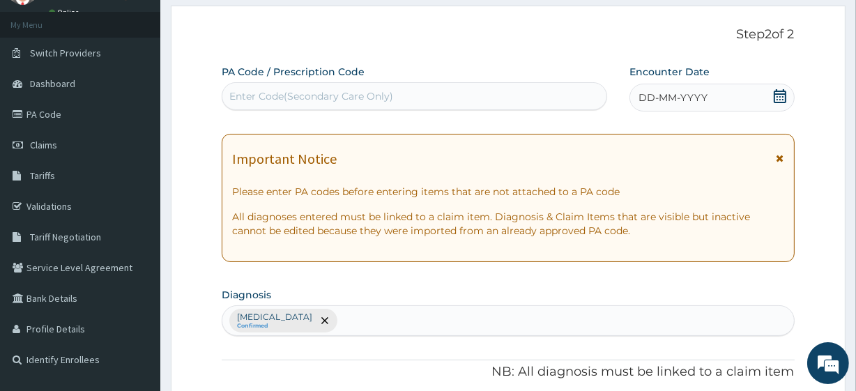
scroll to position [0, 0]
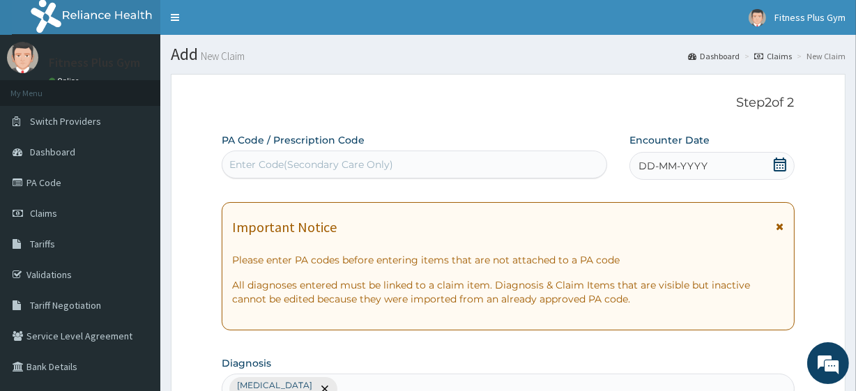
drag, startPoint x: 320, startPoint y: 162, endPoint x: 291, endPoint y: 181, distance: 35.2
click at [314, 167] on div "Enter Code(Secondary Care Only)" at bounding box center [311, 164] width 164 height 14
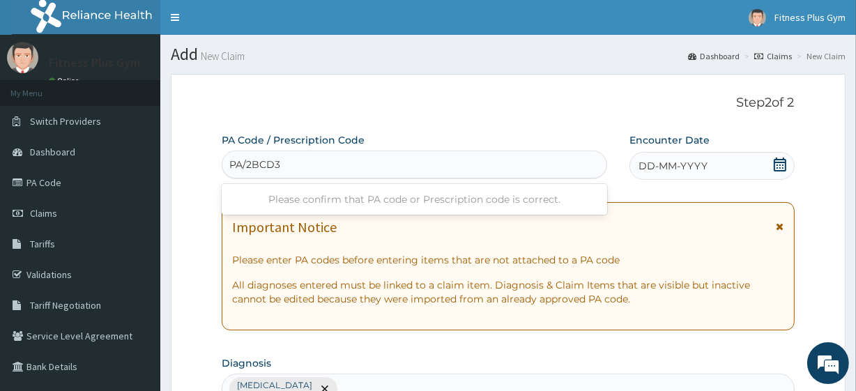
type input "PA/2BCD3E"
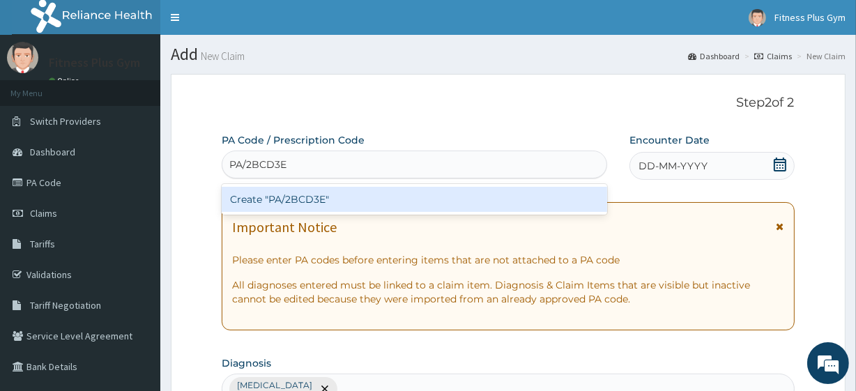
click at [307, 205] on div "Create "PA/2BCD3E"" at bounding box center [414, 199] width 385 height 25
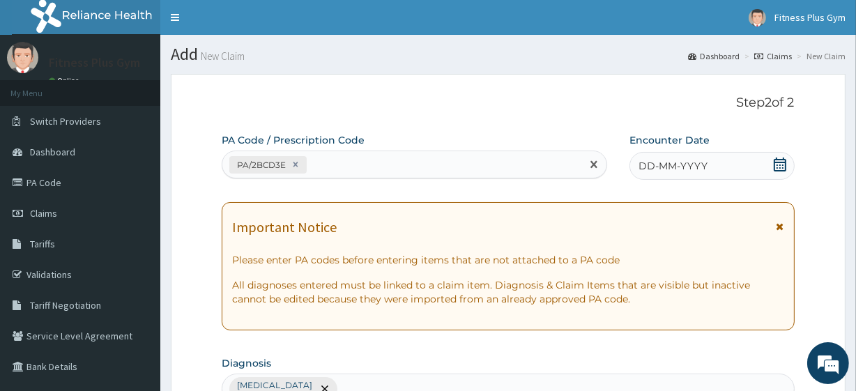
click at [769, 156] on div "DD-MM-YYYY" at bounding box center [711, 166] width 165 height 28
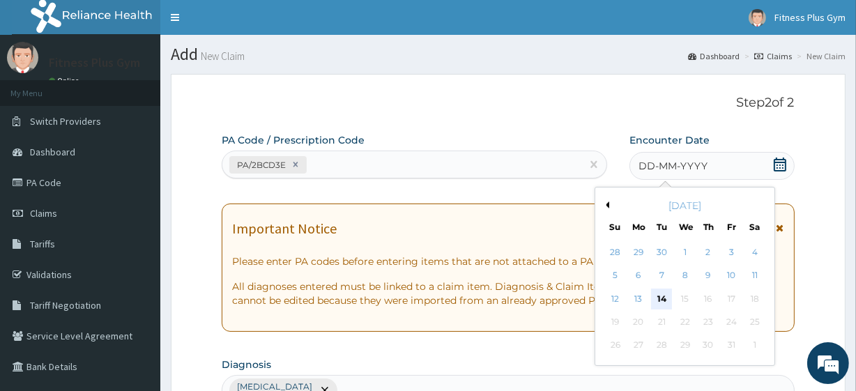
click at [658, 298] on div "14" at bounding box center [661, 298] width 21 height 21
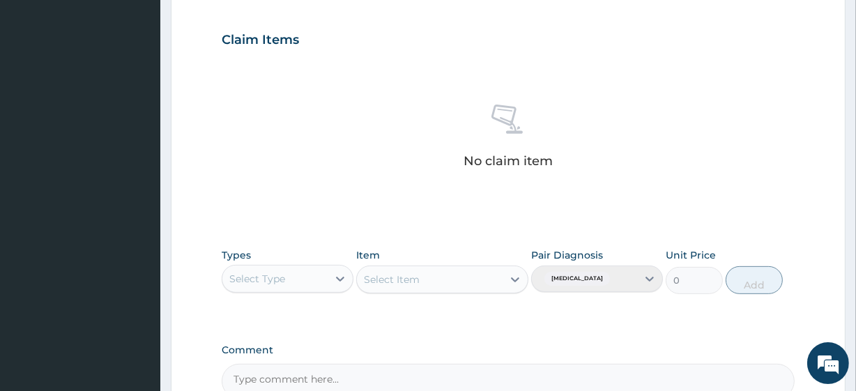
scroll to position [613, 0]
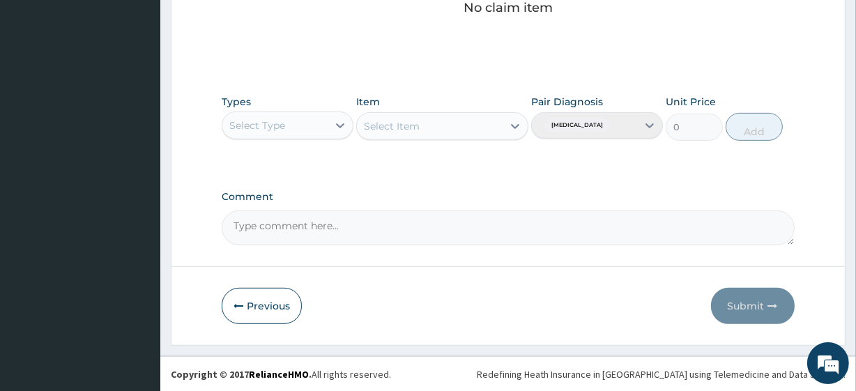
click at [286, 118] on div "Select Type" at bounding box center [274, 125] width 105 height 22
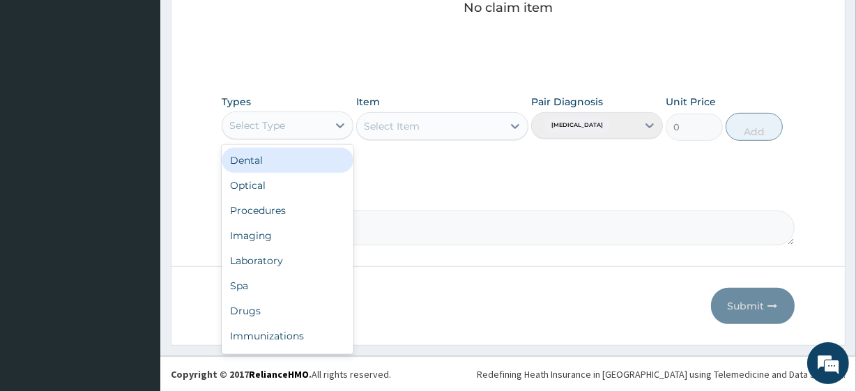
scroll to position [47, 0]
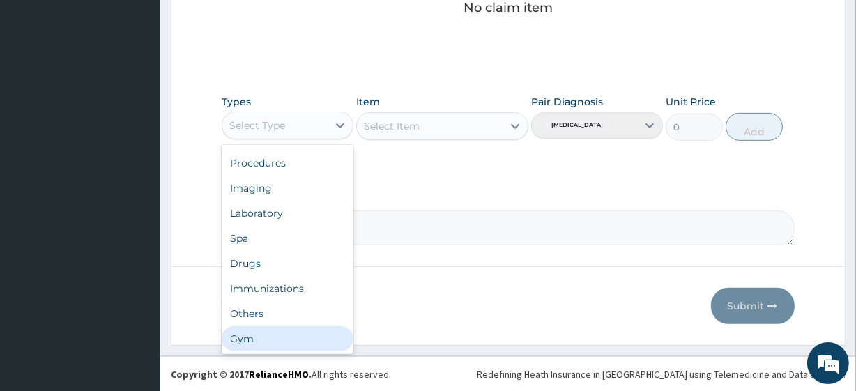
click at [248, 340] on div "Gym" at bounding box center [288, 338] width 132 height 25
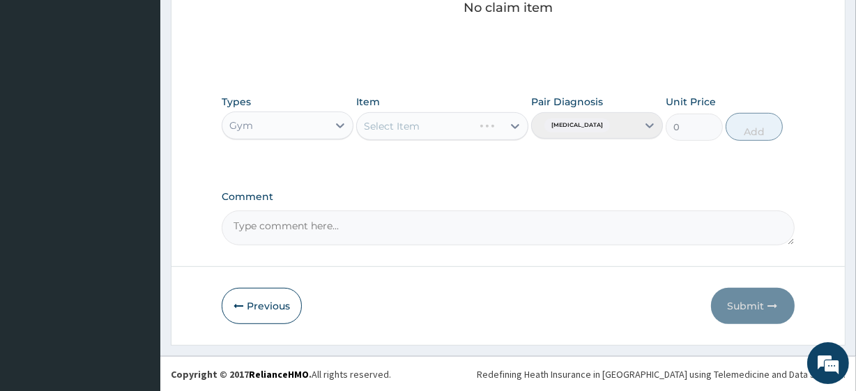
click at [479, 118] on div "Select Item" at bounding box center [441, 126] width 171 height 28
click at [509, 127] on icon at bounding box center [515, 126] width 14 height 14
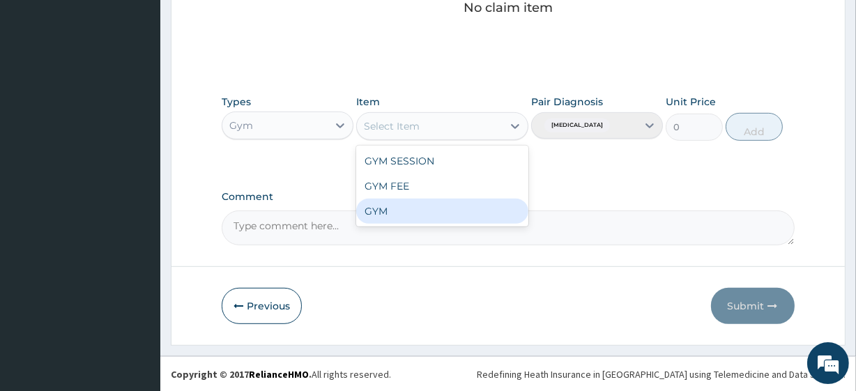
click at [381, 219] on div "GYM" at bounding box center [441, 211] width 171 height 25
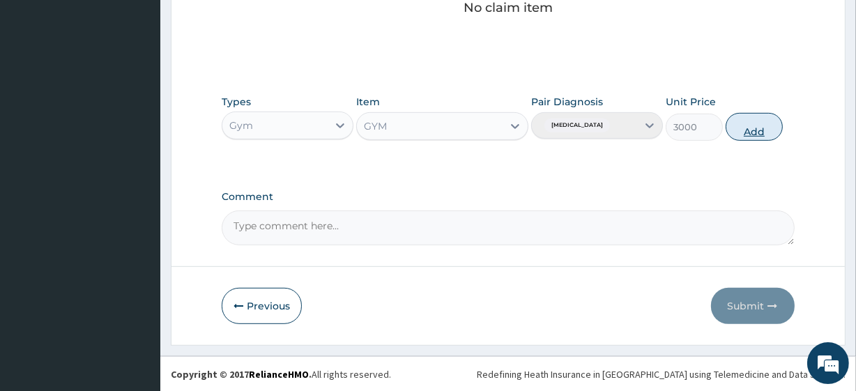
click at [741, 123] on button "Add" at bounding box center [753, 127] width 57 height 28
type input "0"
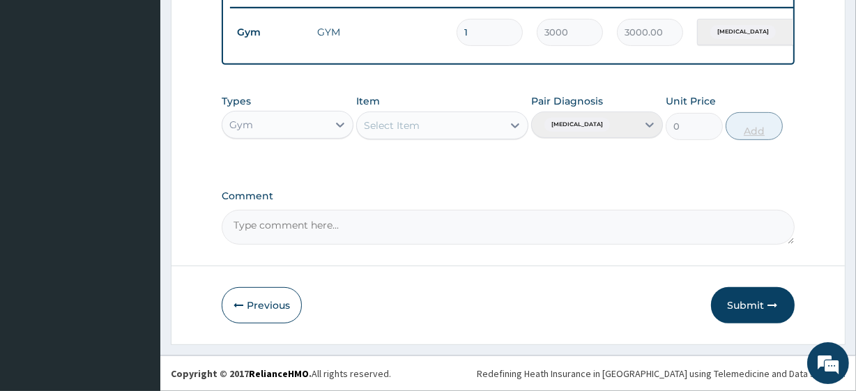
scroll to position [556, 0]
click at [736, 308] on button "Submit" at bounding box center [753, 305] width 84 height 36
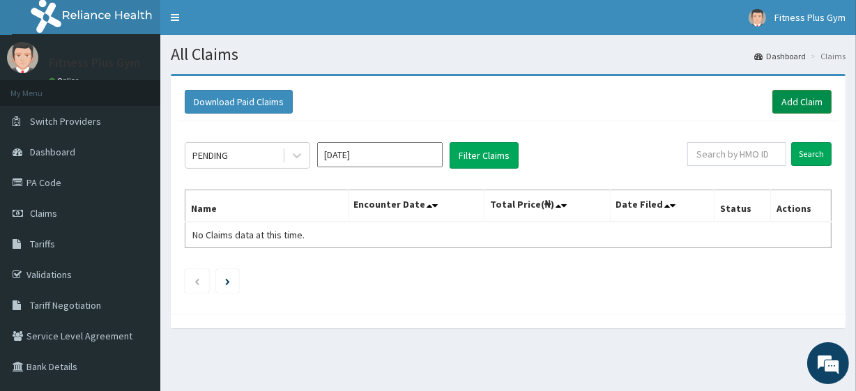
click at [803, 98] on link "Add Claim" at bounding box center [801, 102] width 59 height 24
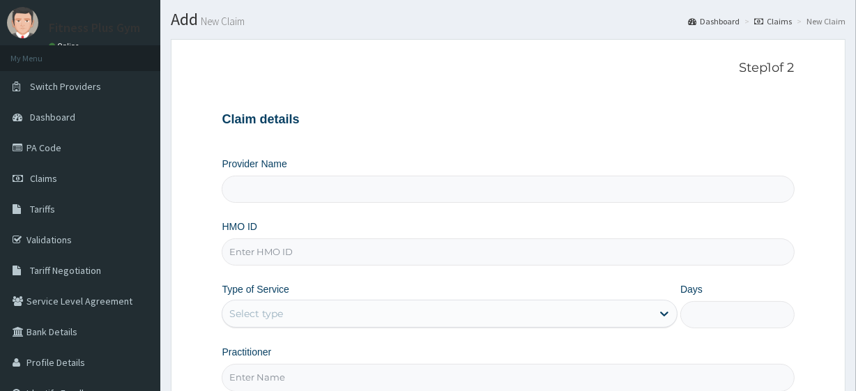
scroll to position [63, 0]
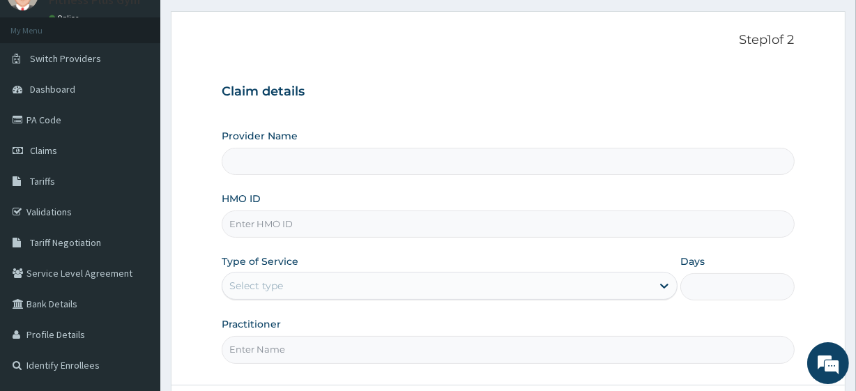
click at [301, 238] on div "Provider Name HMO ID Type of Service Select type Days Practitioner" at bounding box center [508, 246] width 572 height 234
click at [303, 226] on input "HMO ID" at bounding box center [508, 223] width 572 height 27
type input "Fitness plus Gym"
type input "1"
click at [262, 225] on input "HMO ID" at bounding box center [508, 223] width 572 height 27
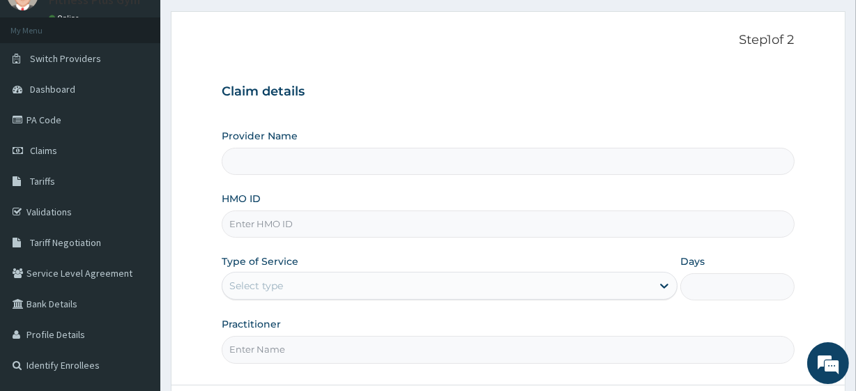
type input "Fitness plus Gym"
type input "1"
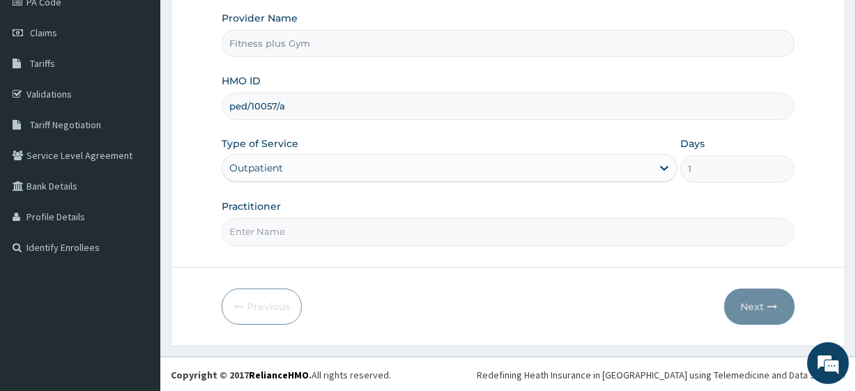
type input "ped/10057/a"
click at [291, 237] on input "Practitioner" at bounding box center [508, 231] width 572 height 27
type input "fitness+"
click at [759, 302] on button "Next" at bounding box center [759, 306] width 70 height 36
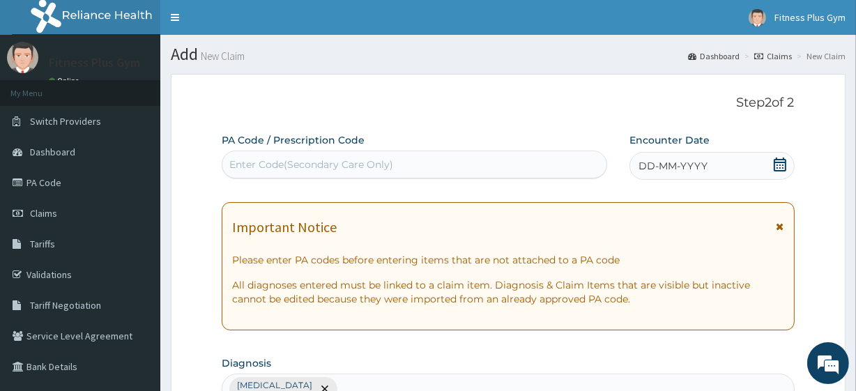
click at [272, 162] on div "Enter Code(Secondary Care Only)" at bounding box center [311, 164] width 164 height 14
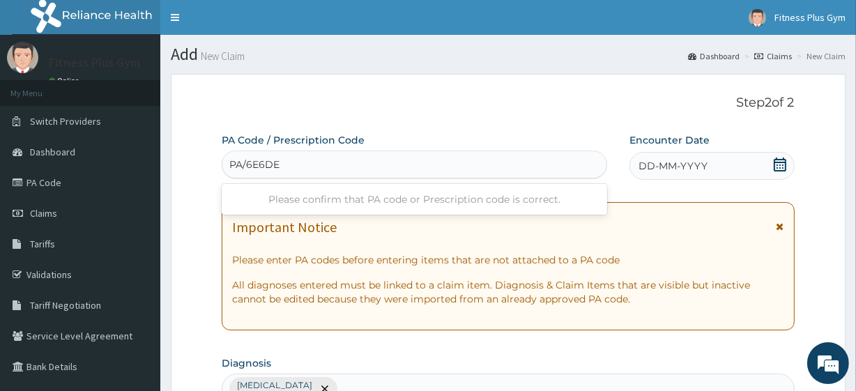
type input "PA/6E6DE9"
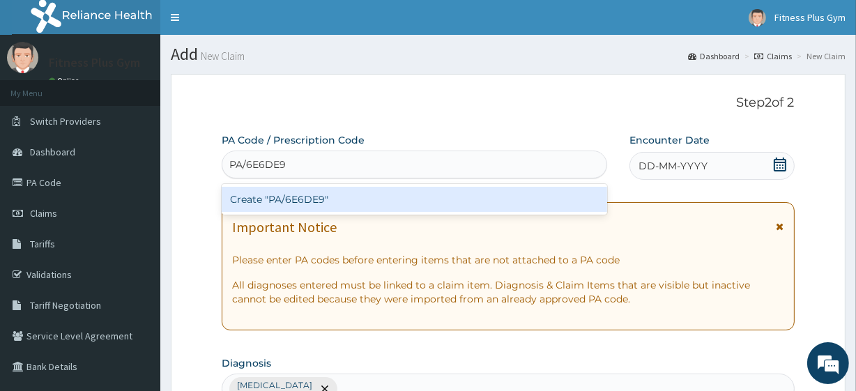
click at [302, 200] on div "Create "PA/6E6DE9"" at bounding box center [414, 199] width 385 height 25
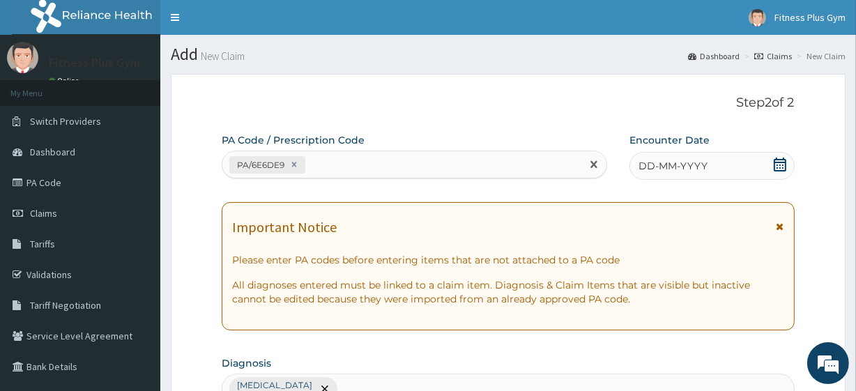
click at [780, 166] on icon at bounding box center [780, 164] width 14 height 14
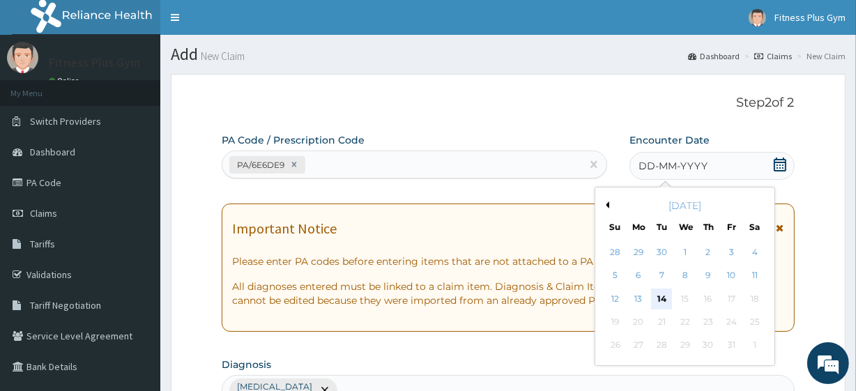
click at [654, 295] on div "14" at bounding box center [661, 298] width 21 height 21
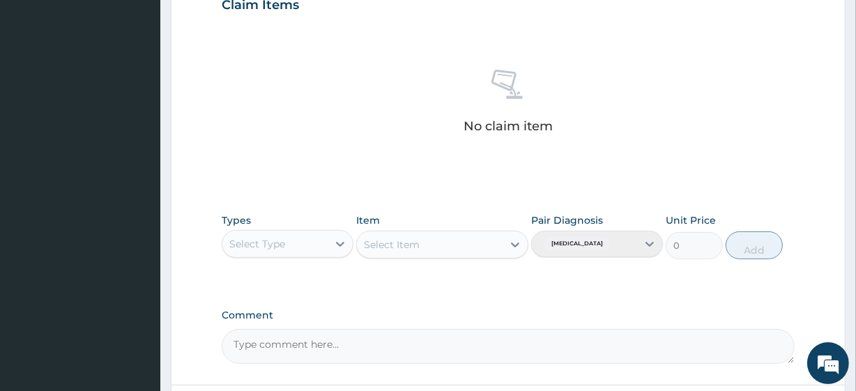
scroll to position [613, 0]
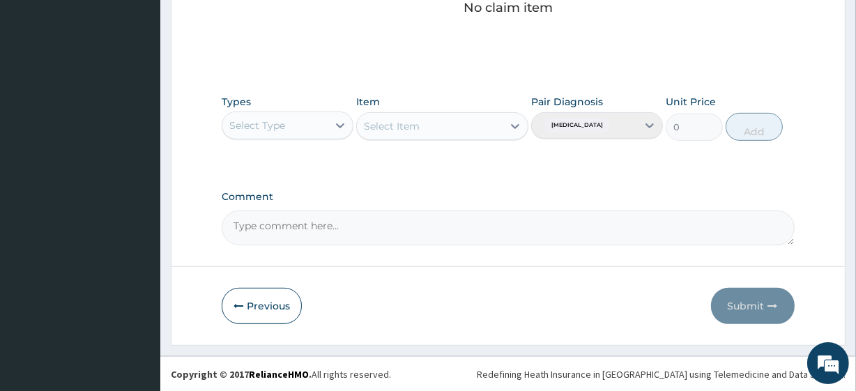
click at [276, 115] on div "Select Type" at bounding box center [274, 125] width 105 height 22
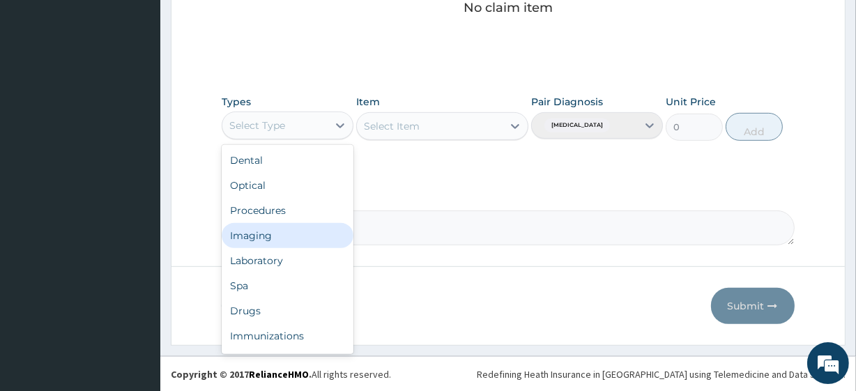
scroll to position [47, 0]
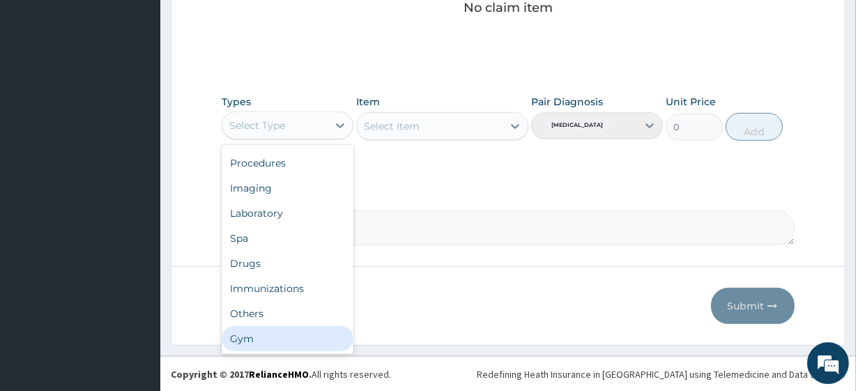
click at [261, 336] on div "Gym" at bounding box center [288, 338] width 132 height 25
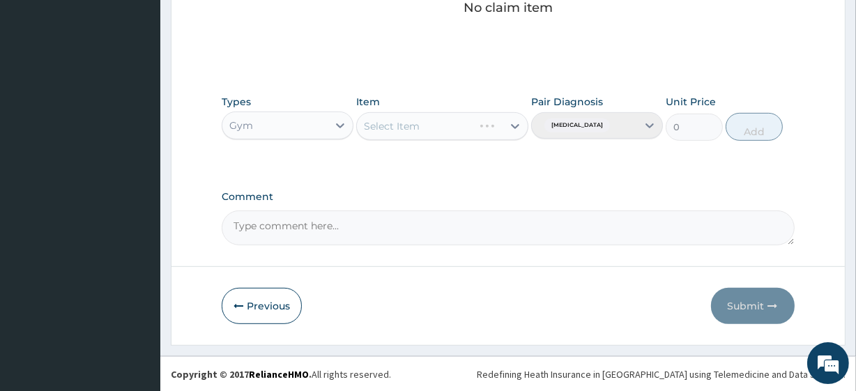
click at [454, 139] on div "Item Select Item" at bounding box center [441, 118] width 171 height 46
click at [495, 123] on div "Select Item" at bounding box center [429, 126] width 145 height 22
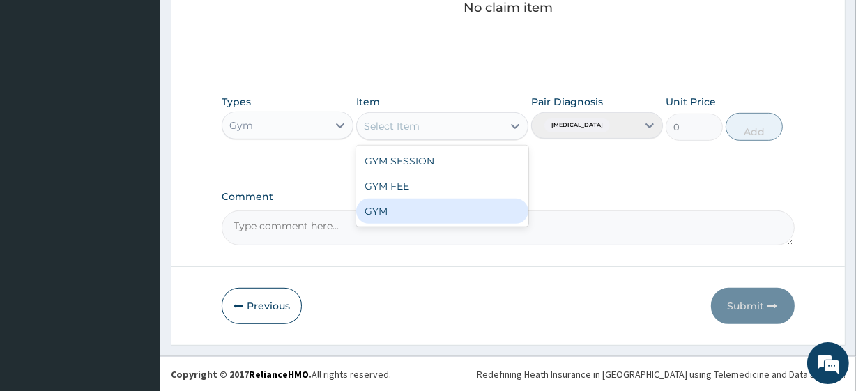
click at [404, 208] on div "GYM" at bounding box center [441, 211] width 171 height 25
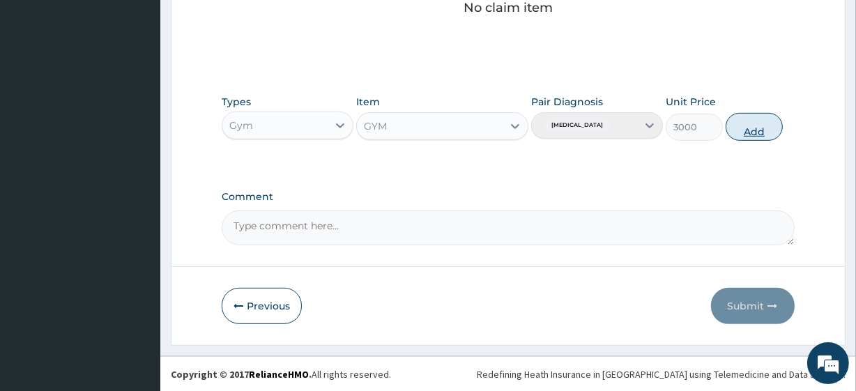
click at [757, 130] on button "Add" at bounding box center [753, 127] width 57 height 28
type input "0"
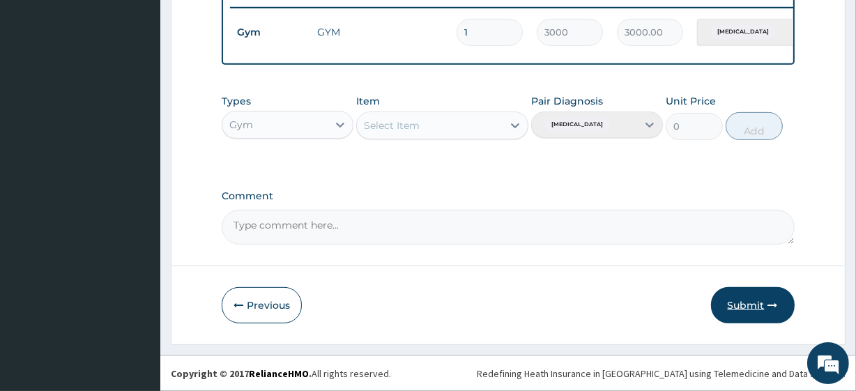
click at [780, 303] on button "Submit" at bounding box center [753, 305] width 84 height 36
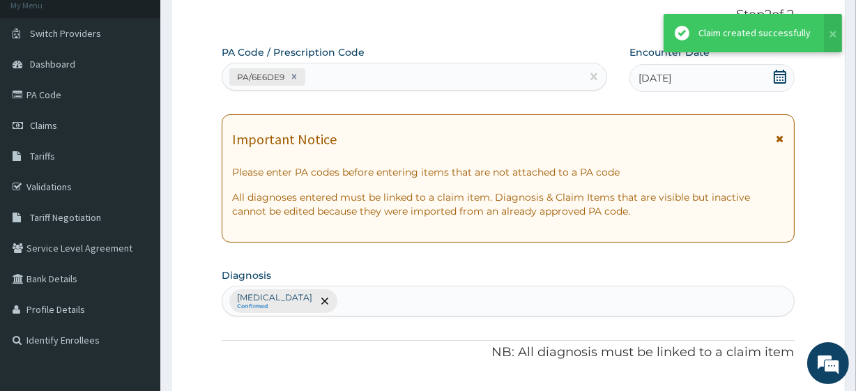
scroll to position [556, 0]
